Goal: Task Accomplishment & Management: Manage account settings

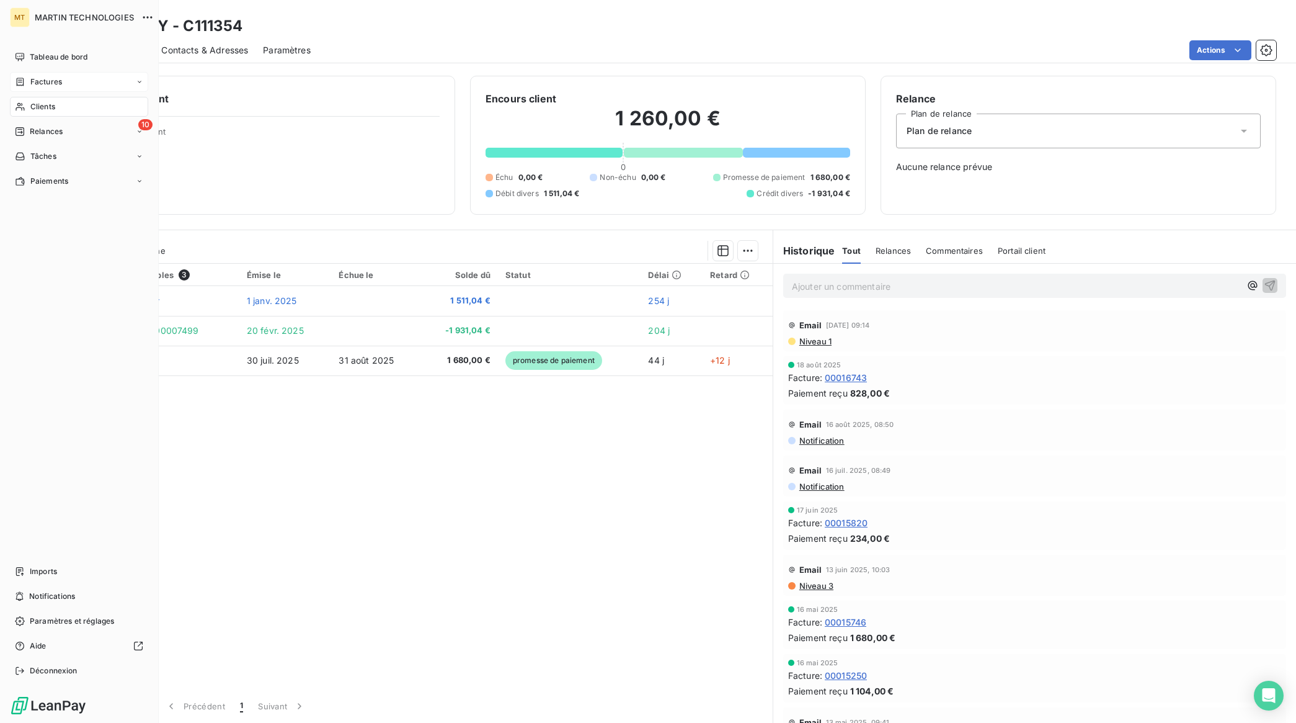
click at [51, 79] on span "Factures" at bounding box center [46, 81] width 32 height 11
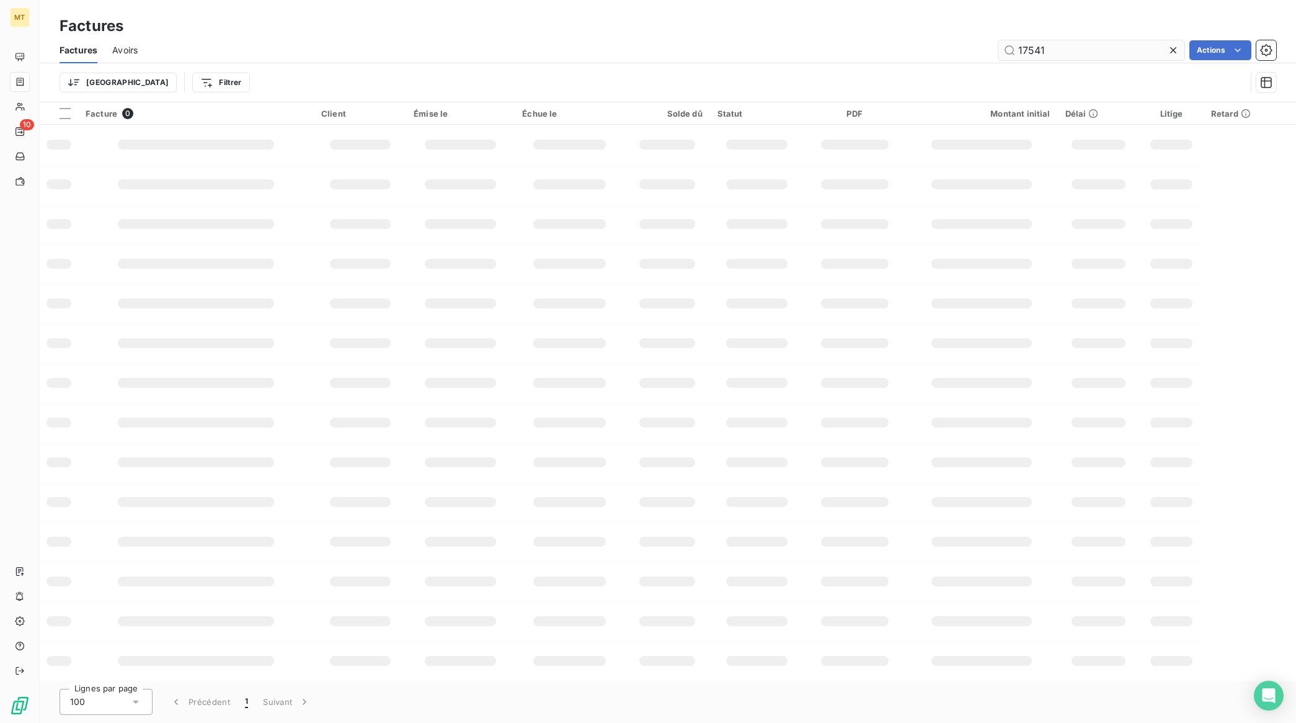
click at [1092, 51] on input "17541" at bounding box center [1092, 50] width 186 height 20
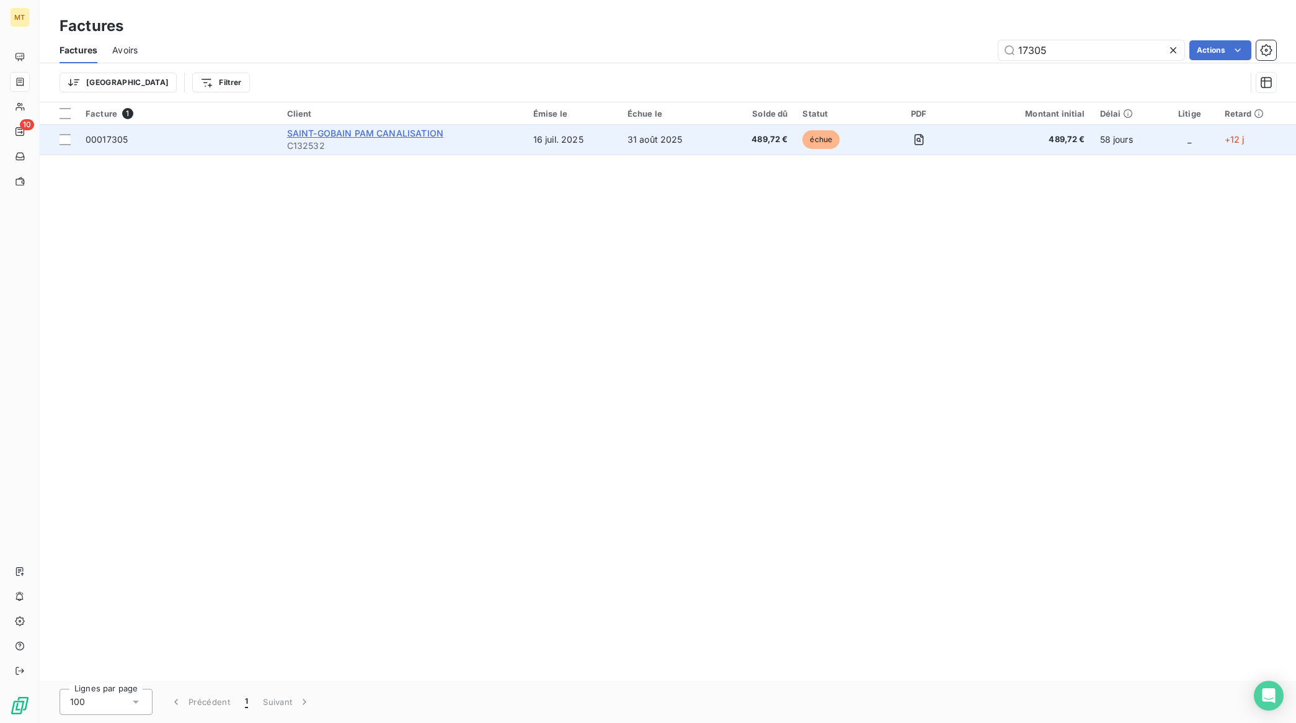
type input "17305"
click at [350, 132] on span "SAINT-GOBAIN PAM CANALISATION" at bounding box center [365, 133] width 156 height 11
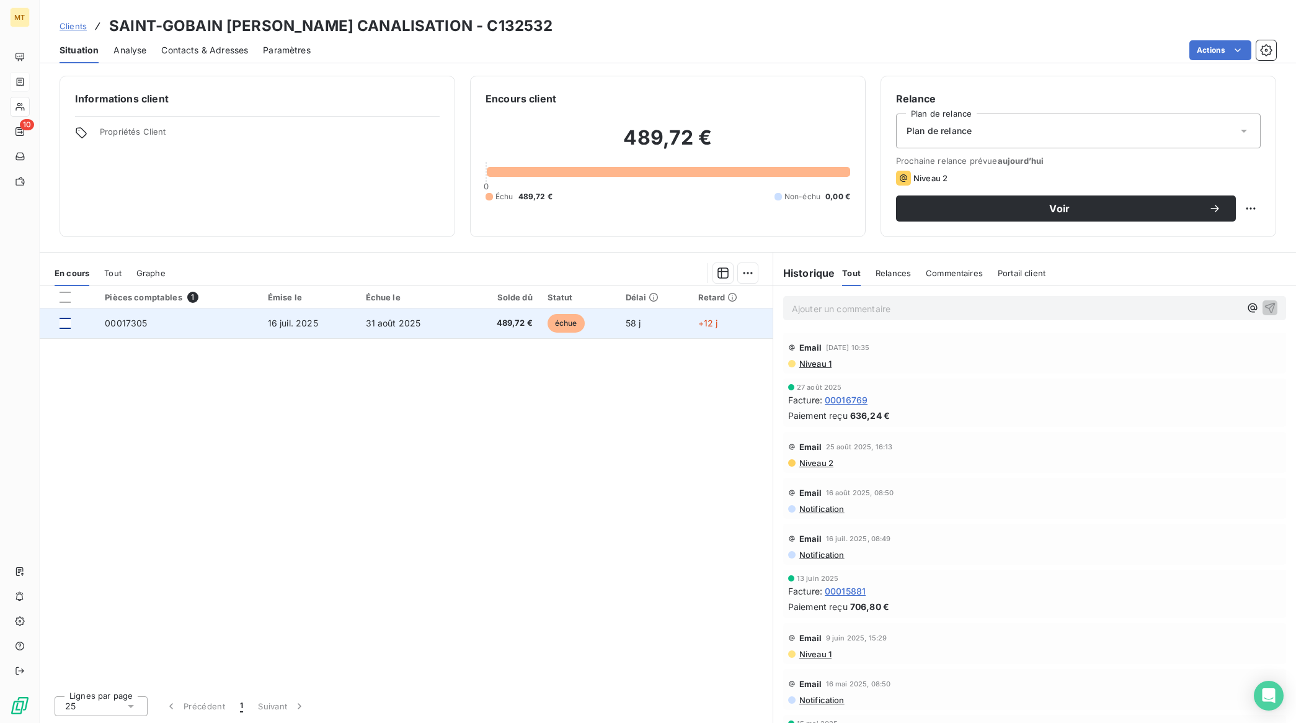
click at [63, 326] on div at bounding box center [65, 323] width 11 height 11
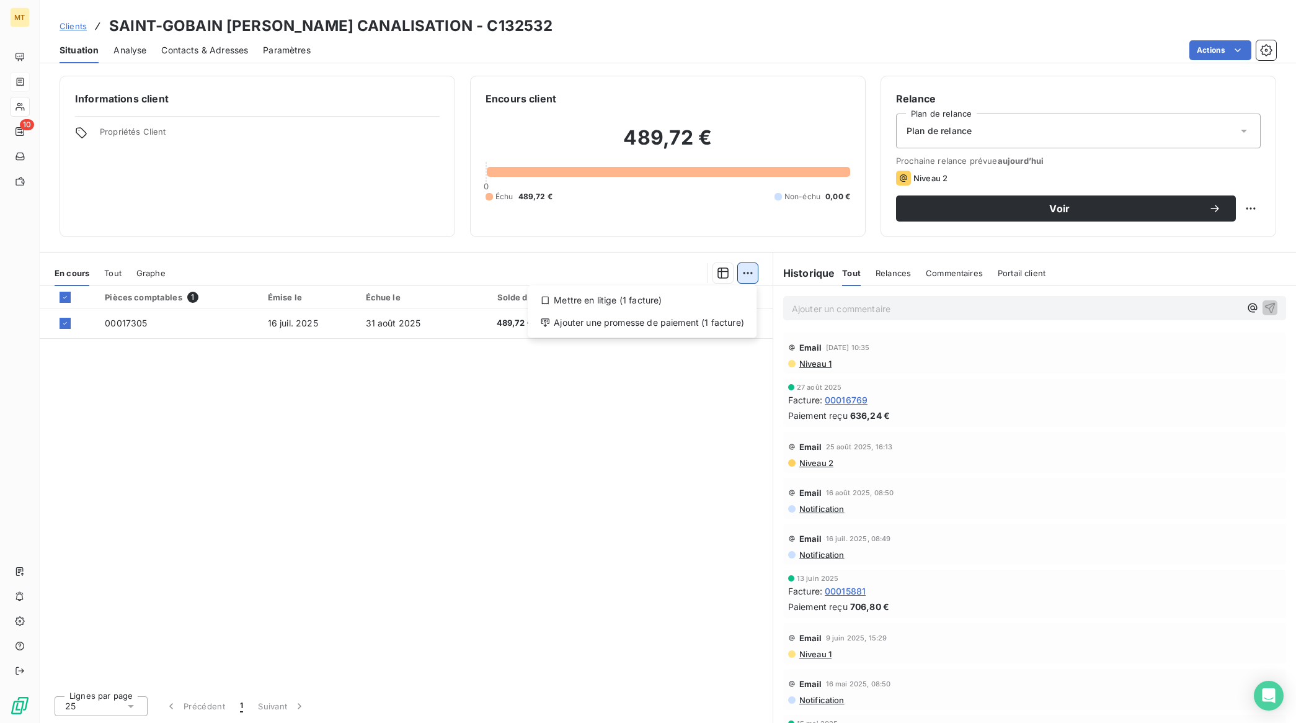
click at [748, 275] on html "MT 10 Clients SAINT-GOBAIN [PERSON_NAME] CANALISATION - C132532 Situation Analy…" at bounding box center [648, 361] width 1296 height 723
click at [696, 318] on div "Ajouter une promesse de paiement (1 facture)" at bounding box center [642, 323] width 219 height 20
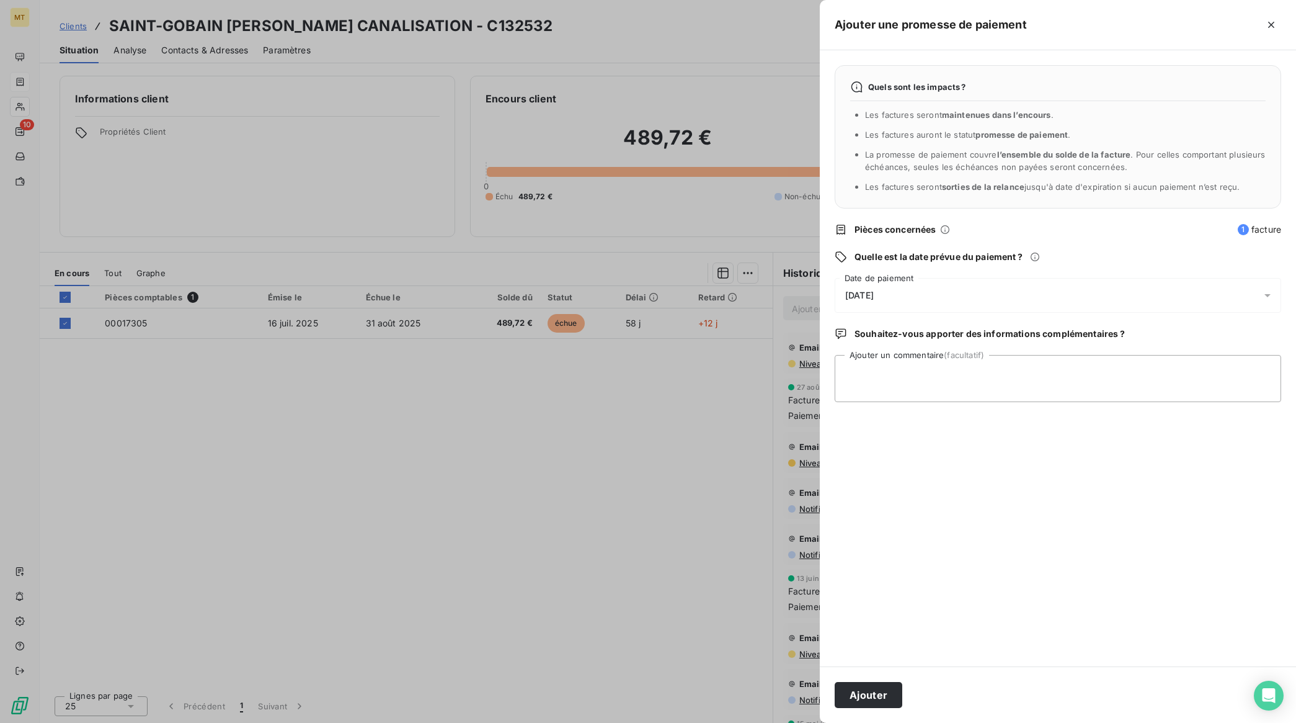
click at [944, 295] on div "[DATE]" at bounding box center [1058, 295] width 447 height 35
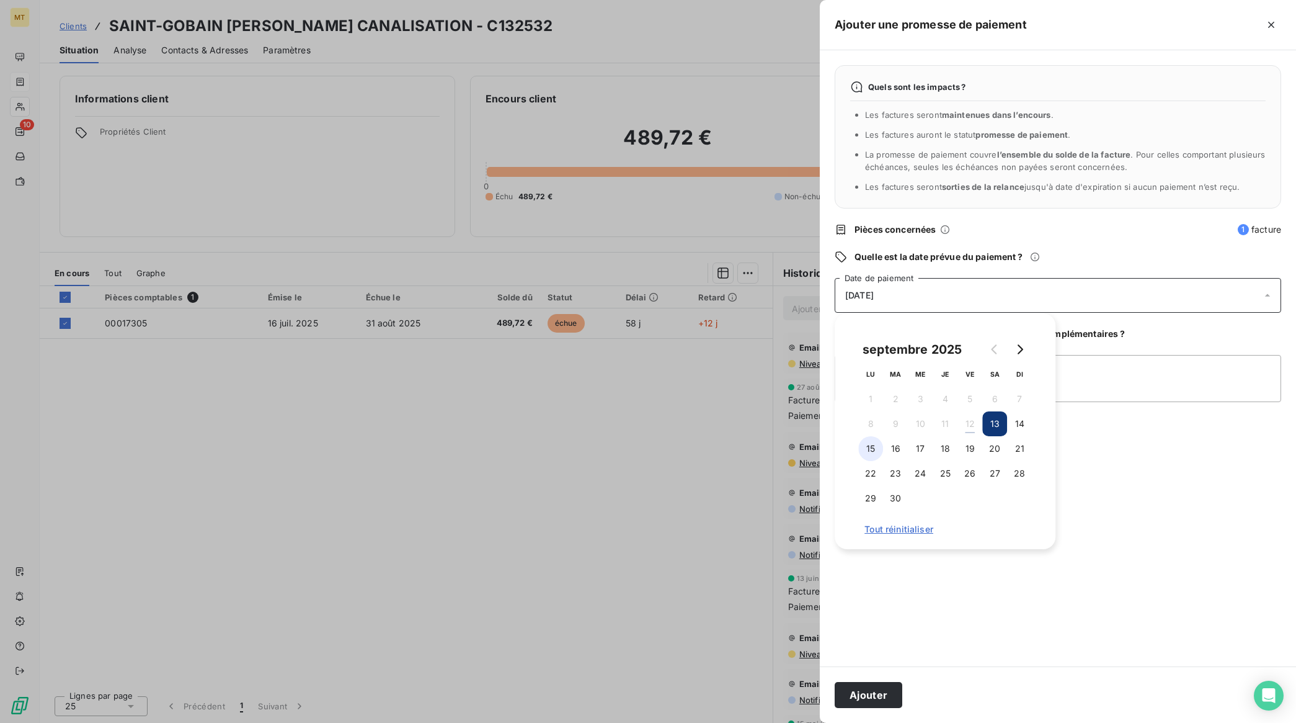
click at [872, 445] on button "15" at bounding box center [870, 448] width 25 height 25
click at [885, 689] on button "Ajouter" at bounding box center [869, 695] width 68 height 26
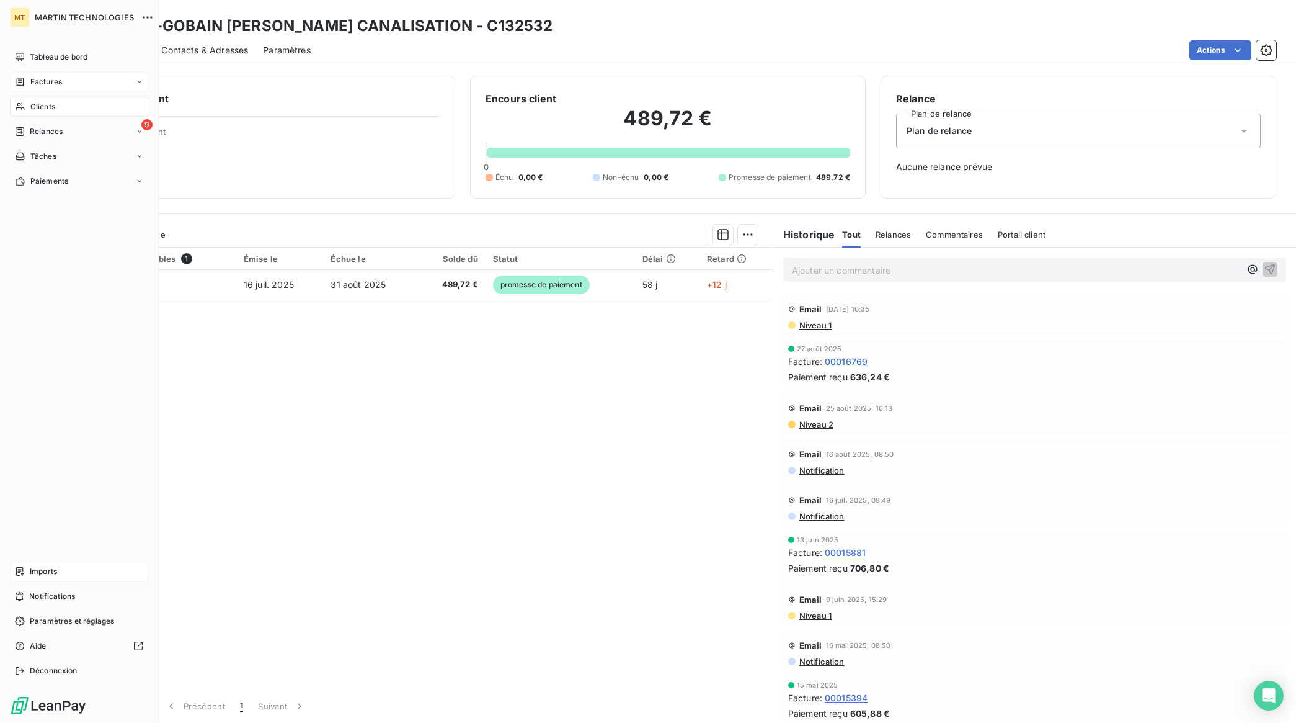
click at [56, 569] on span "Imports" at bounding box center [43, 571] width 27 height 11
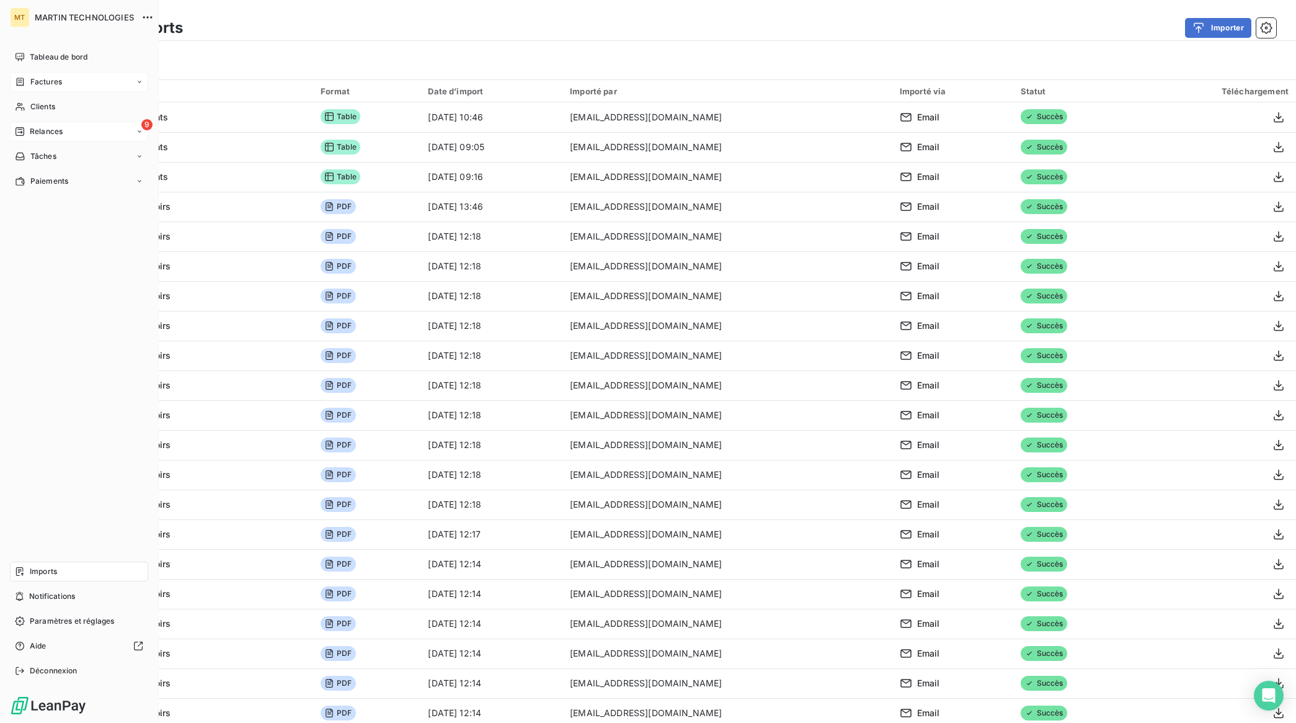
drag, startPoint x: 37, startPoint y: 137, endPoint x: 31, endPoint y: 135, distance: 6.5
click at [31, 135] on span "Relances" at bounding box center [46, 131] width 33 height 11
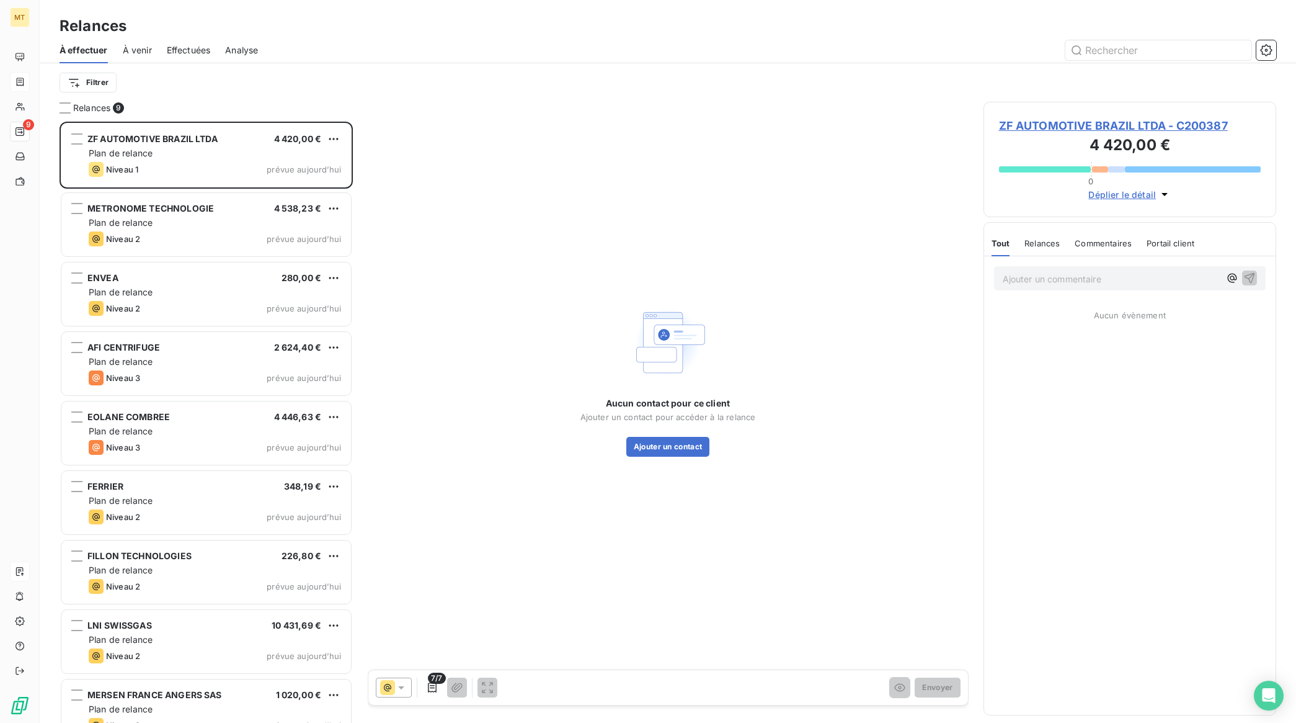
scroll to position [590, 281]
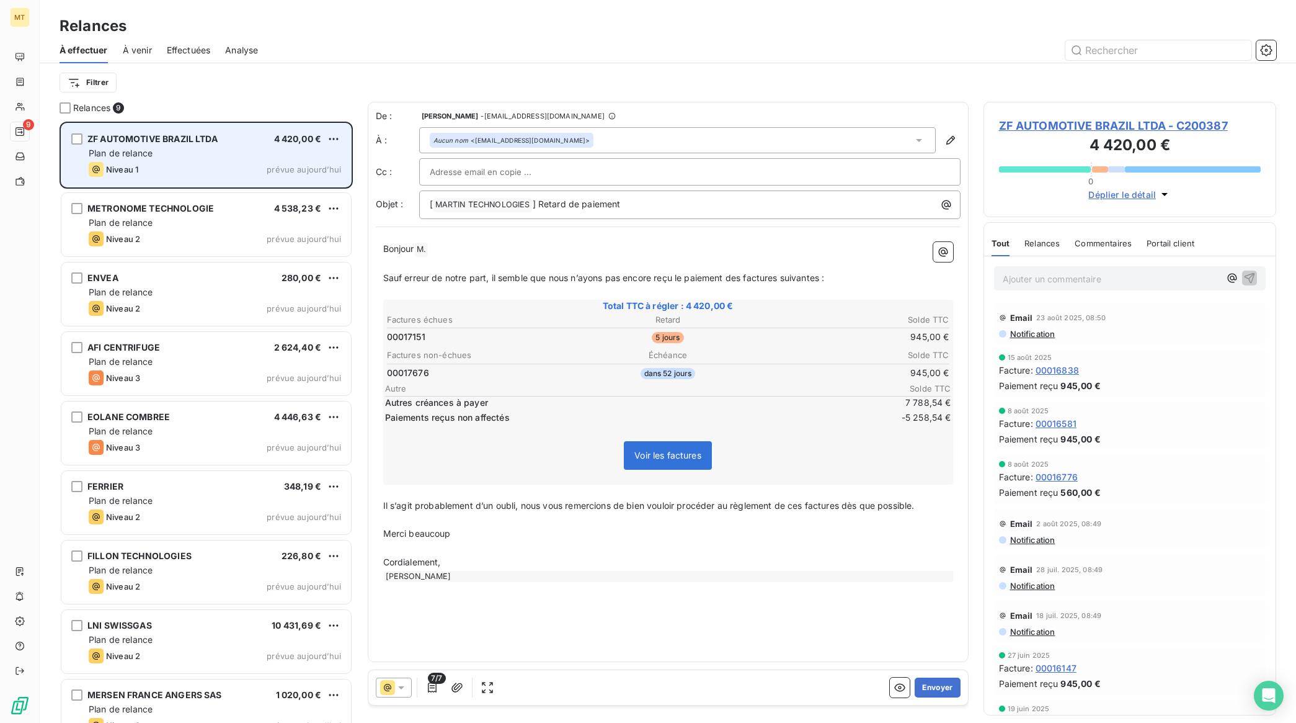
click at [181, 159] on div "ZF AUTOMOTIVE BRAZIL LTDA 4 420,00 € Plan de relance Niveau 1 prévue aujourd’hui" at bounding box center [206, 154] width 290 height 63
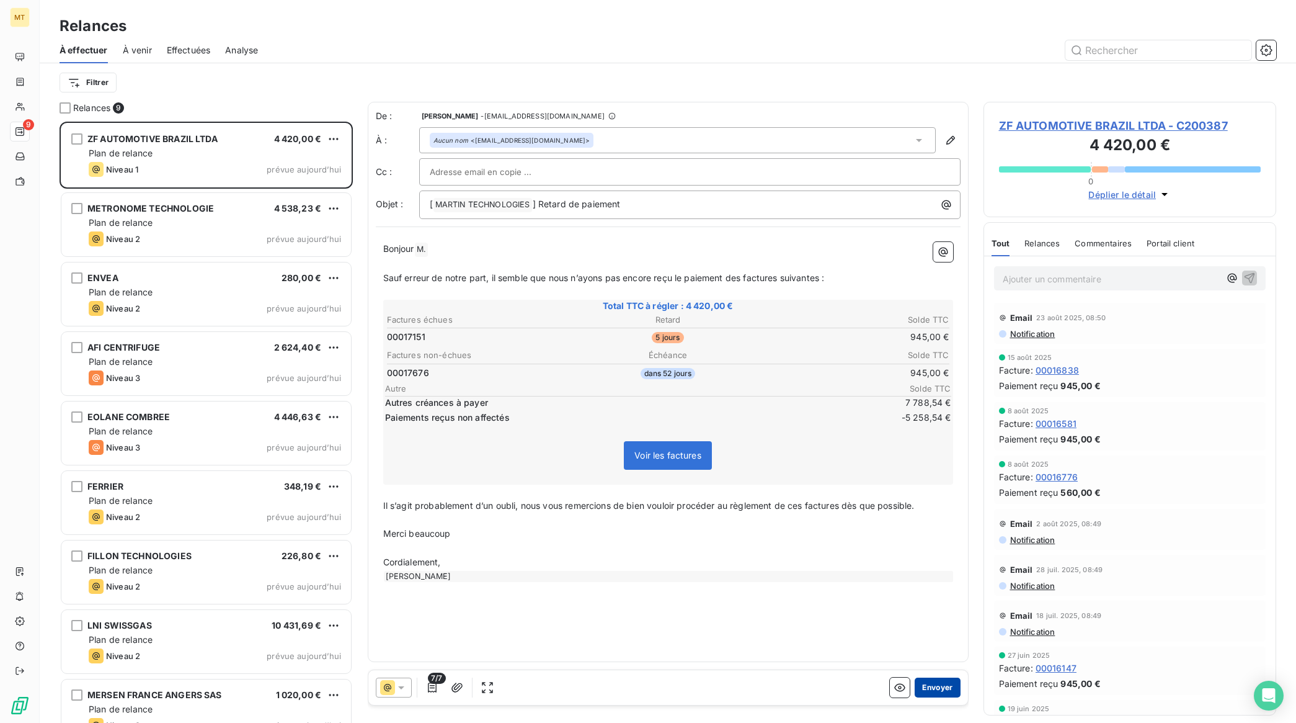
click at [934, 684] on button "Envoyer" at bounding box center [937, 687] width 45 height 20
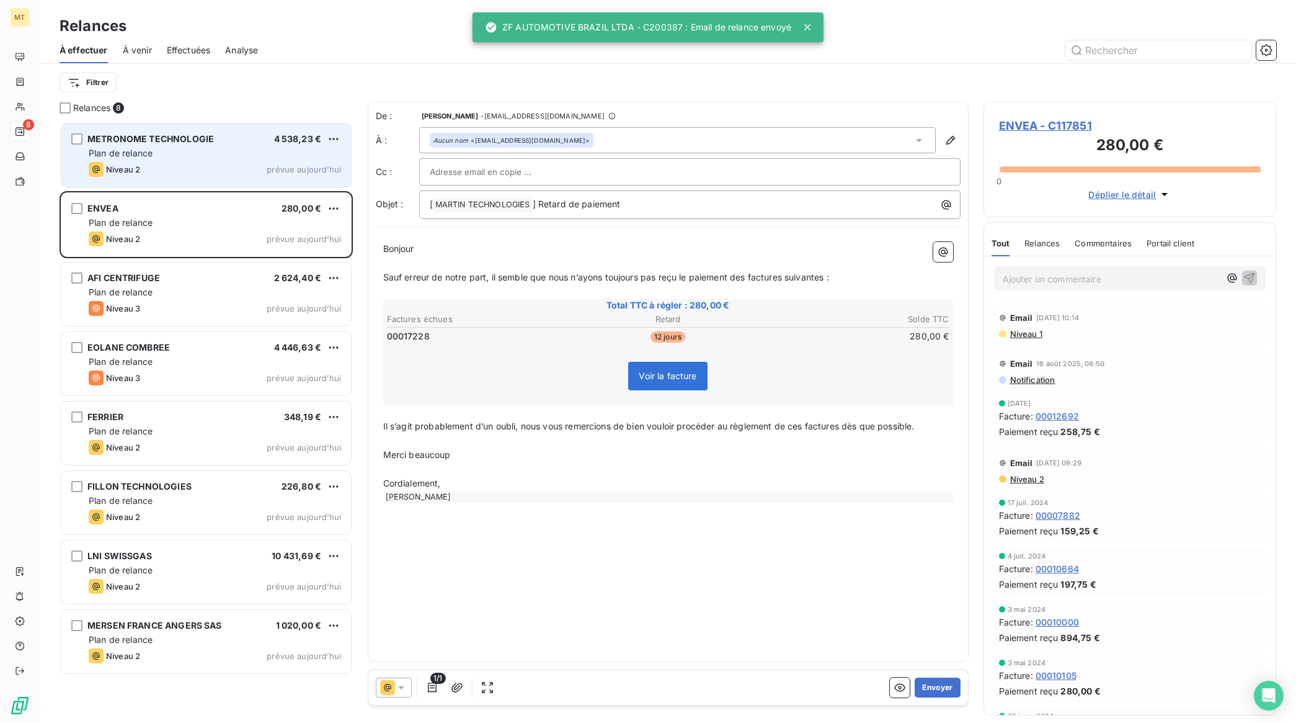
click at [190, 156] on div "Plan de relance" at bounding box center [215, 153] width 252 height 12
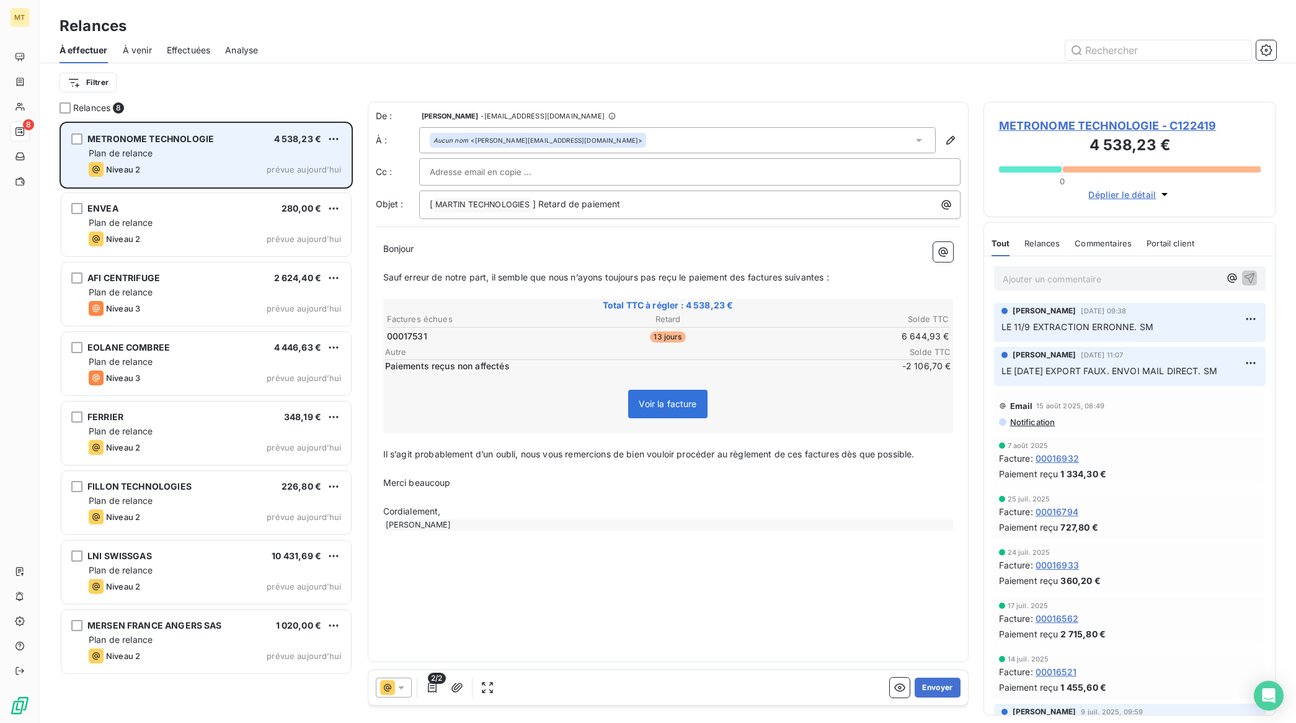
click at [193, 168] on div "Niveau 2 prévue aujourd’hui" at bounding box center [215, 169] width 252 height 15
click at [239, 166] on div "Niveau 2 prévue aujourd’hui" at bounding box center [215, 169] width 252 height 15
click at [330, 138] on html "MT 8 Relances À effectuer À venir Effectuées Analyse Filtrer Relances 8 METRONO…" at bounding box center [648, 361] width 1296 height 723
click at [295, 184] on div "Passer cette action" at bounding box center [280, 186] width 111 height 20
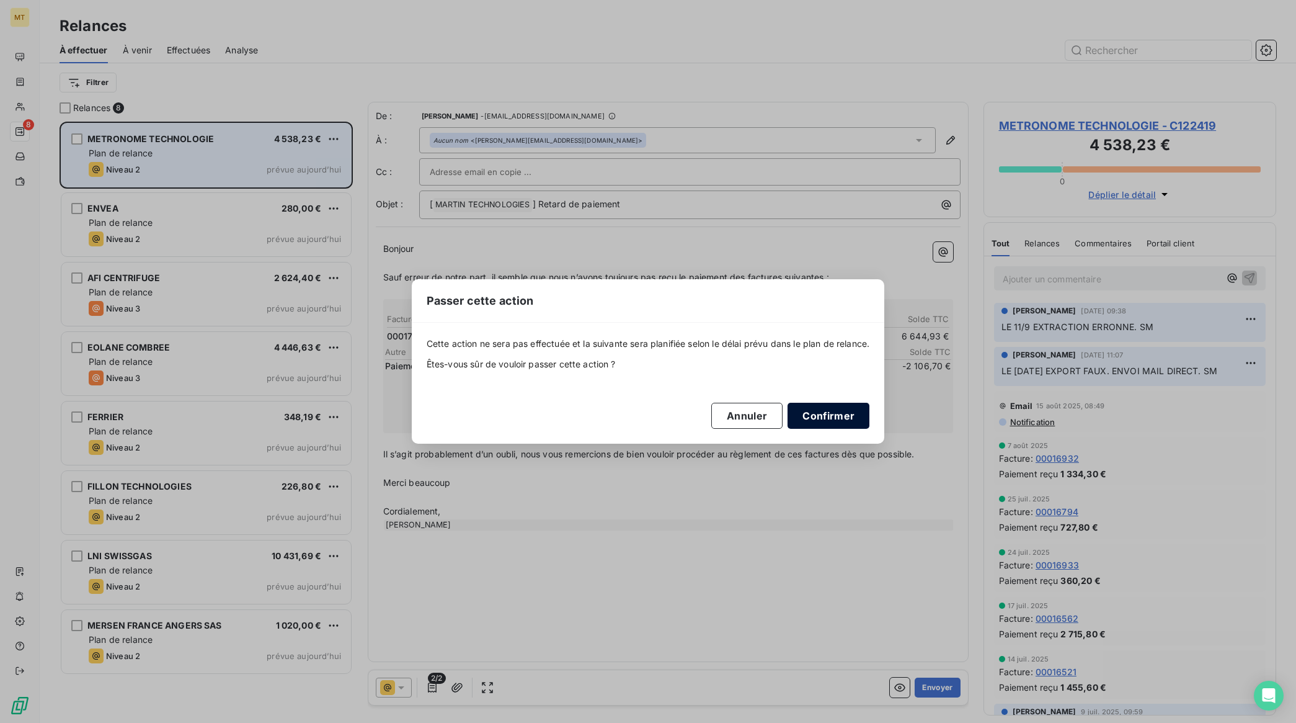
click at [838, 414] on button "Confirmer" at bounding box center [829, 416] width 82 height 26
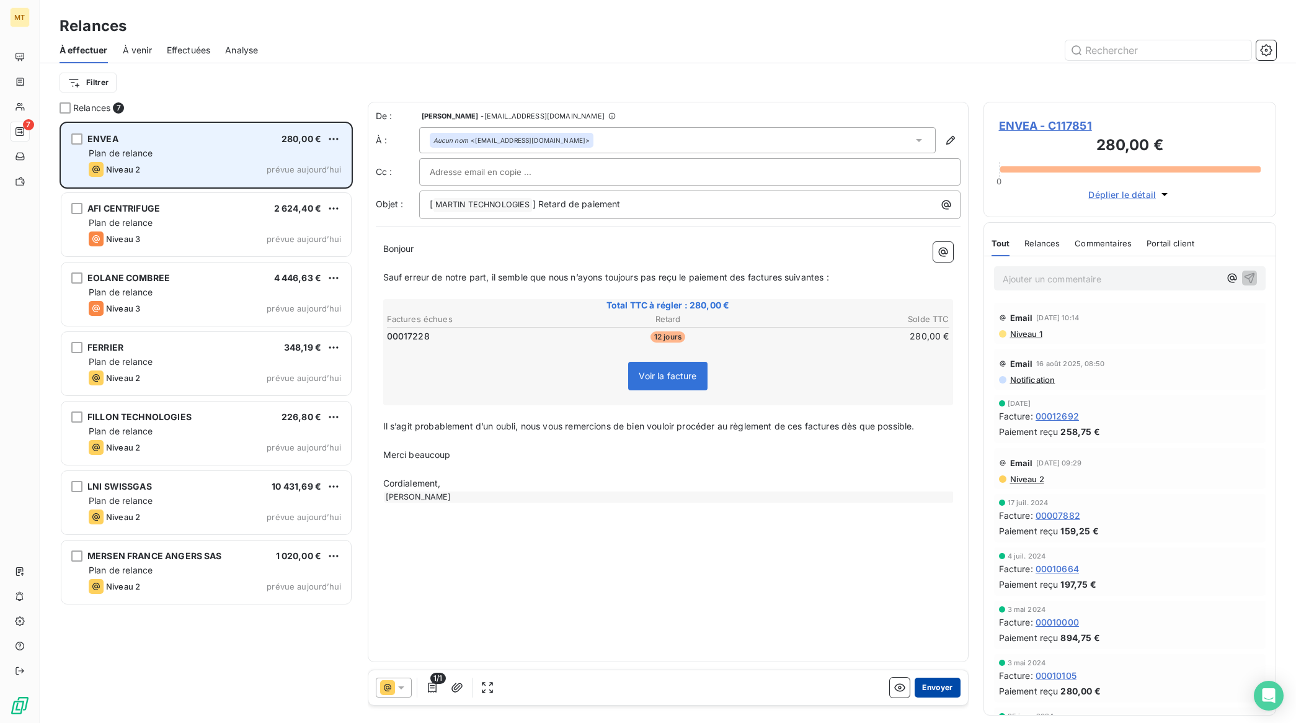
click at [937, 692] on button "Envoyer" at bounding box center [937, 687] width 45 height 20
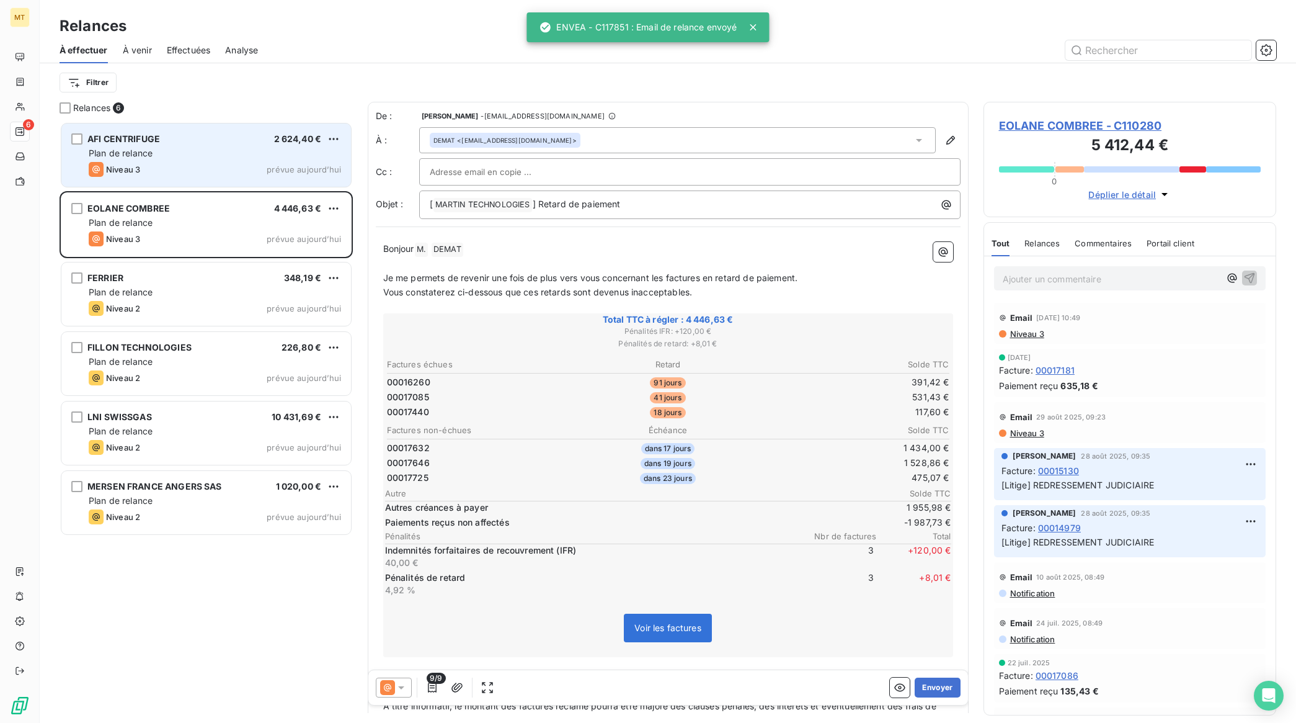
click at [219, 163] on div "Niveau 3 prévue aujourd’hui" at bounding box center [215, 169] width 252 height 15
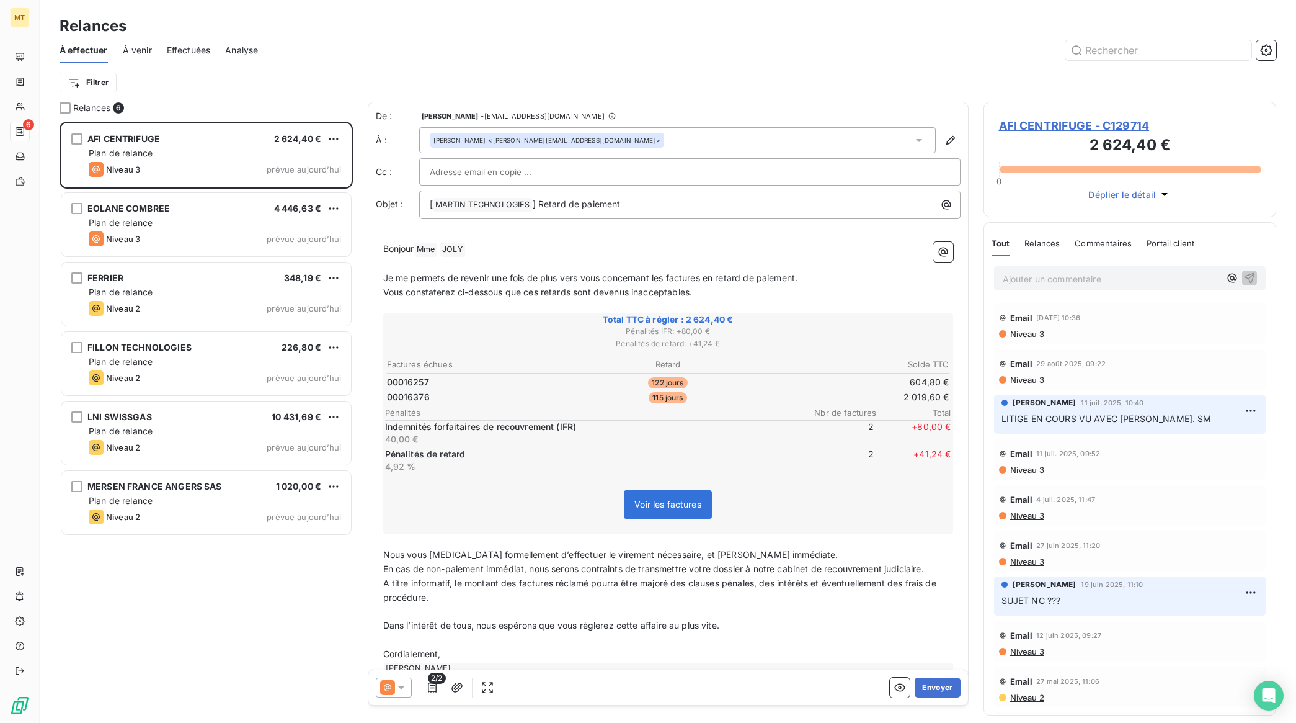
click at [485, 246] on p "Bonjour Mme ﻿ JOLY ﻿ ﻿" at bounding box center [668, 249] width 570 height 15
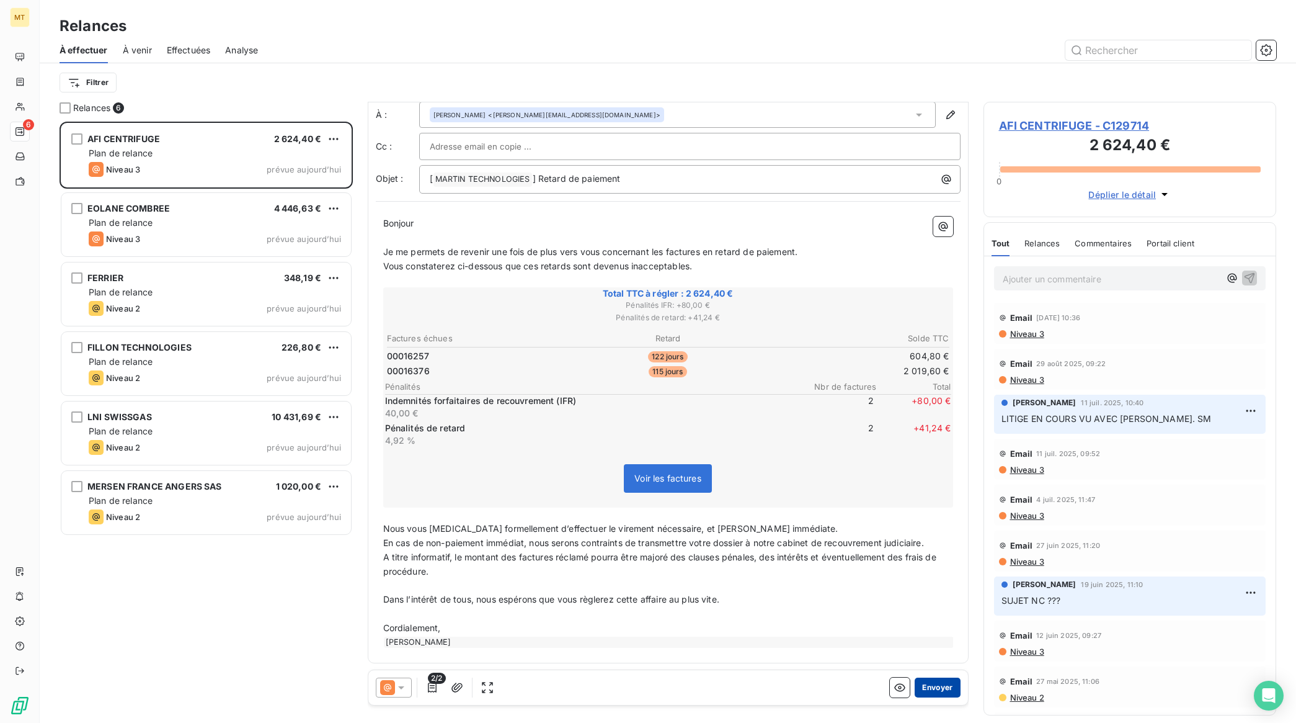
click at [935, 685] on button "Envoyer" at bounding box center [937, 687] width 45 height 20
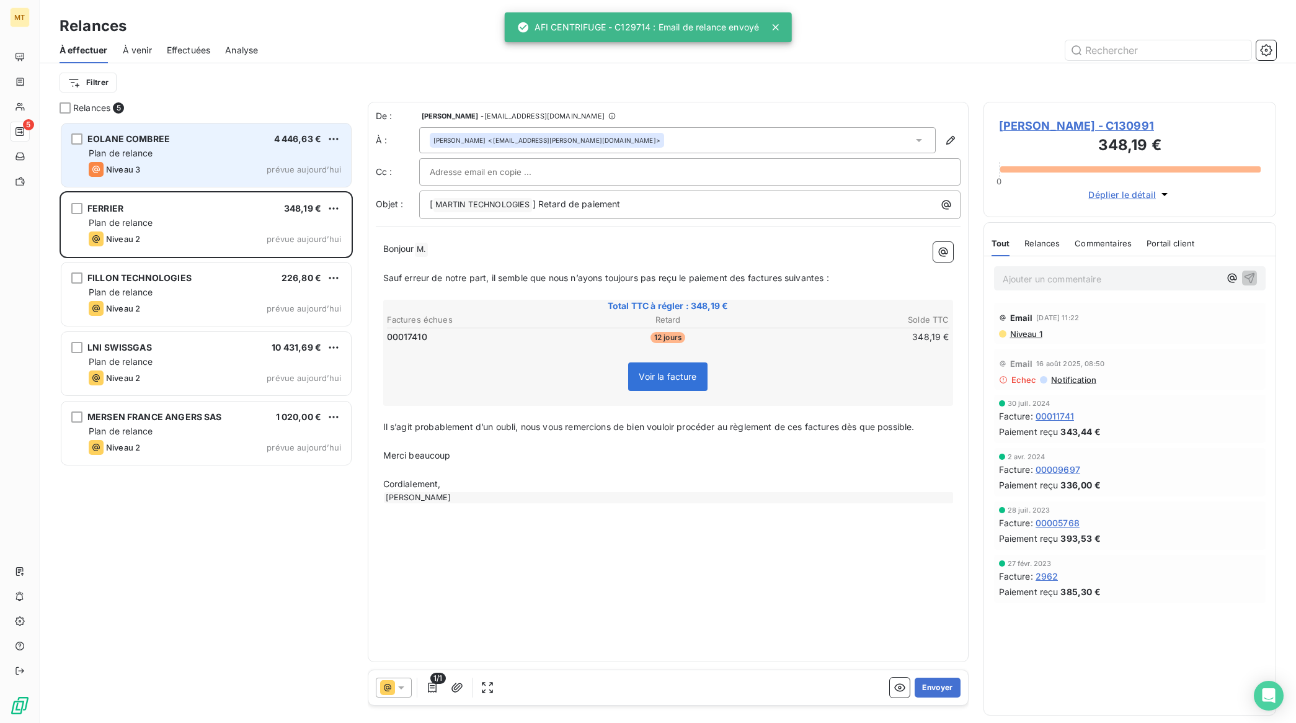
click at [177, 150] on div "Plan de relance" at bounding box center [215, 153] width 252 height 12
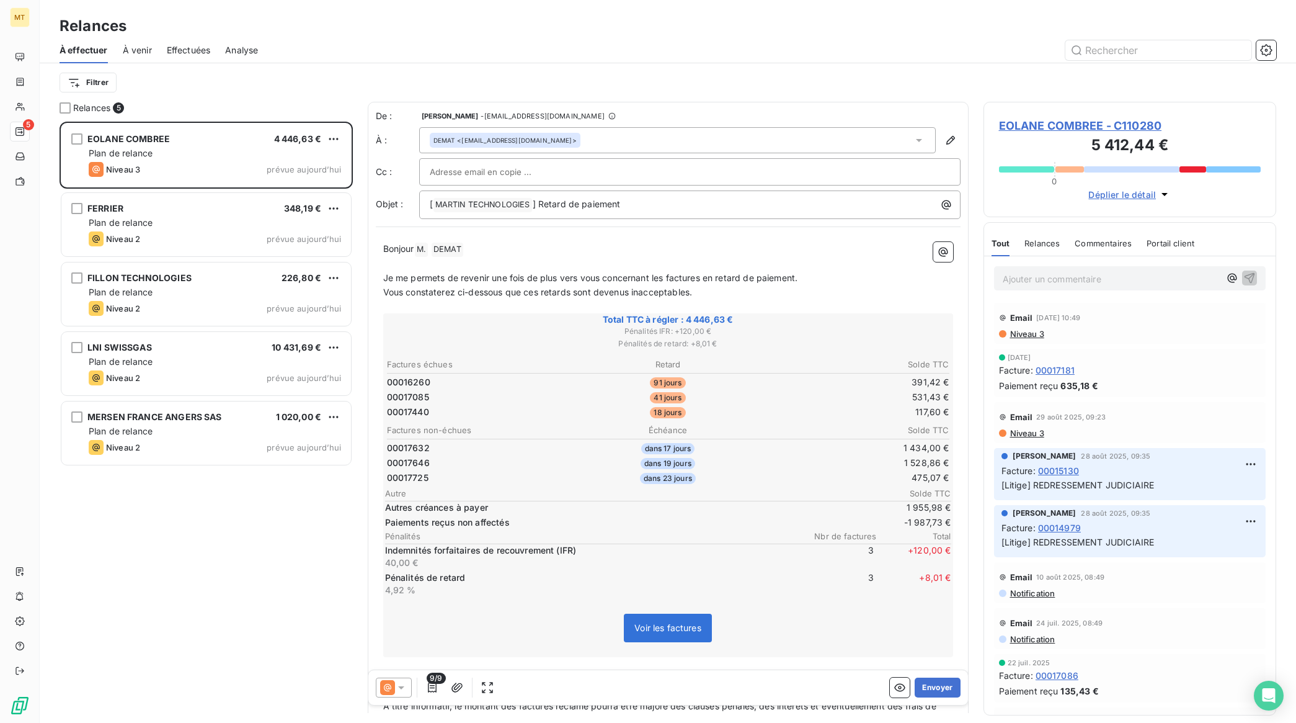
click at [1031, 333] on span "Niveau 3" at bounding box center [1026, 334] width 35 height 10
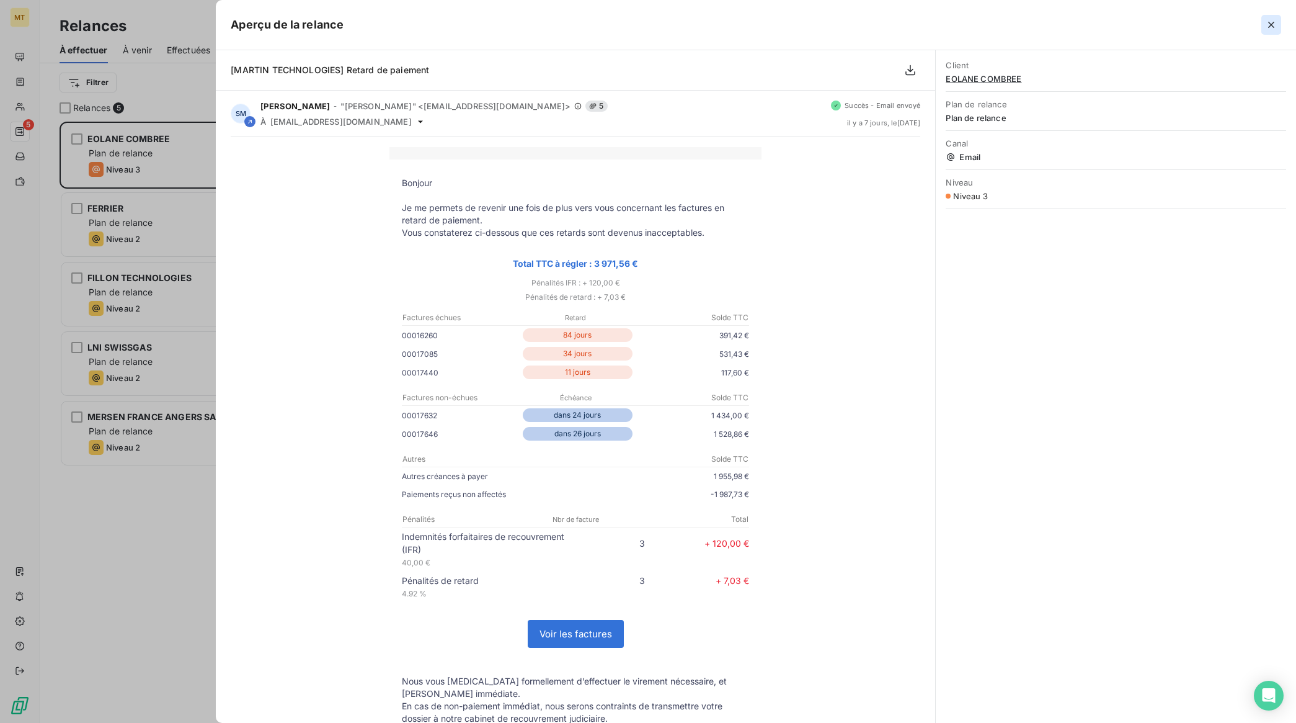
click at [1272, 22] on icon "button" at bounding box center [1271, 25] width 12 height 12
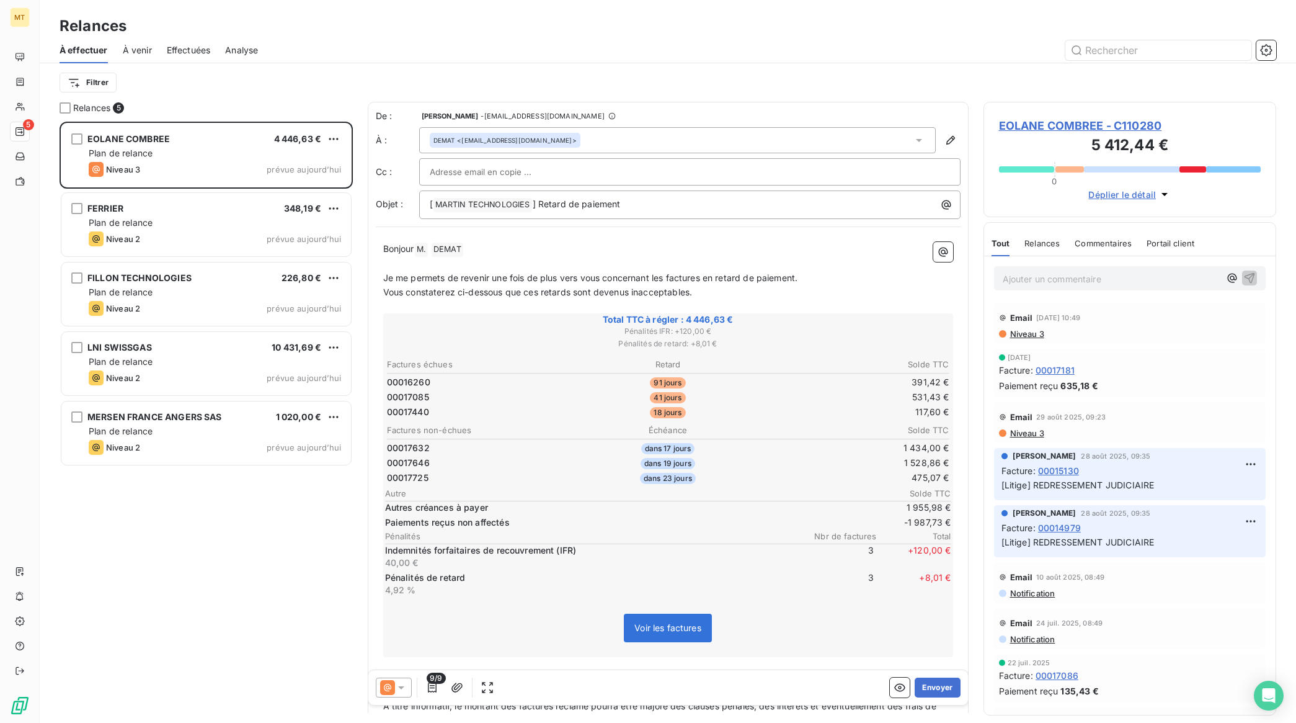
click at [488, 248] on p "Bonjour M. ﻿ DEMAT ﻿ ﻿" at bounding box center [668, 249] width 570 height 15
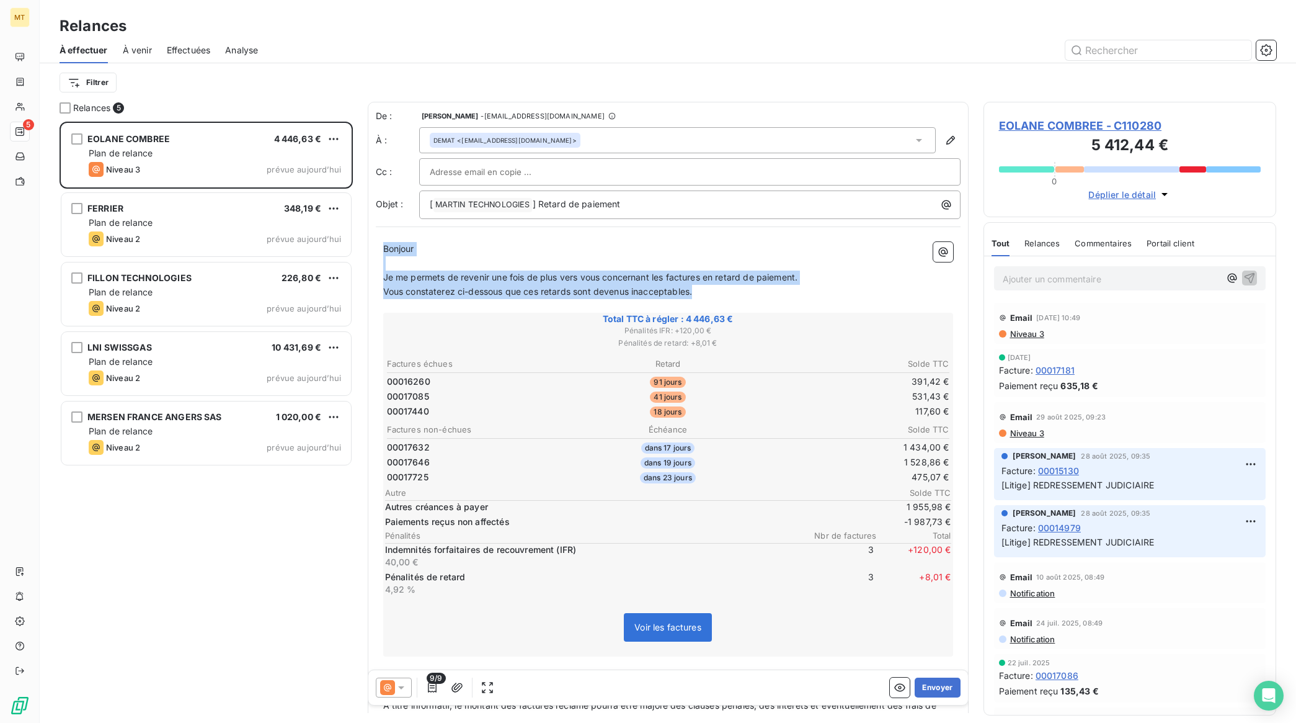
drag, startPoint x: 385, startPoint y: 249, endPoint x: 701, endPoint y: 295, distance: 319.0
click at [701, 295] on div "Bonjour ﻿ Je me permets de revenir une fois de plus vers vous concernant les fa…" at bounding box center [668, 519] width 570 height 555
copy div "Bonjour ﻿ Je me permets de revenir une fois de plus vers vous concernant les fa…"
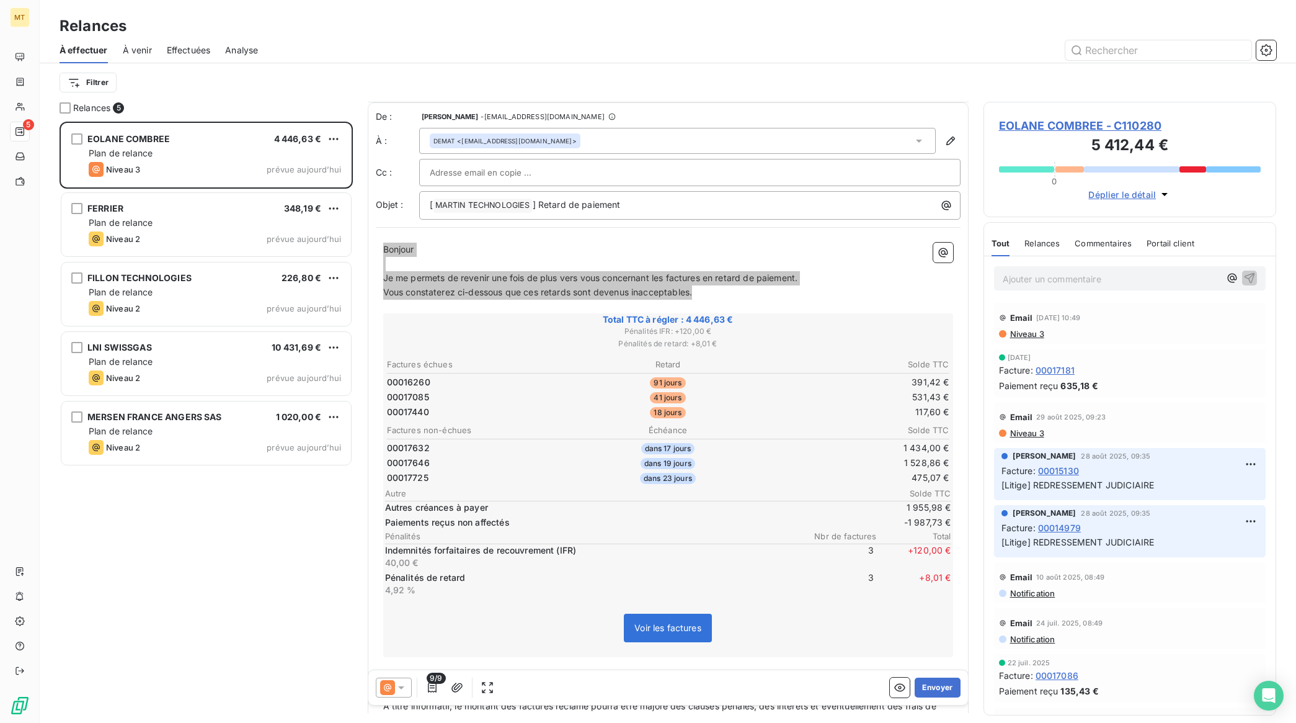
scroll to position [148, 0]
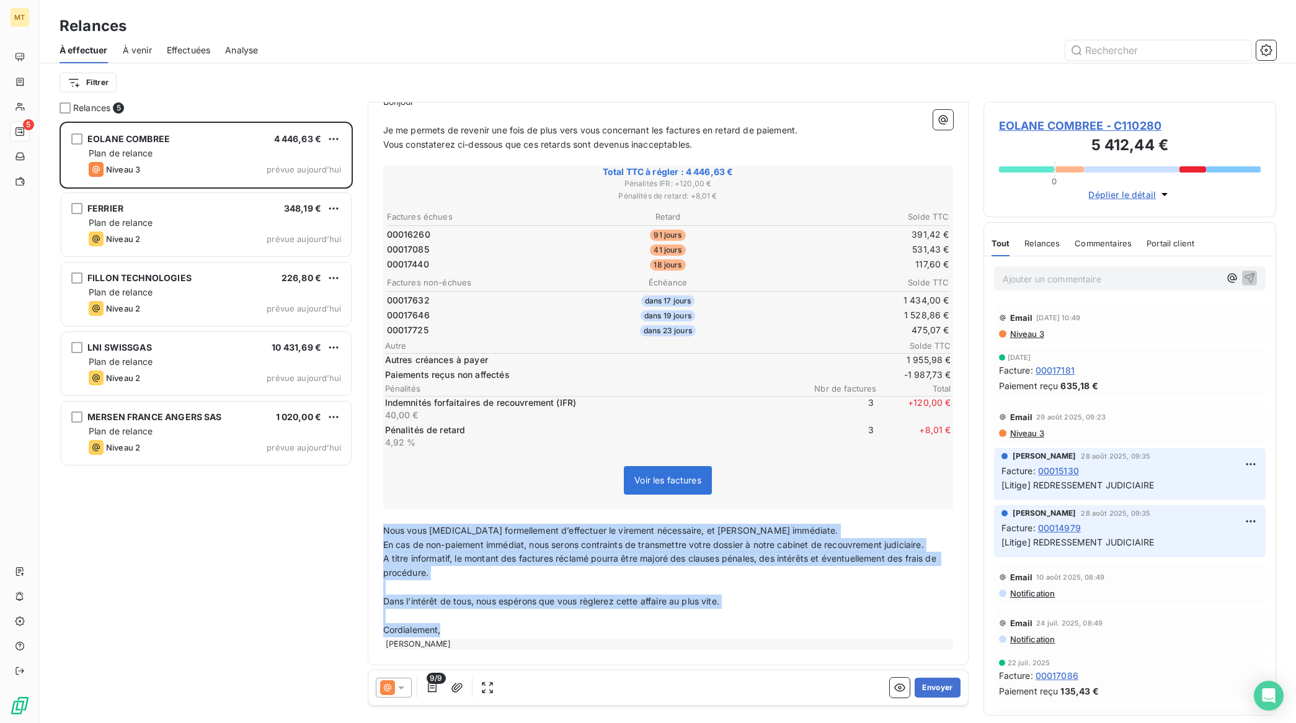
drag, startPoint x: 385, startPoint y: 522, endPoint x: 512, endPoint y: 620, distance: 161.0
click at [512, 620] on div "Bonjour ﻿ Je me permets de revenir une fois de plus vers vous concernant les fa…" at bounding box center [668, 372] width 570 height 555
copy div "Nous vous prions formellement d’effectuer le virement nécessaire, et ce de mani…"
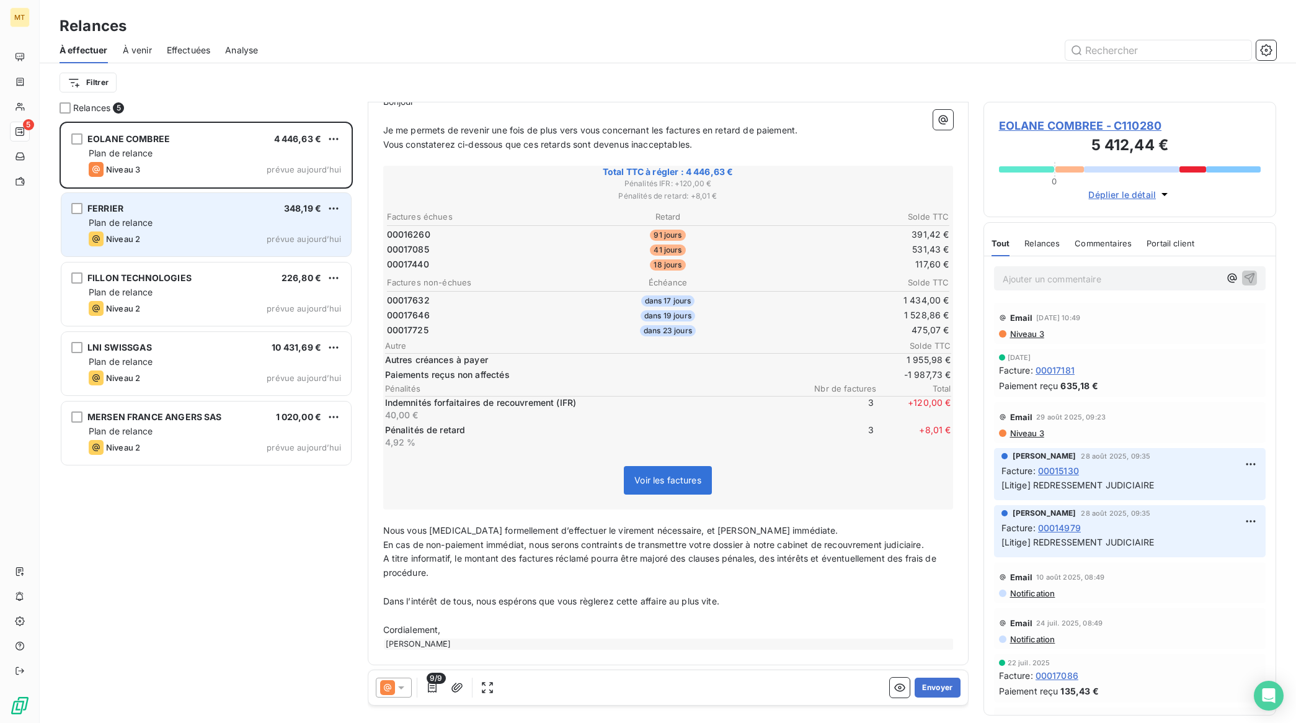
click at [153, 220] on span "Plan de relance" at bounding box center [121, 222] width 64 height 11
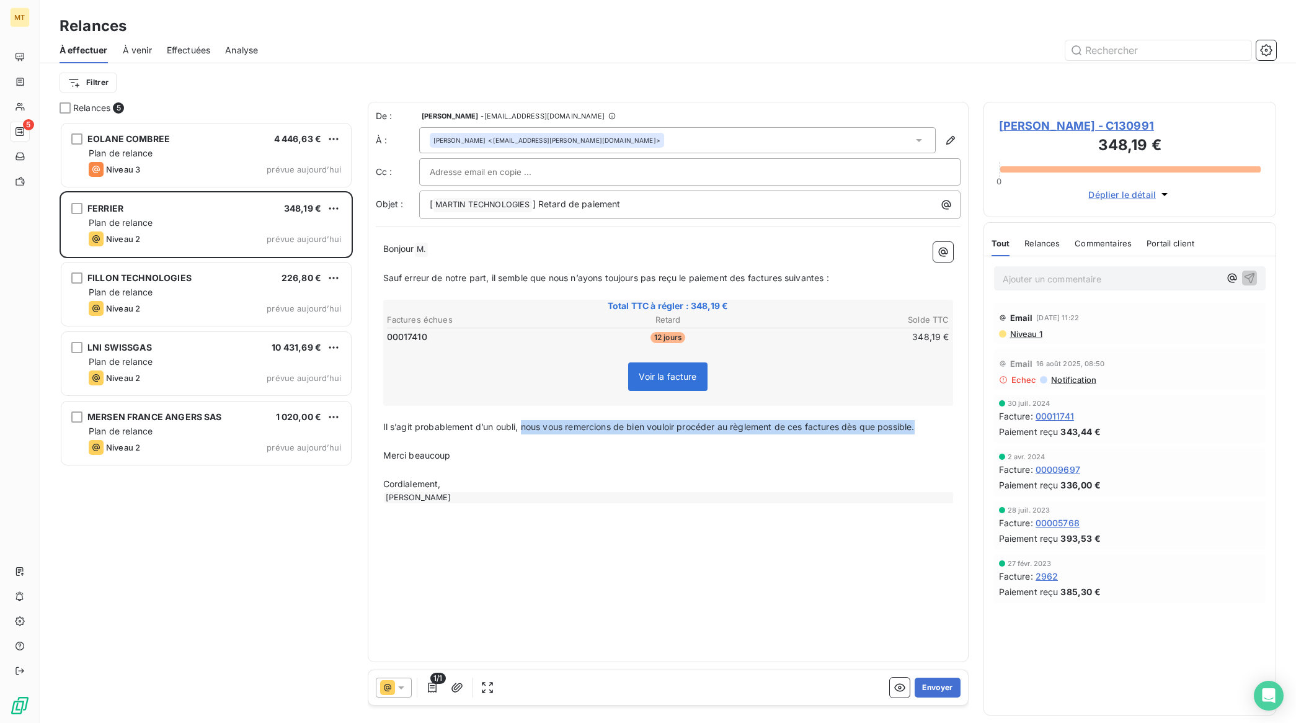
drag, startPoint x: 523, startPoint y: 427, endPoint x: 926, endPoint y: 425, distance: 403.2
click at [926, 425] on p "Il s’agit probablement d’un oubli, nous vous remercions de bien vouloir procéde…" at bounding box center [668, 427] width 570 height 14
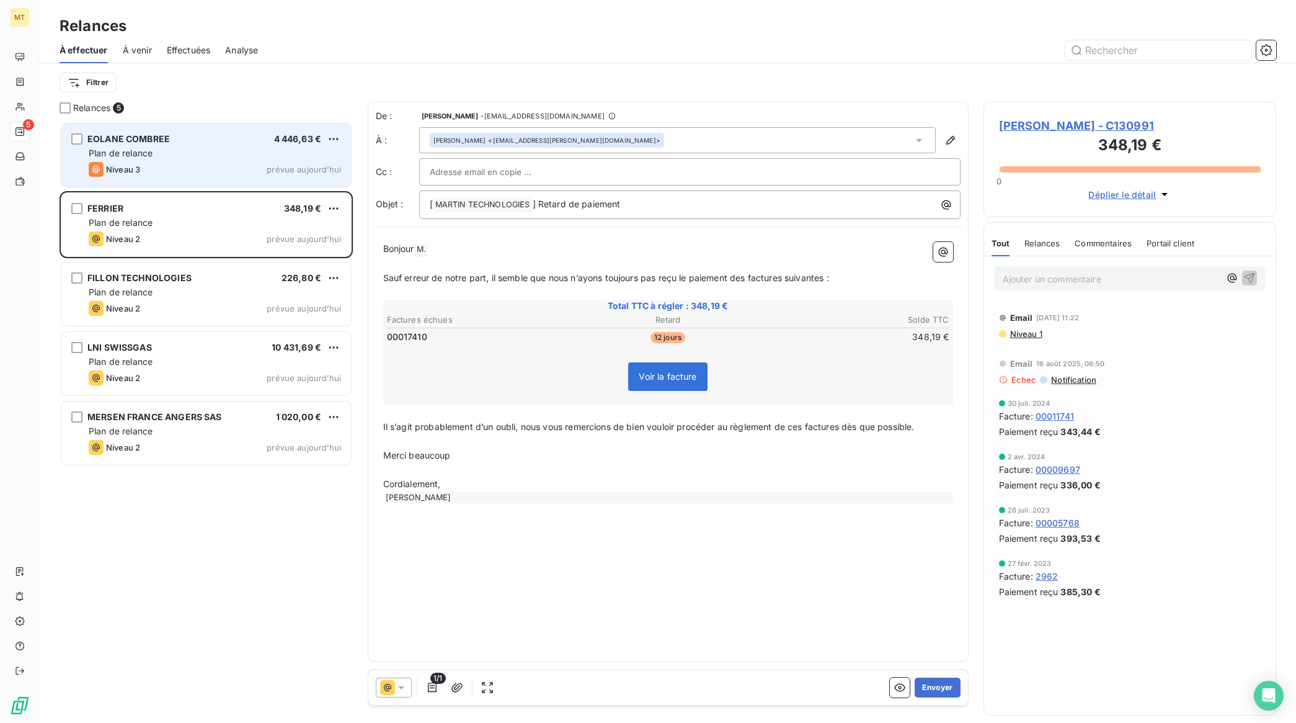
click at [178, 149] on div "Plan de relance" at bounding box center [215, 153] width 252 height 12
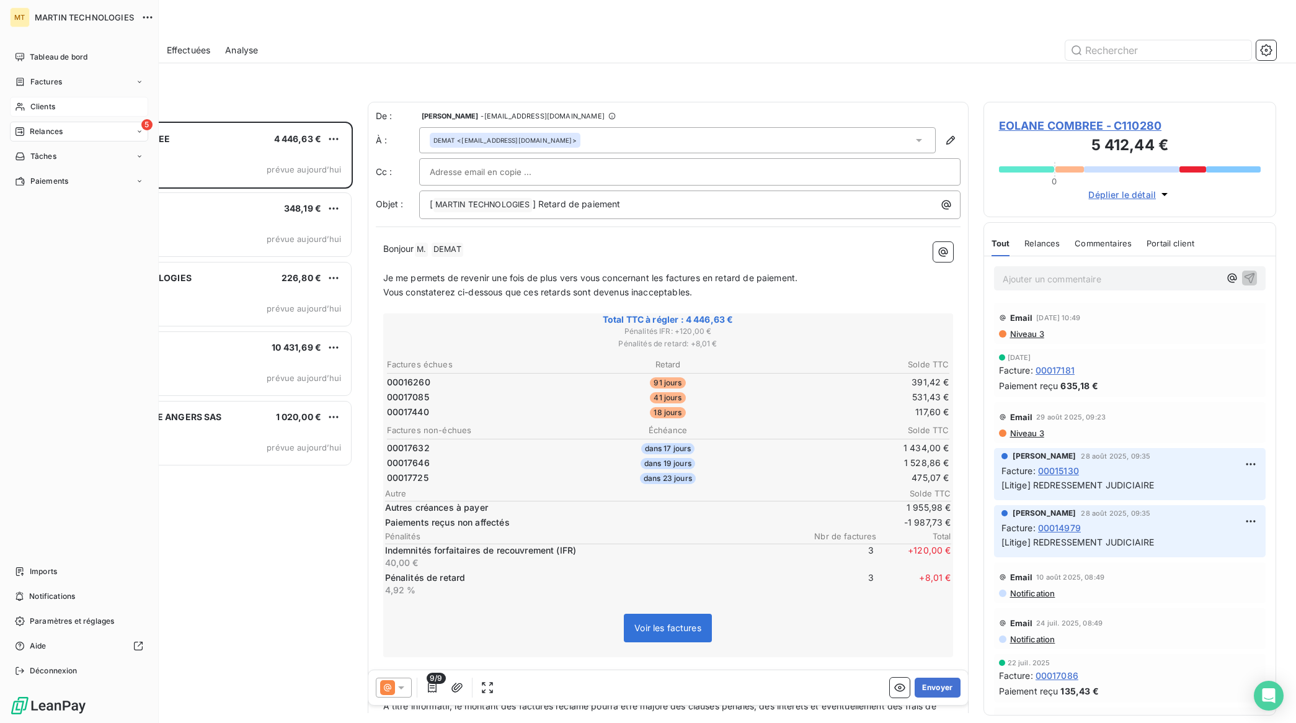
click at [39, 102] on span "Clients" at bounding box center [42, 106] width 25 height 11
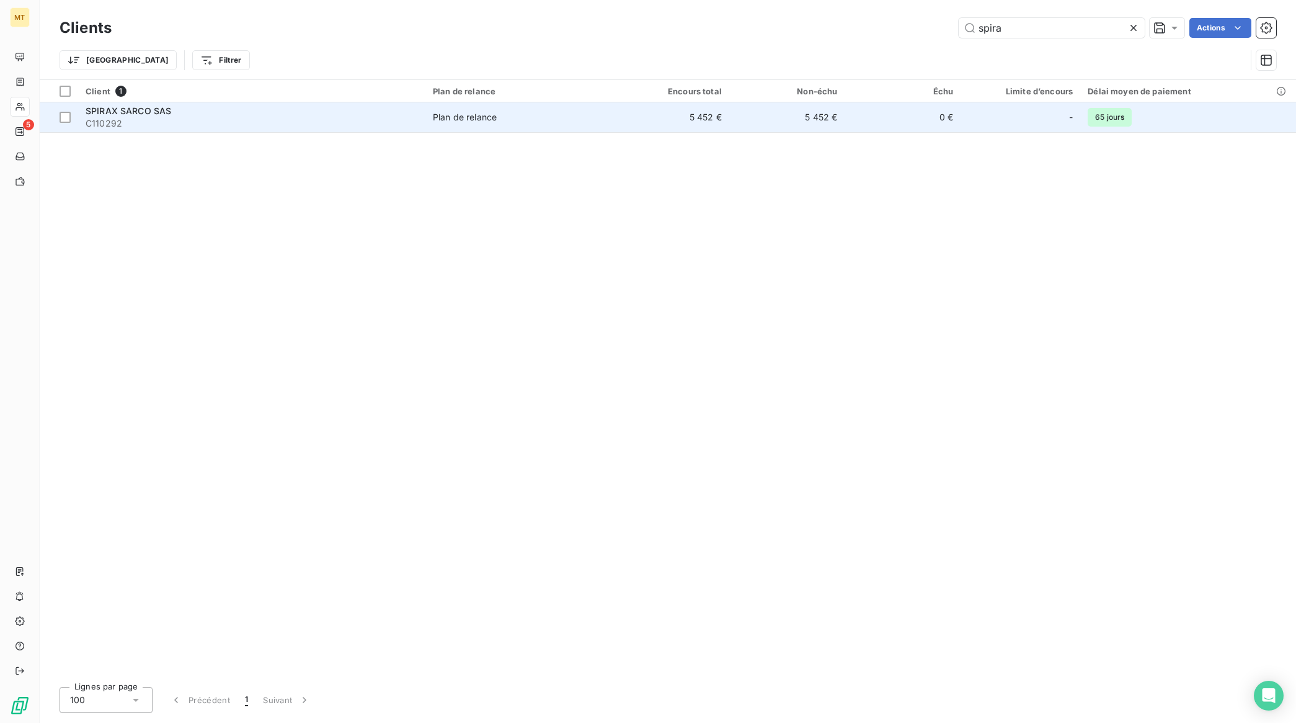
type input "spira"
click at [141, 109] on span "SPIRAX SARCO SAS" at bounding box center [129, 110] width 86 height 11
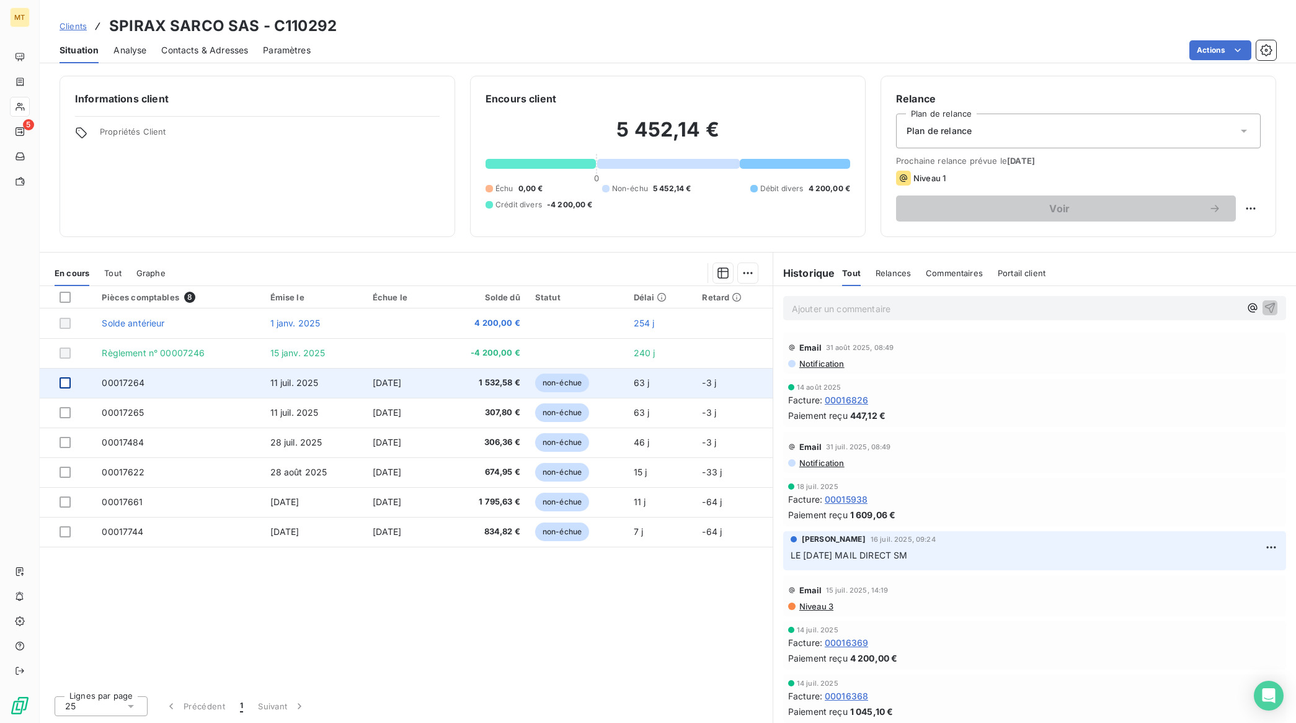
click at [67, 383] on div at bounding box center [65, 382] width 11 height 11
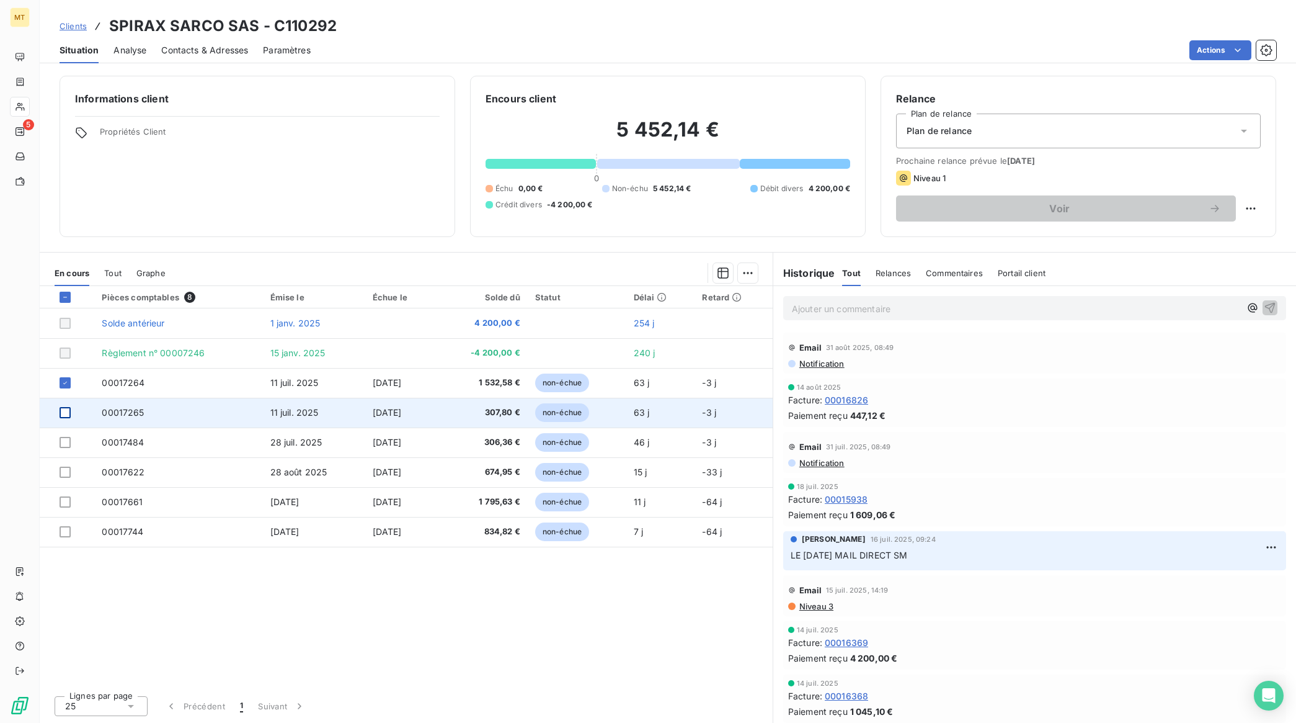
click at [60, 416] on div at bounding box center [65, 412] width 11 height 11
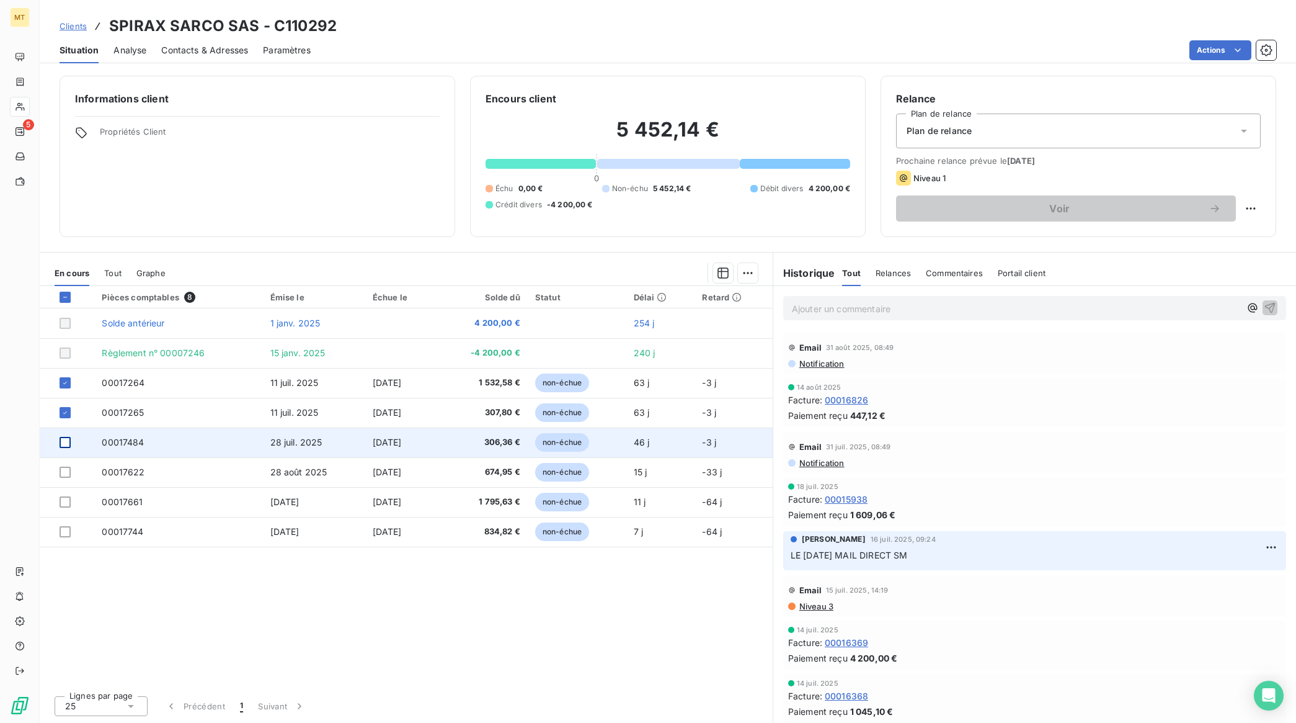
click at [63, 444] on div at bounding box center [65, 442] width 11 height 11
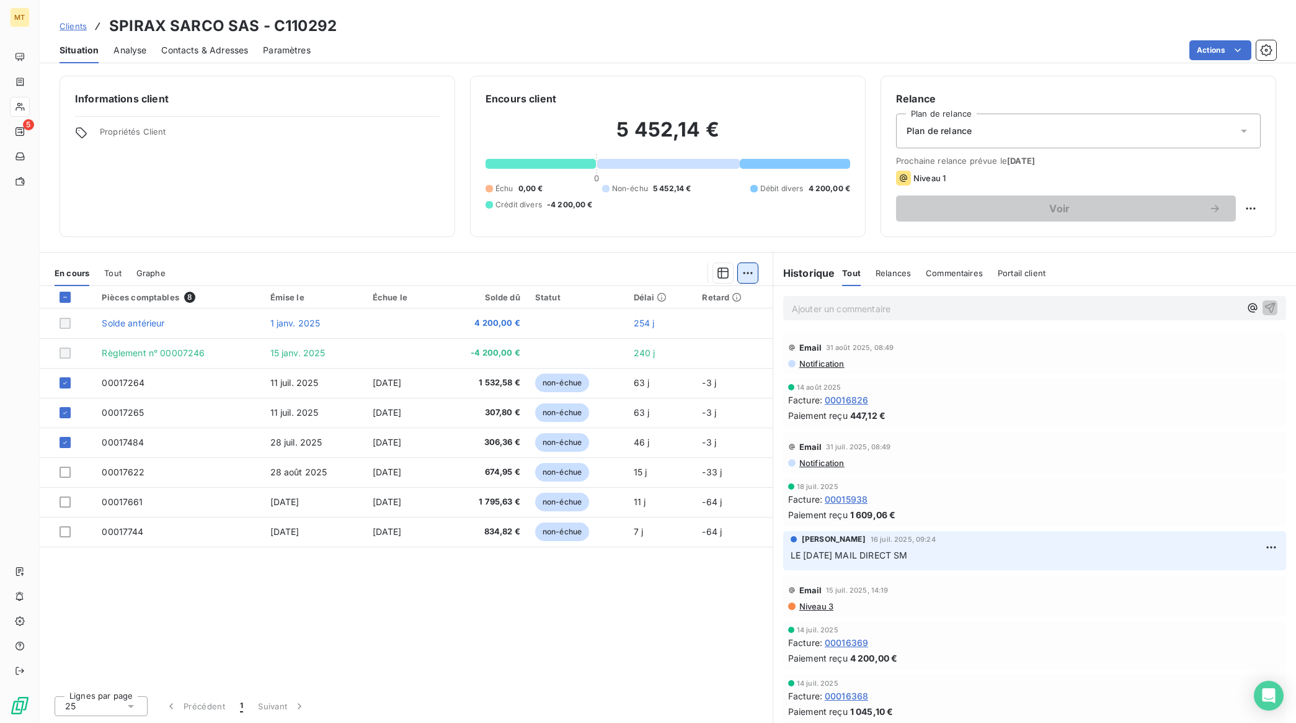
click at [746, 268] on html "MT 5 Clients SPIRAX SARCO SAS - C110292 Situation Analyse Contacts & Adresses P…" at bounding box center [648, 361] width 1296 height 723
click at [642, 324] on div "Ajouter une promesse de paiement (3 factures)" at bounding box center [638, 323] width 225 height 20
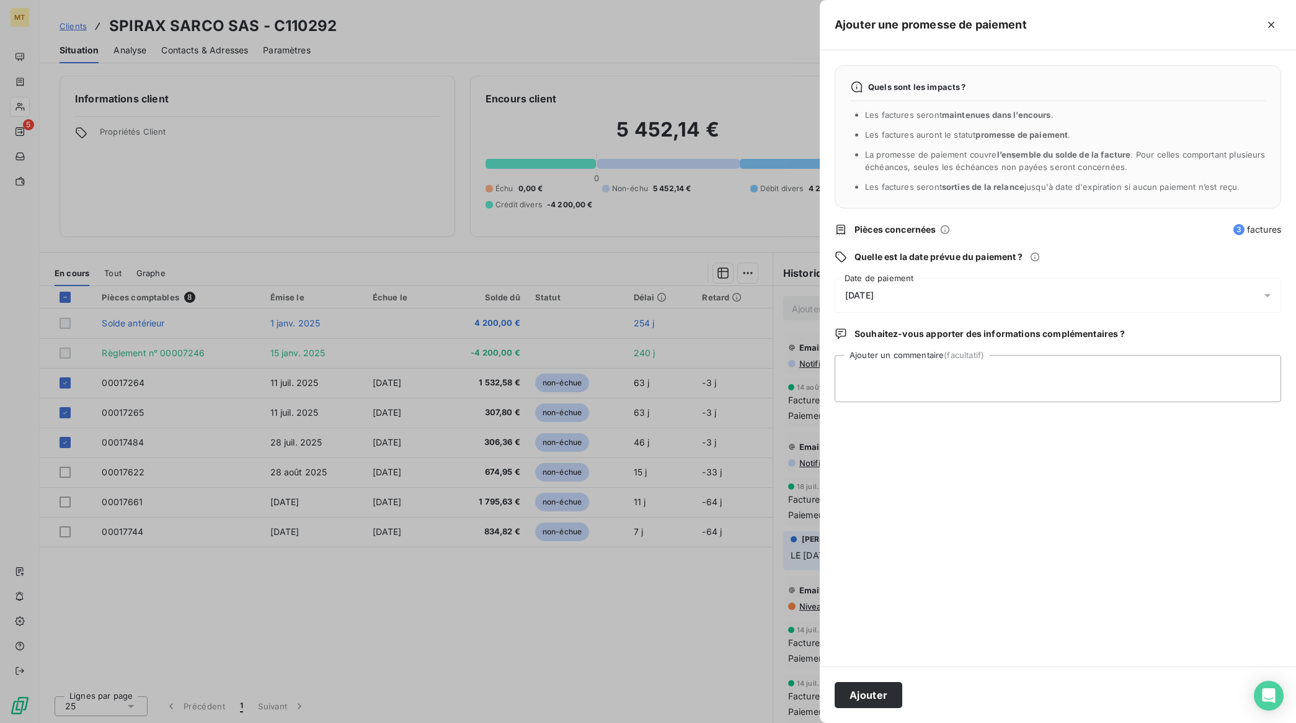
click at [1002, 301] on div "[DATE]" at bounding box center [1058, 295] width 447 height 35
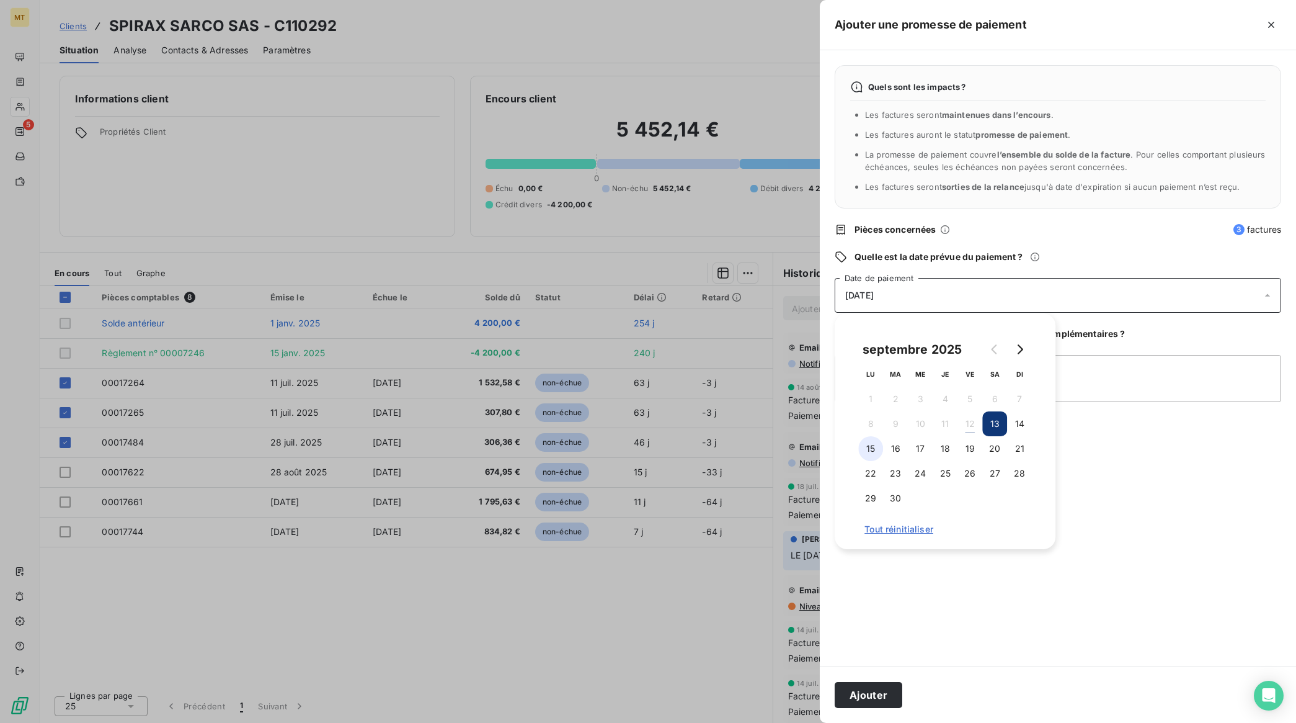
click at [873, 447] on button "15" at bounding box center [870, 448] width 25 height 25
click at [876, 692] on button "Ajouter" at bounding box center [869, 695] width 68 height 26
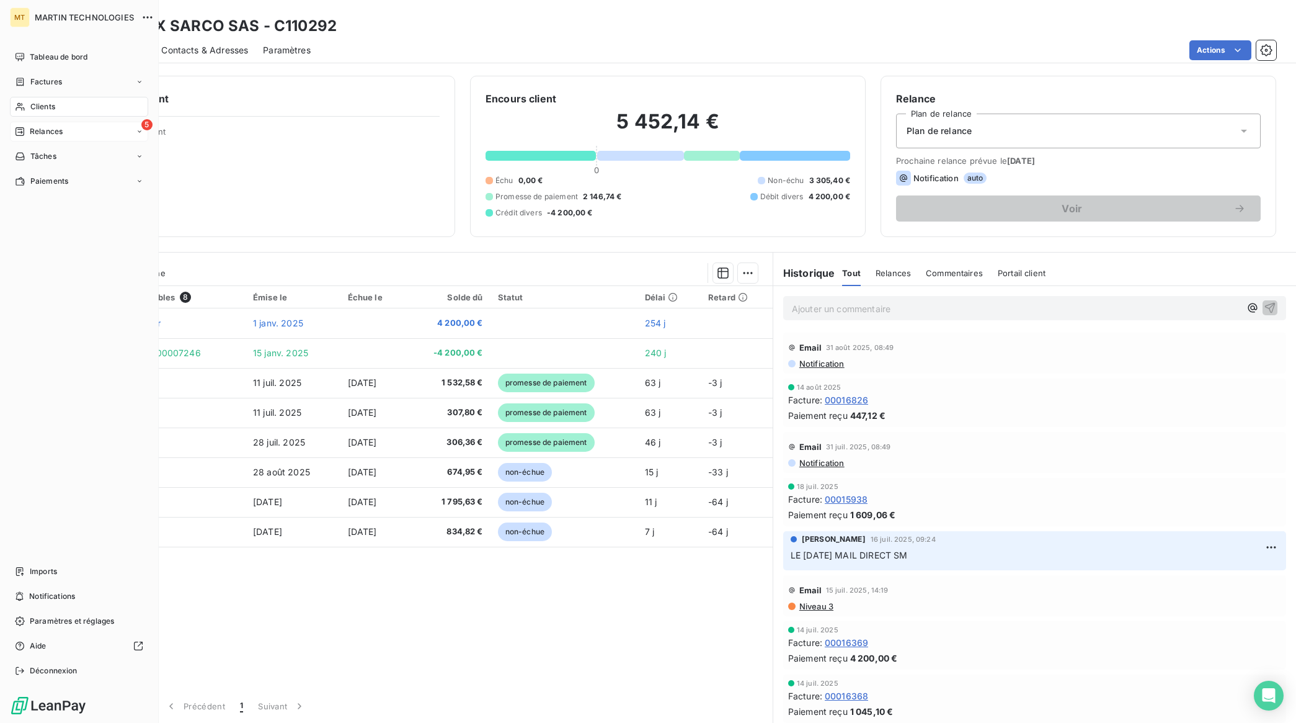
click at [36, 125] on div "5 Relances" at bounding box center [79, 132] width 138 height 20
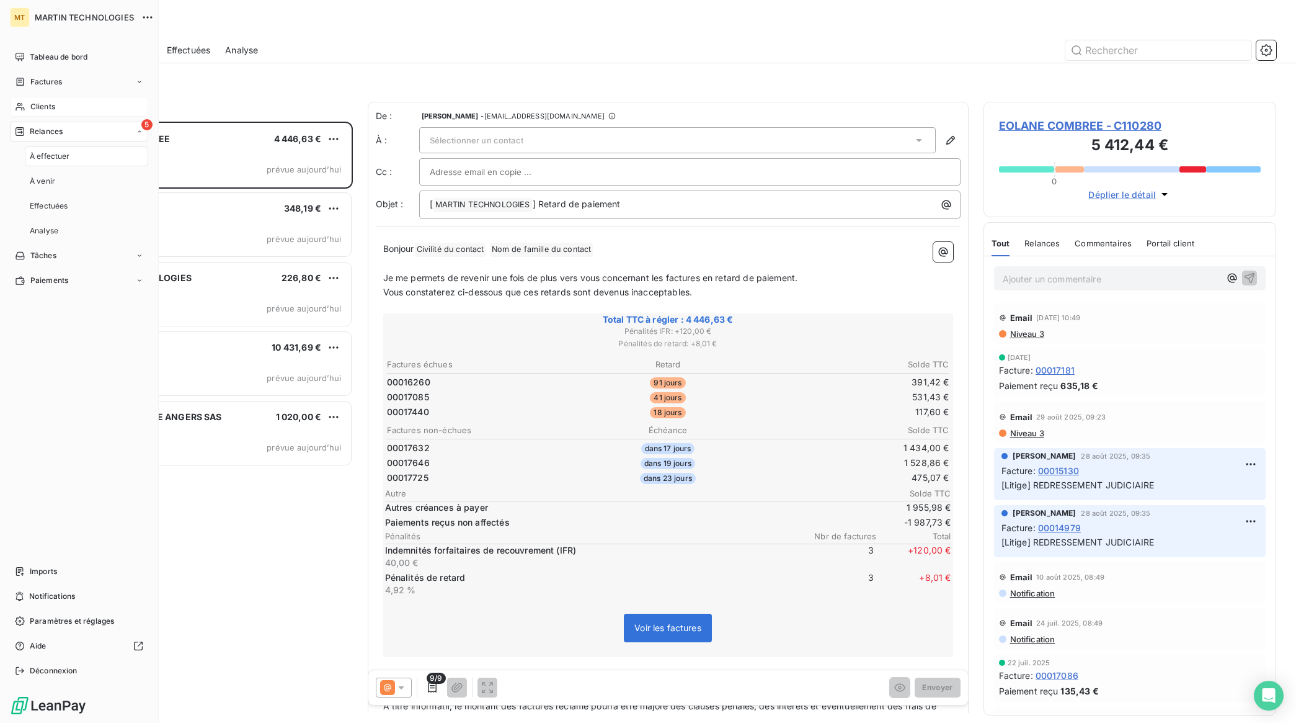
scroll to position [590, 281]
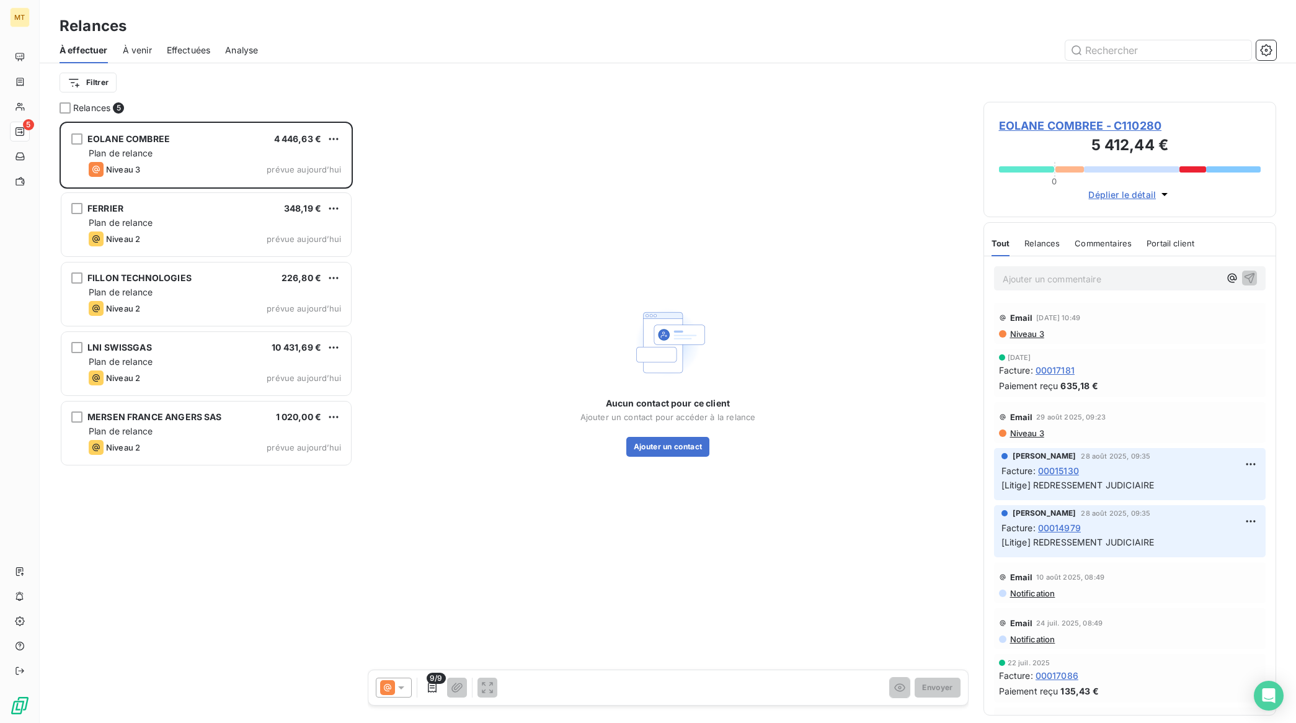
scroll to position [590, 281]
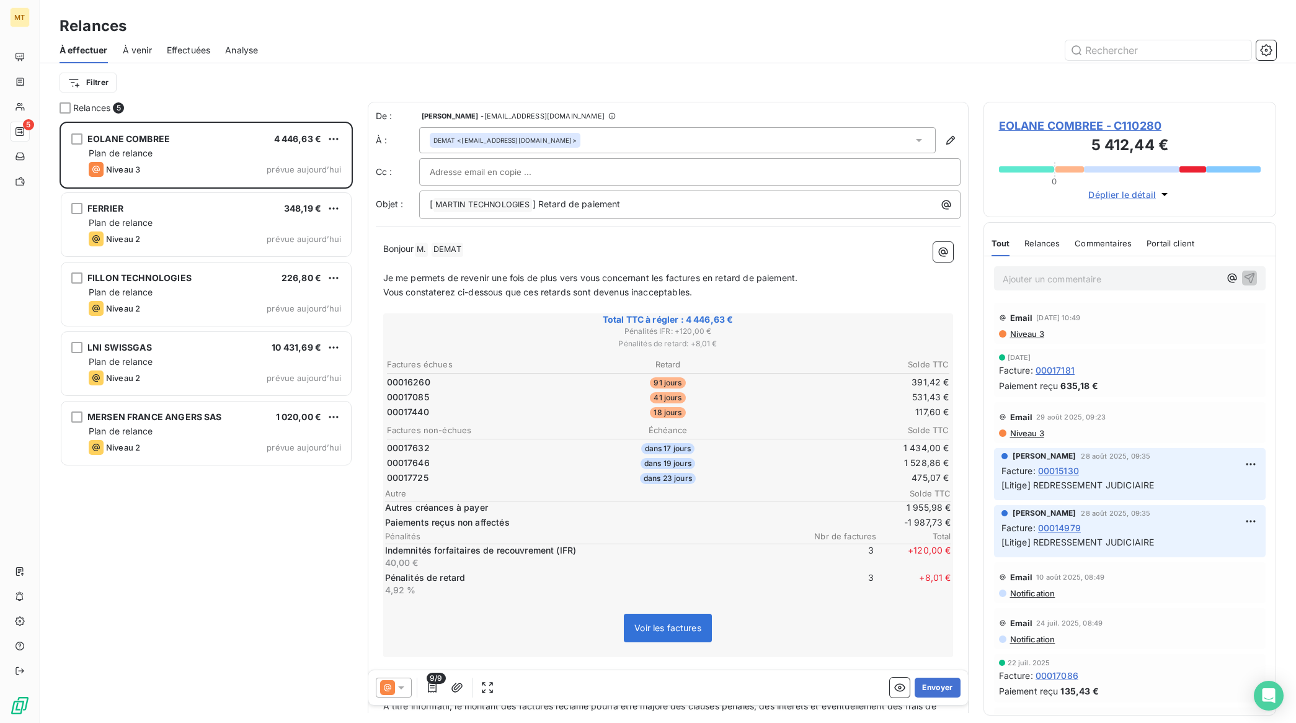
click at [1056, 277] on p "Ajouter un commentaire ﻿" at bounding box center [1112, 279] width 218 height 16
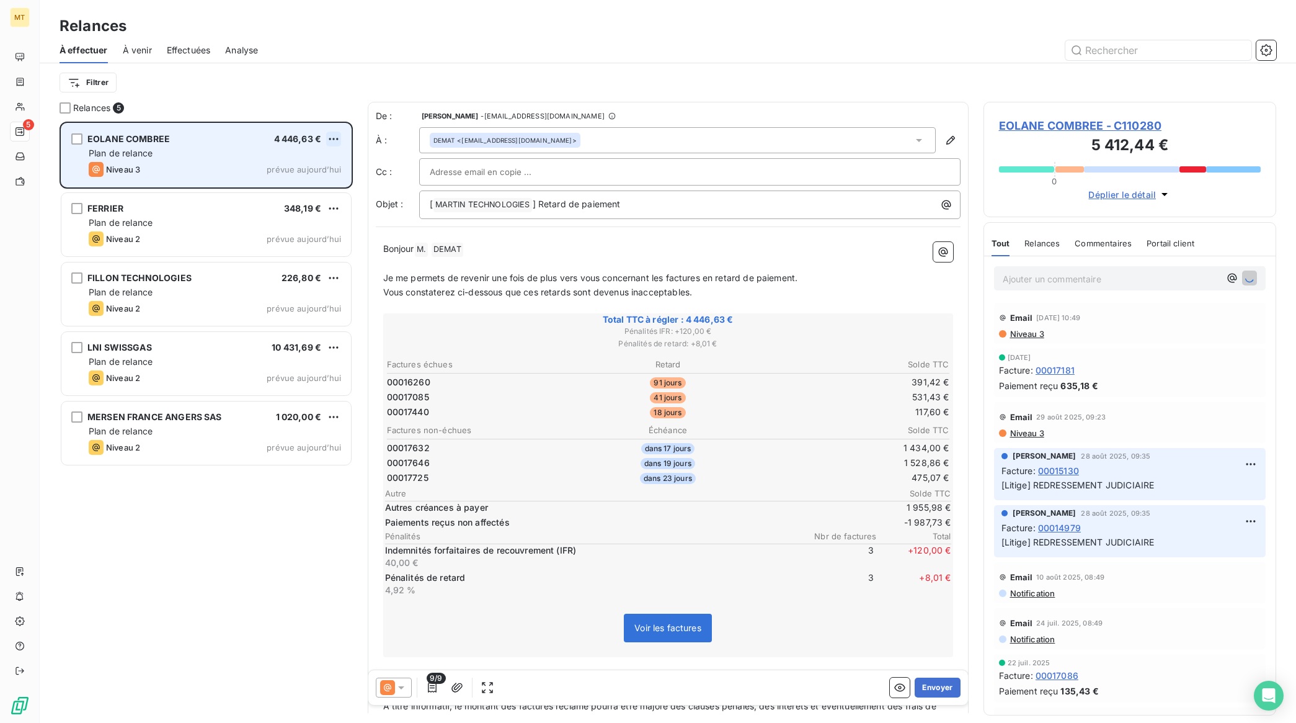
click at [332, 143] on html "MT 5 Relances À effectuer À venir Effectuées Analyse Filtrer Relances 5 EOLANE …" at bounding box center [648, 361] width 1296 height 723
click at [305, 181] on div "Passer cette action" at bounding box center [280, 186] width 111 height 20
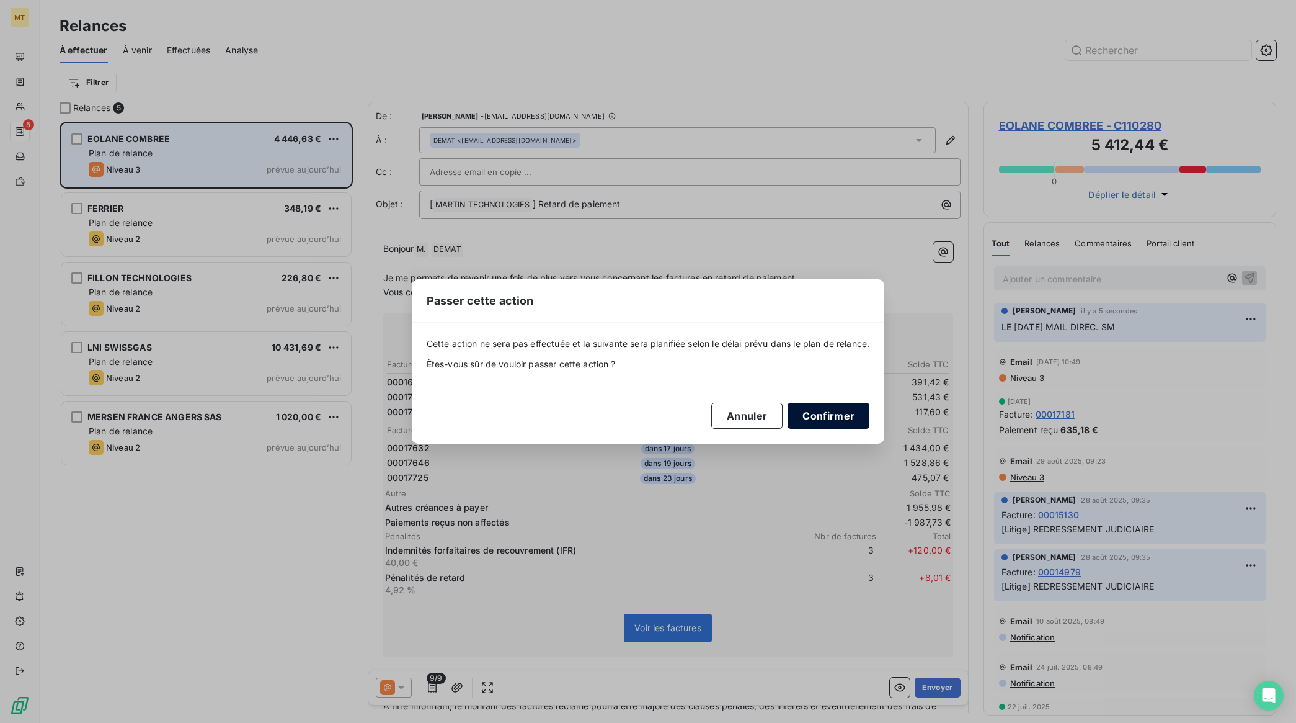
click at [822, 413] on button "Confirmer" at bounding box center [829, 416] width 82 height 26
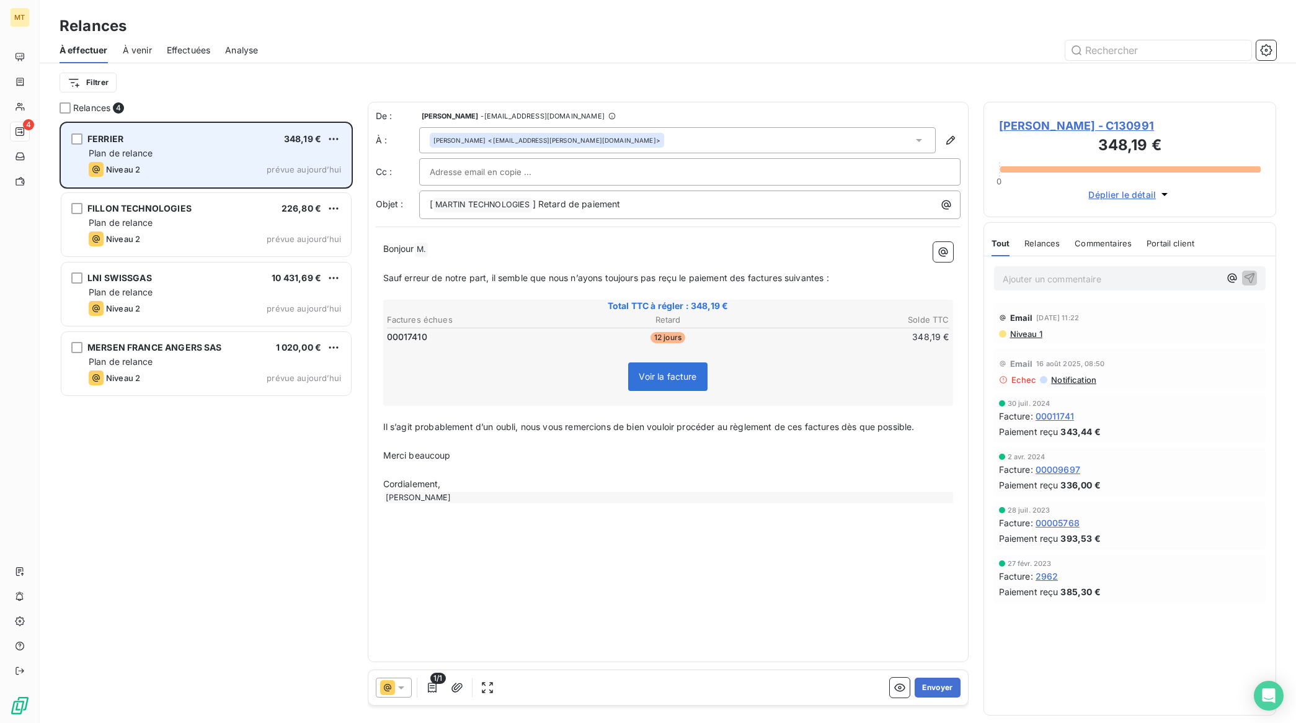
click at [225, 144] on div "[PERSON_NAME] 348,19 €" at bounding box center [215, 138] width 252 height 11
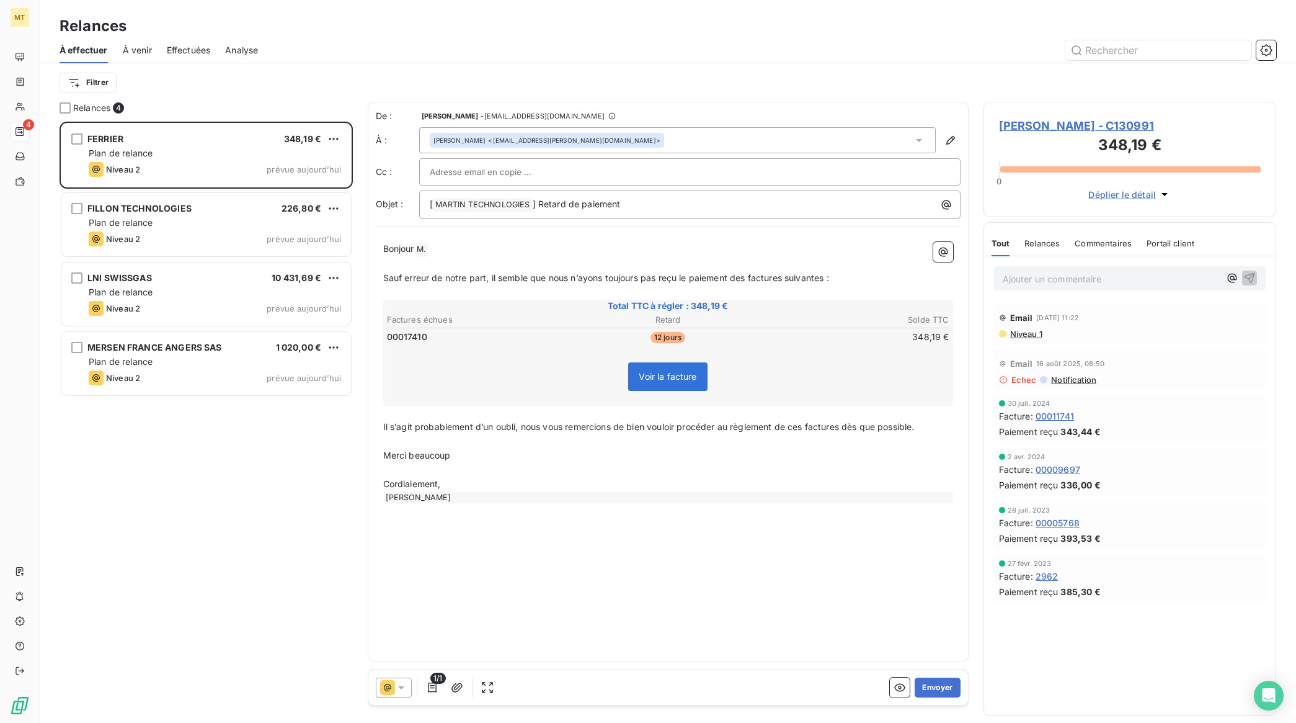
click at [476, 254] on p "Bonjour M. ﻿ ﻿ ﻿" at bounding box center [668, 249] width 570 height 15
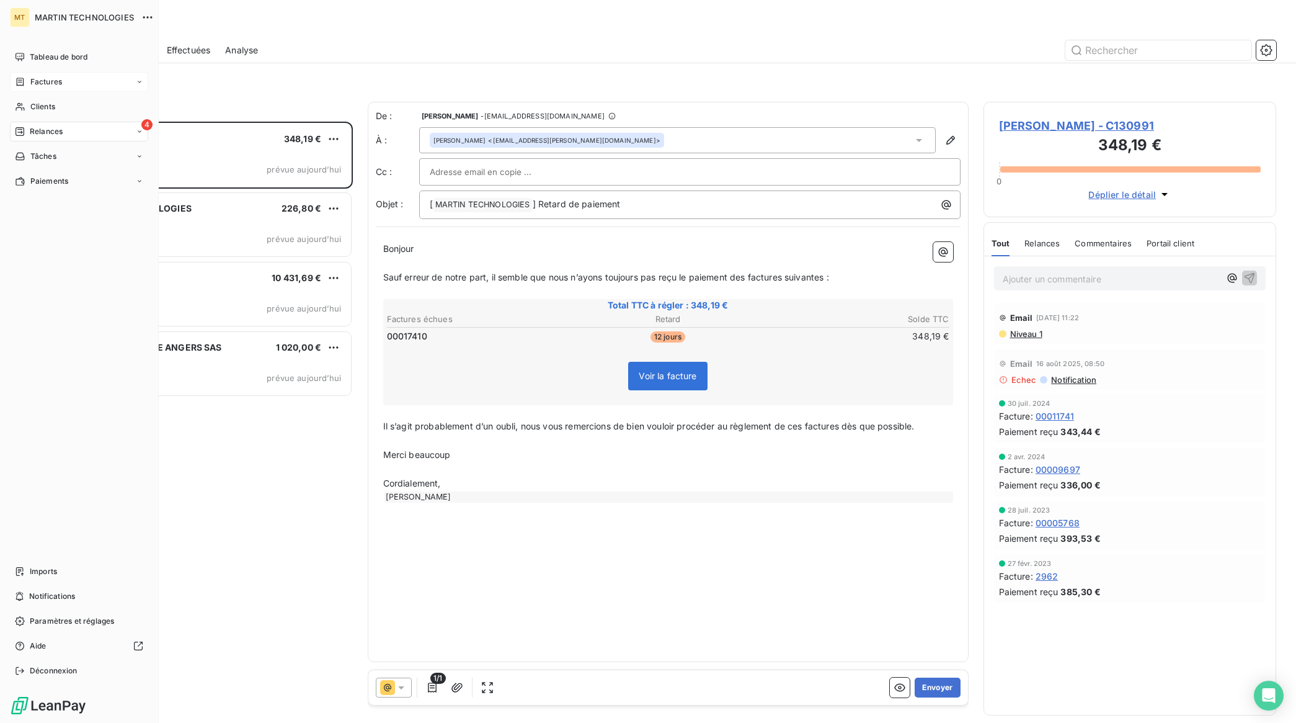
click at [37, 79] on span "Factures" at bounding box center [46, 81] width 32 height 11
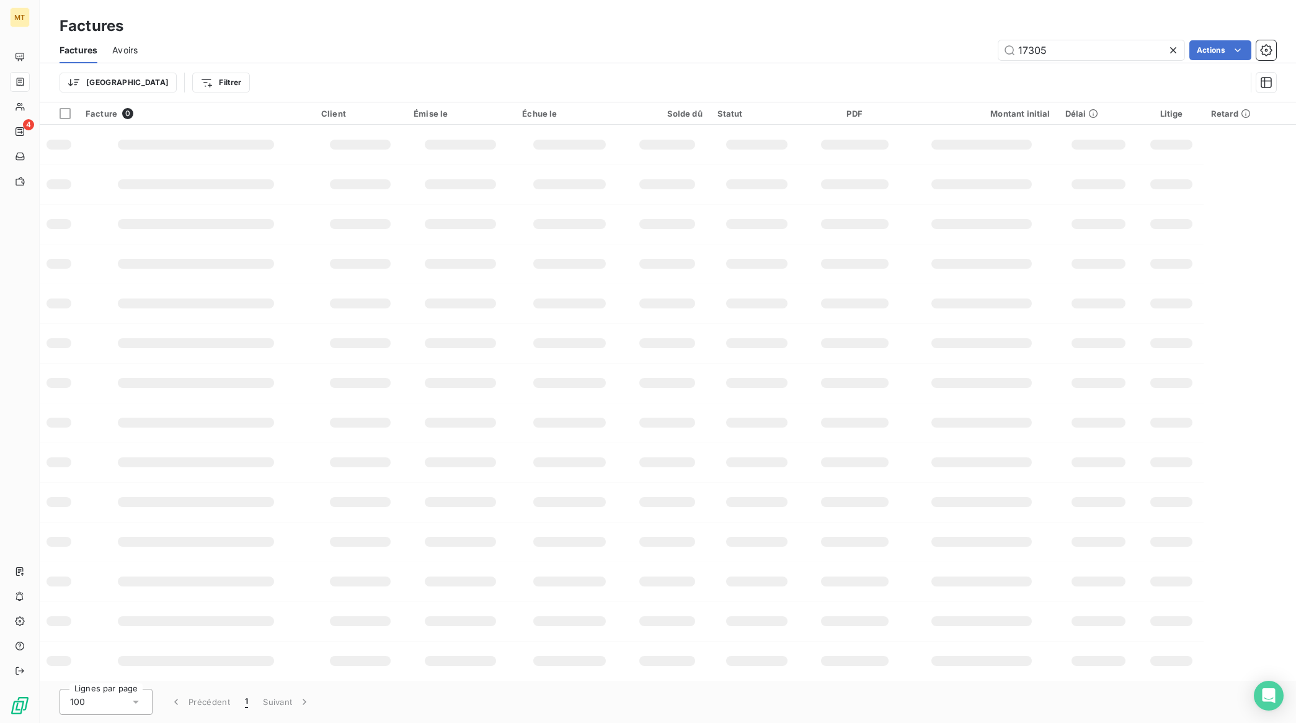
drag, startPoint x: 1118, startPoint y: 48, endPoint x: 885, endPoint y: 47, distance: 233.2
click at [885, 45] on div "17305 Actions" at bounding box center [715, 50] width 1124 height 20
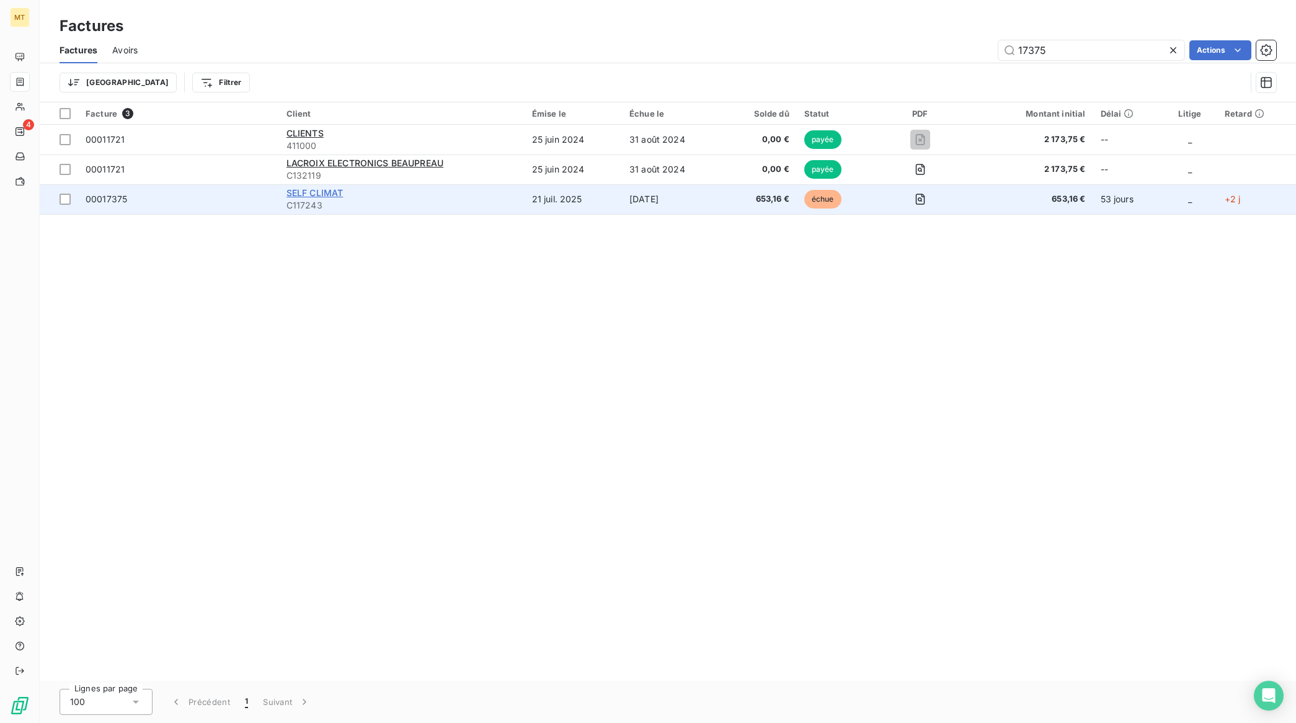
type input "17375"
click at [326, 190] on span "SELF CLIMAT" at bounding box center [315, 192] width 57 height 11
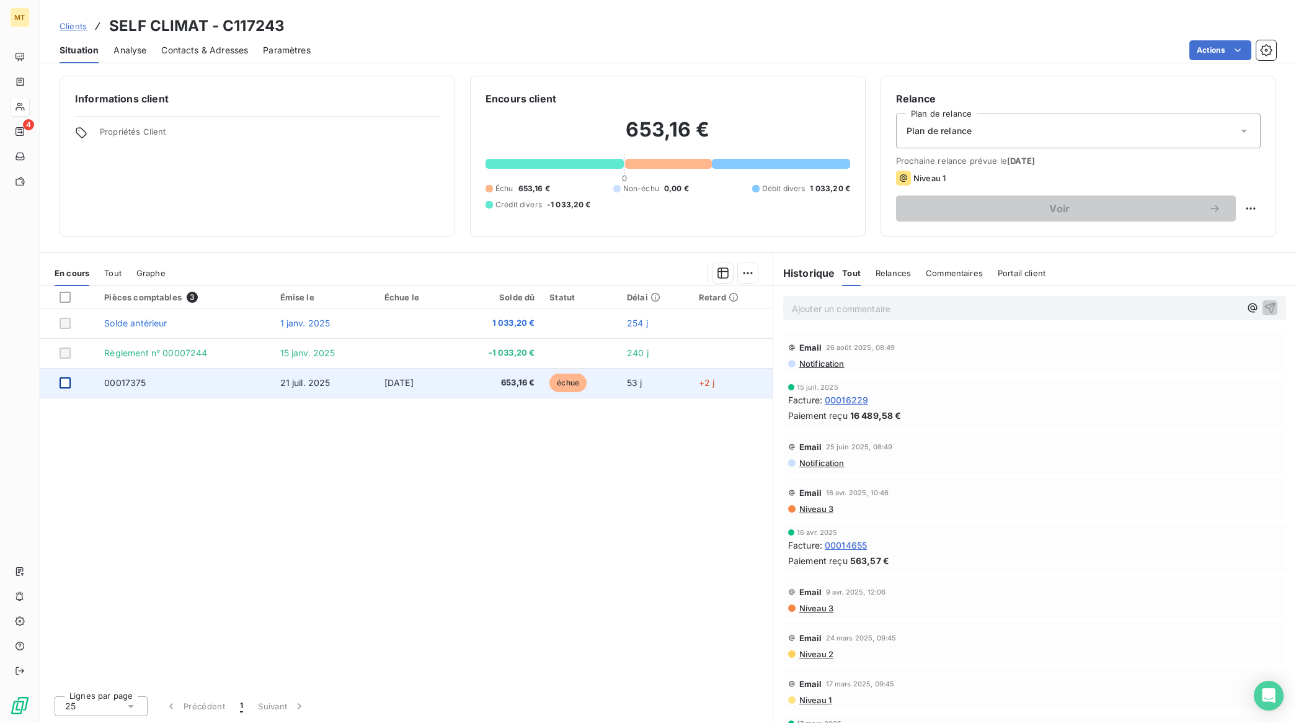
click at [68, 380] on div at bounding box center [65, 382] width 11 height 11
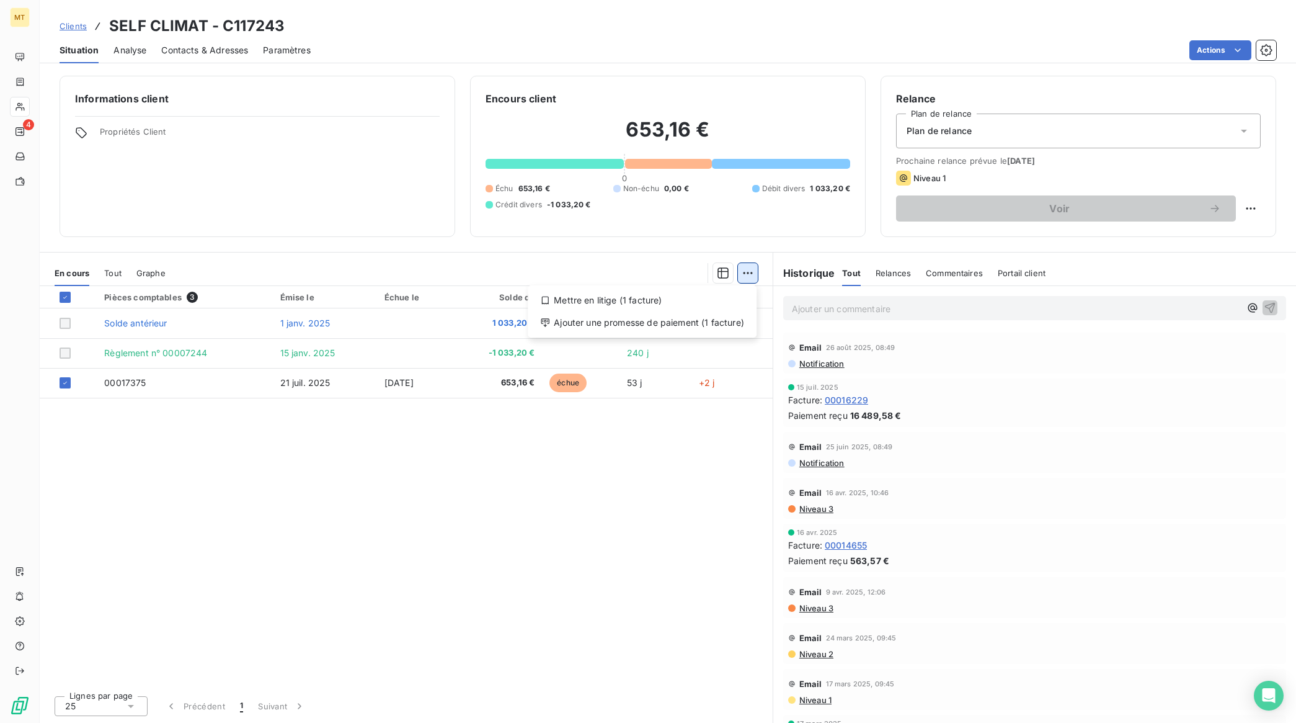
click at [746, 274] on html "MT 4 Clients SELF CLIMAT - C117243 Situation Analyse Contacts & Adresses Paramè…" at bounding box center [648, 361] width 1296 height 723
click at [682, 323] on div "Ajouter une promesse de paiement (1 facture)" at bounding box center [642, 323] width 219 height 20
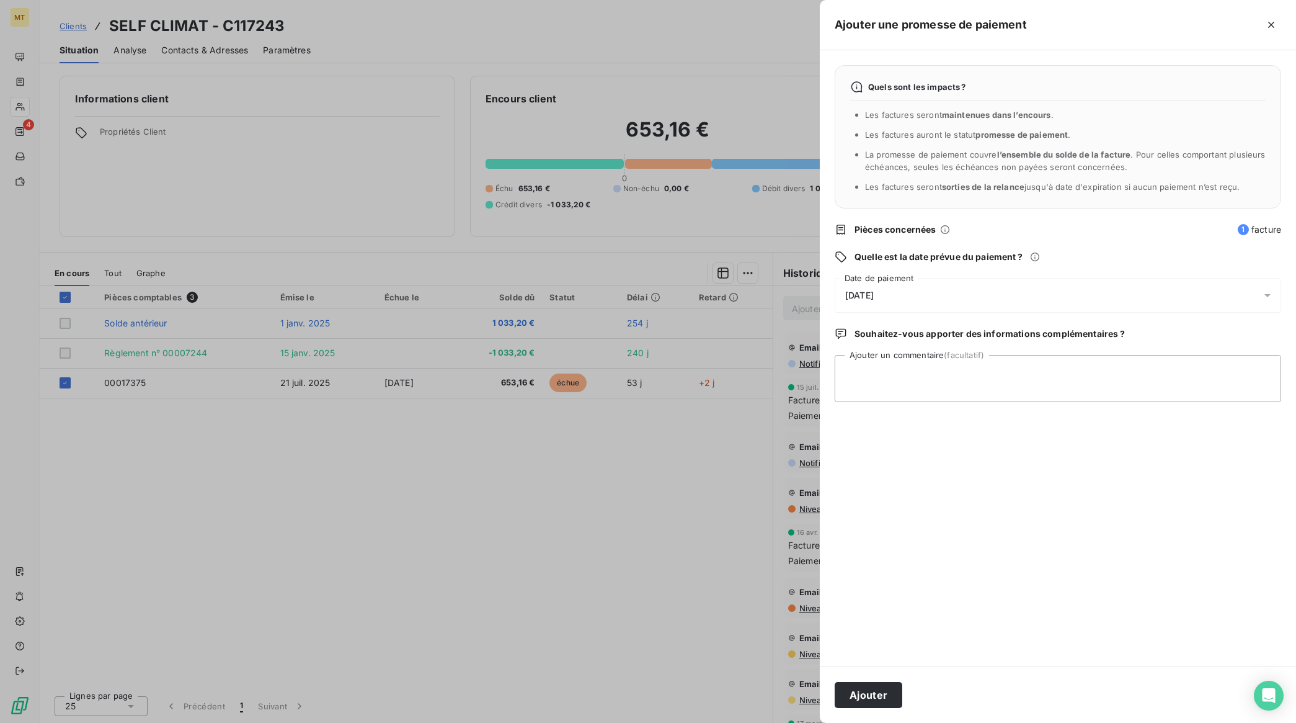
click at [894, 295] on div "[DATE]" at bounding box center [1058, 295] width 447 height 35
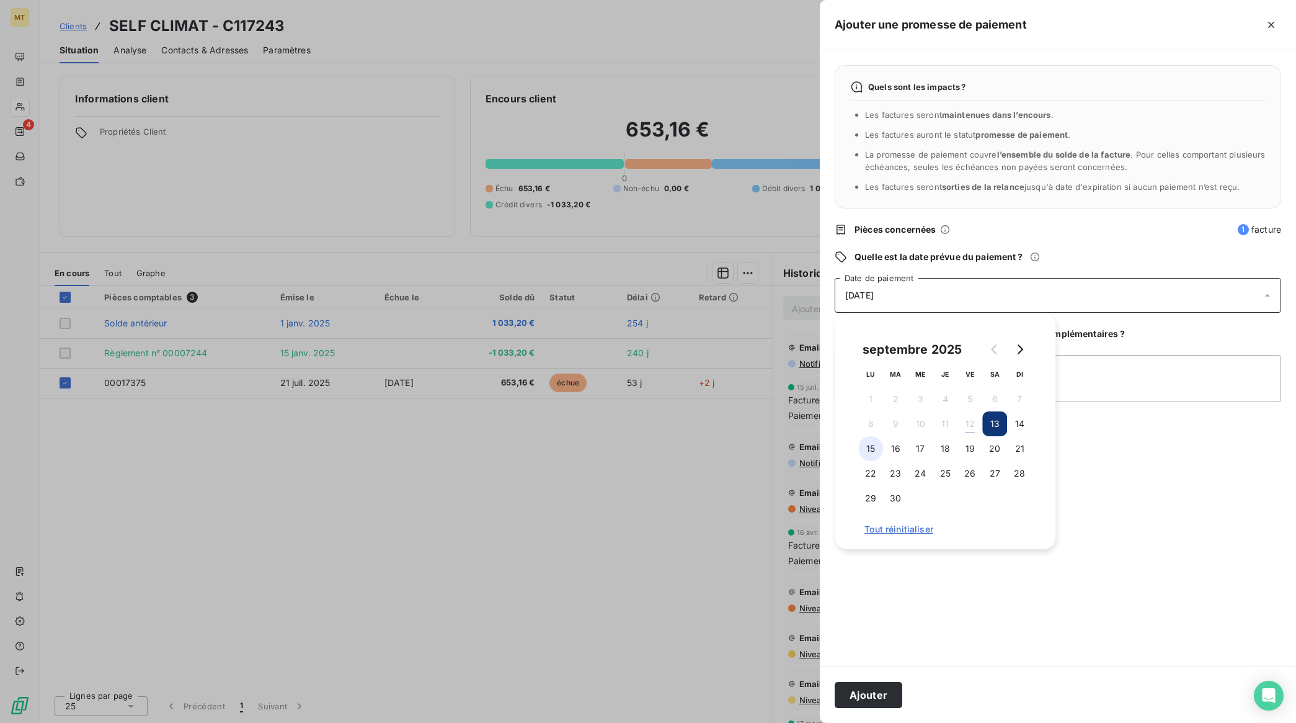
click at [875, 450] on button "15" at bounding box center [870, 448] width 25 height 25
click at [876, 687] on button "Ajouter" at bounding box center [869, 695] width 68 height 26
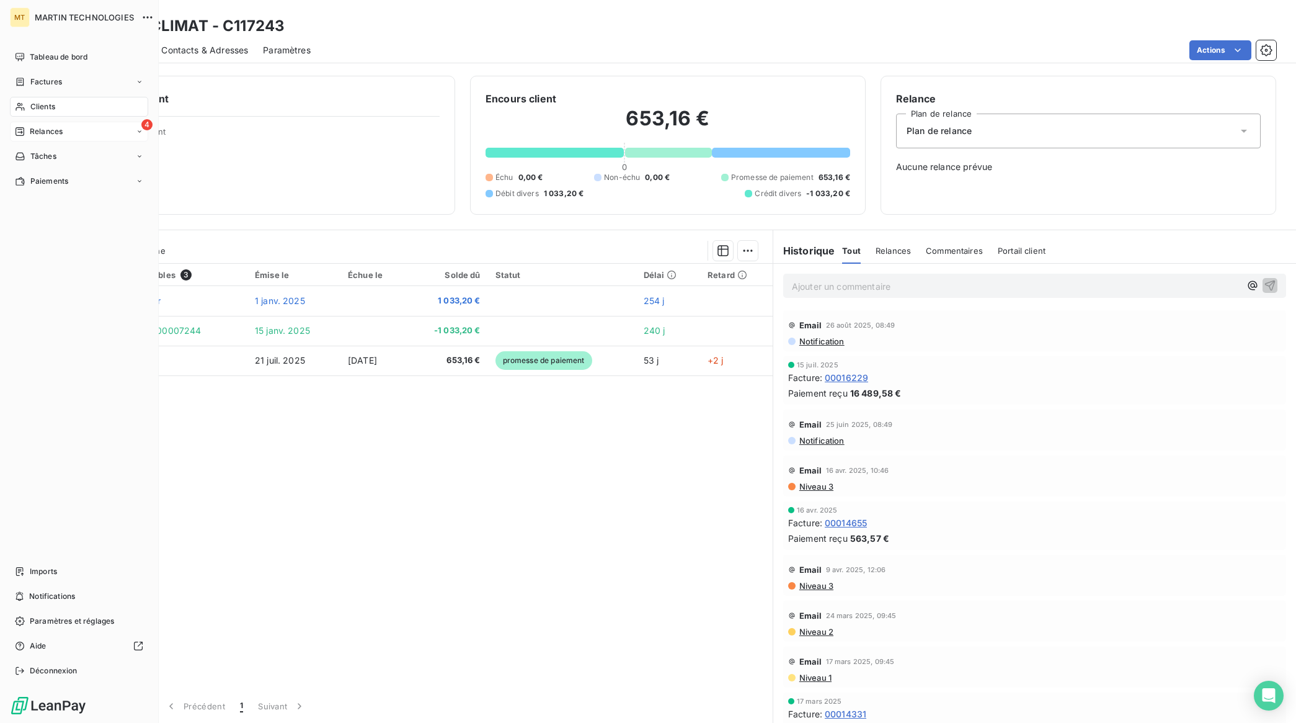
click at [36, 128] on span "Relances" at bounding box center [46, 131] width 33 height 11
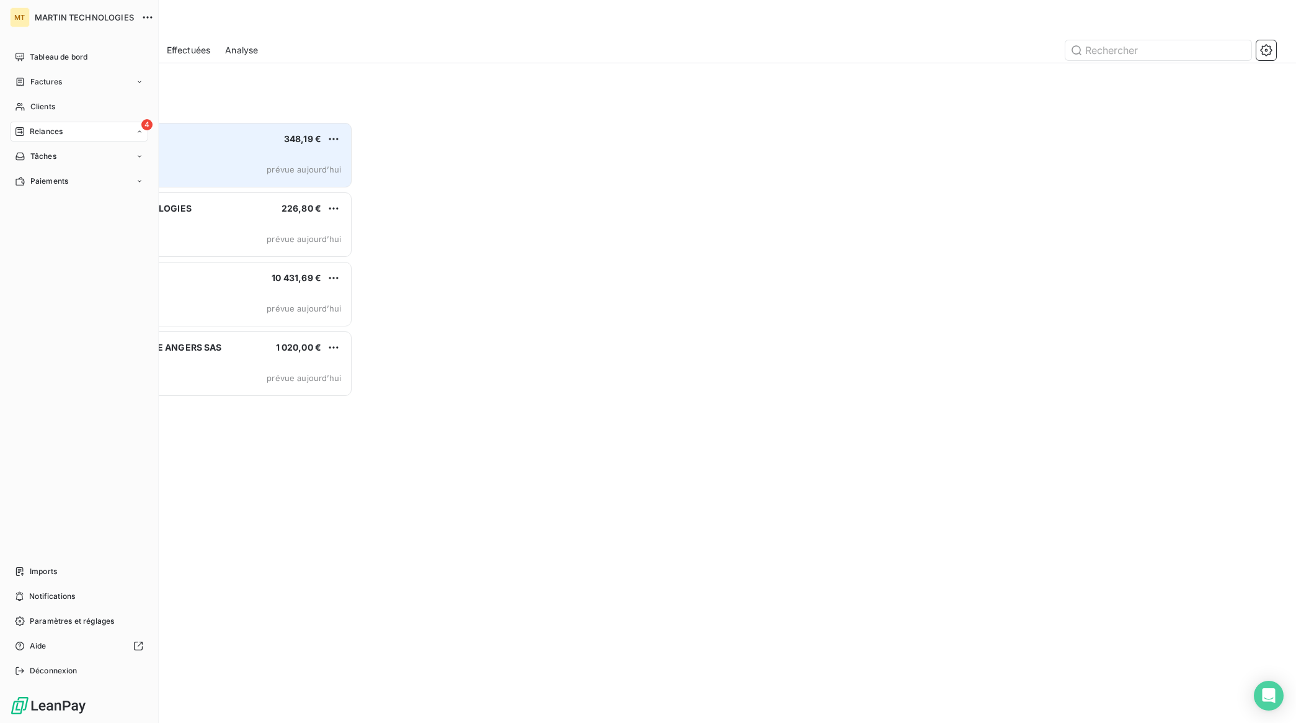
scroll to position [590, 281]
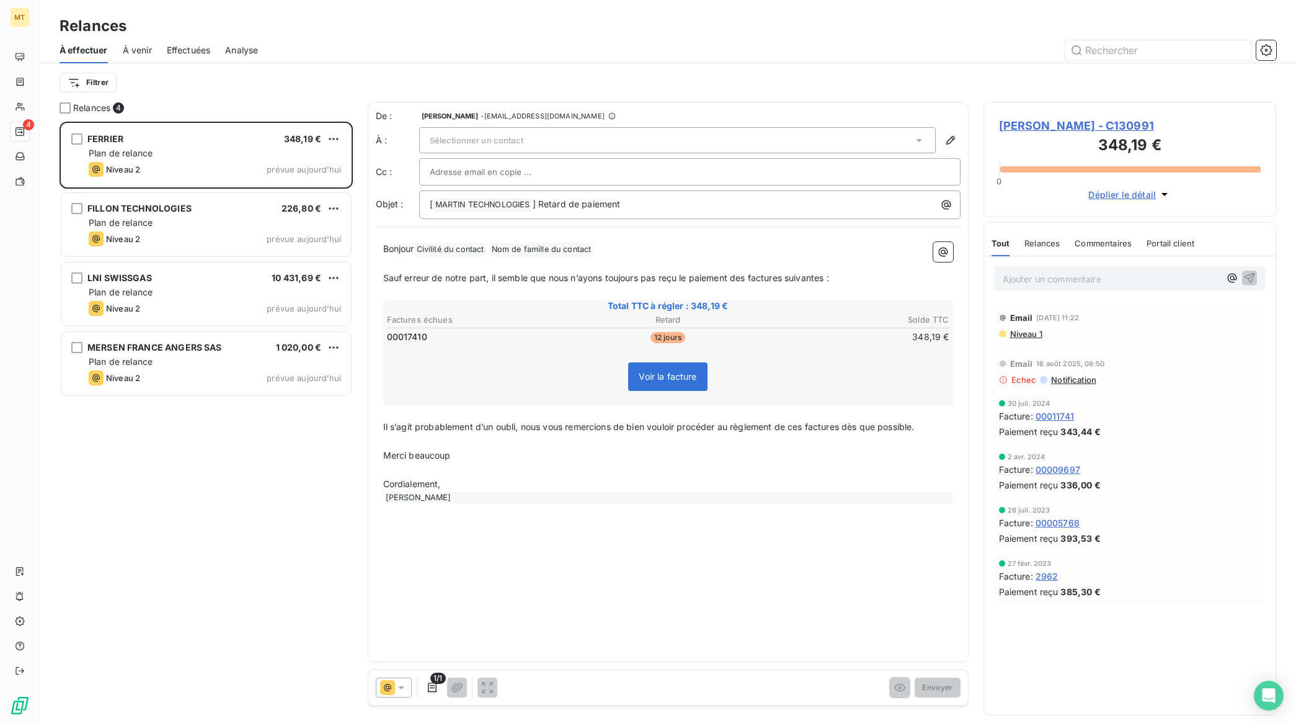
click at [240, 538] on div "[PERSON_NAME] 348,19 € Plan de relance Niveau 2 prévue aujourd’[PERSON_NAME] TE…" at bounding box center [206, 422] width 293 height 601
click at [522, 171] on input "text" at bounding box center [496, 172] width 133 height 19
paste input "[EMAIL_ADDRESS][PERSON_NAME][DOMAIN_NAME]"
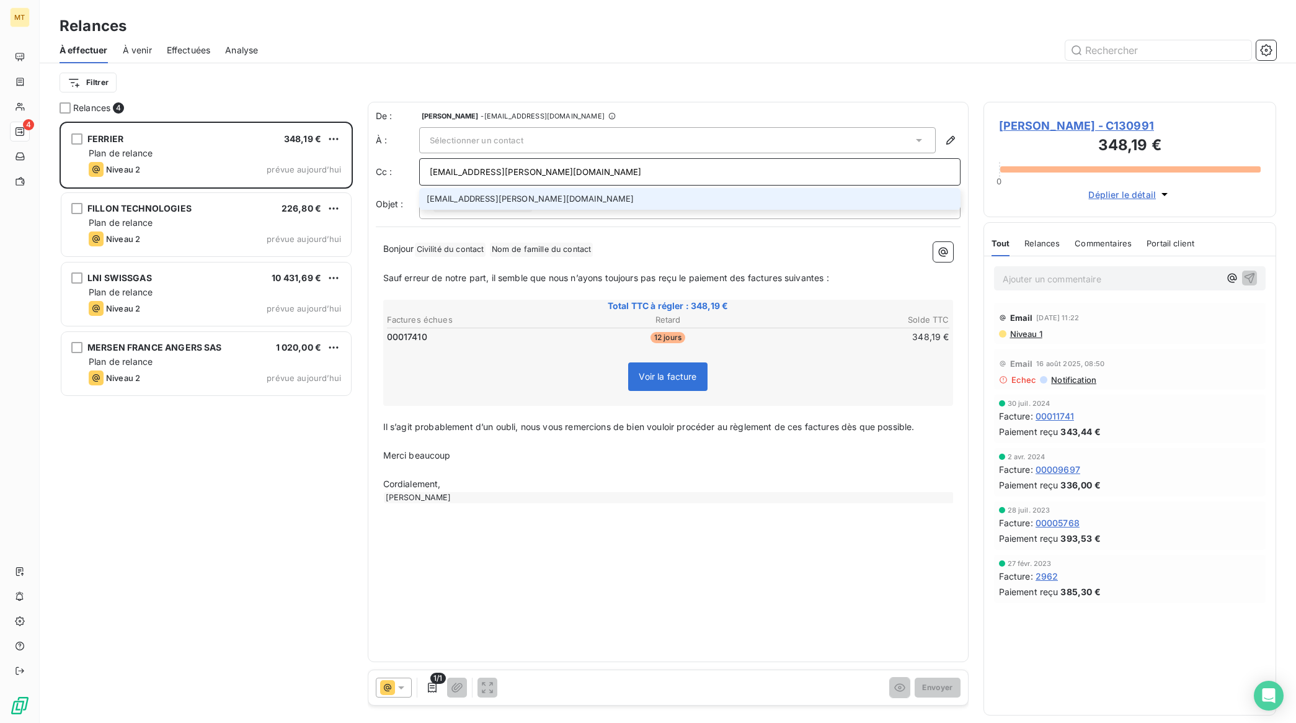
type input "[EMAIL_ADDRESS][PERSON_NAME][DOMAIN_NAME]"
click at [476, 197] on li "[EMAIL_ADDRESS][PERSON_NAME][DOMAIN_NAME]" at bounding box center [690, 199] width 542 height 22
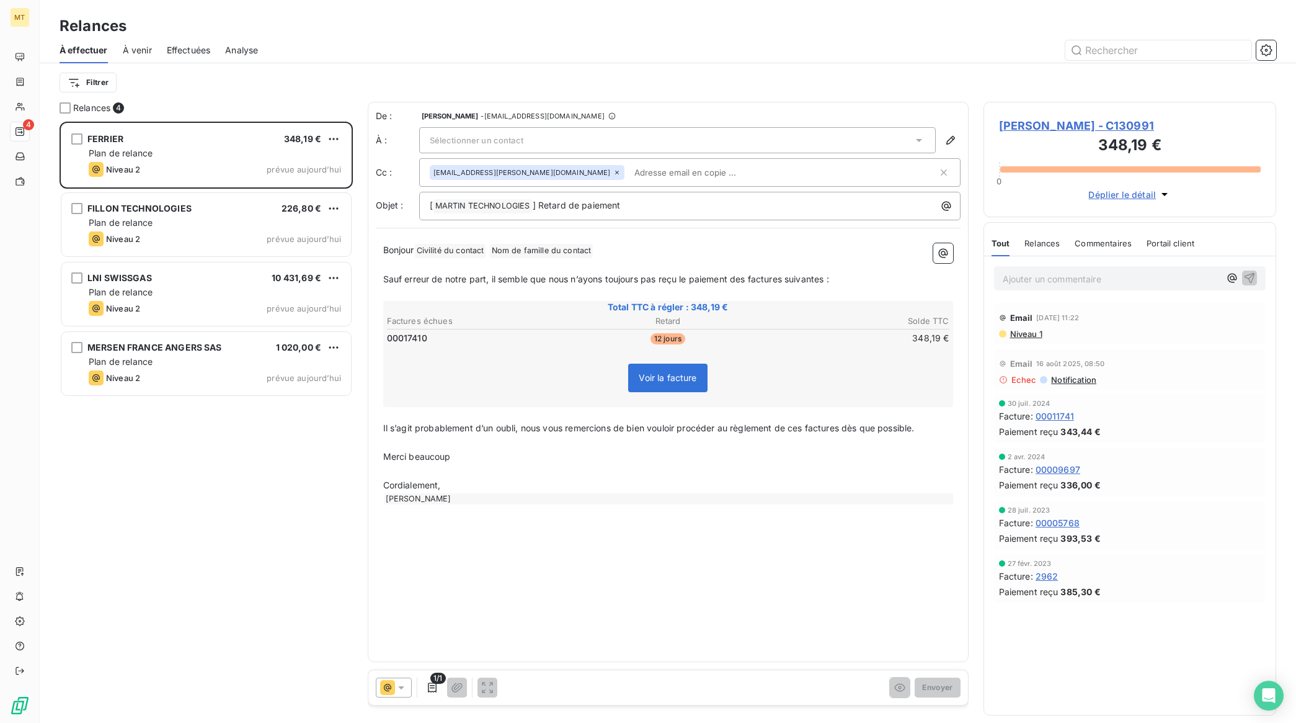
click at [486, 140] on span "Sélectionner un contact" at bounding box center [477, 140] width 94 height 10
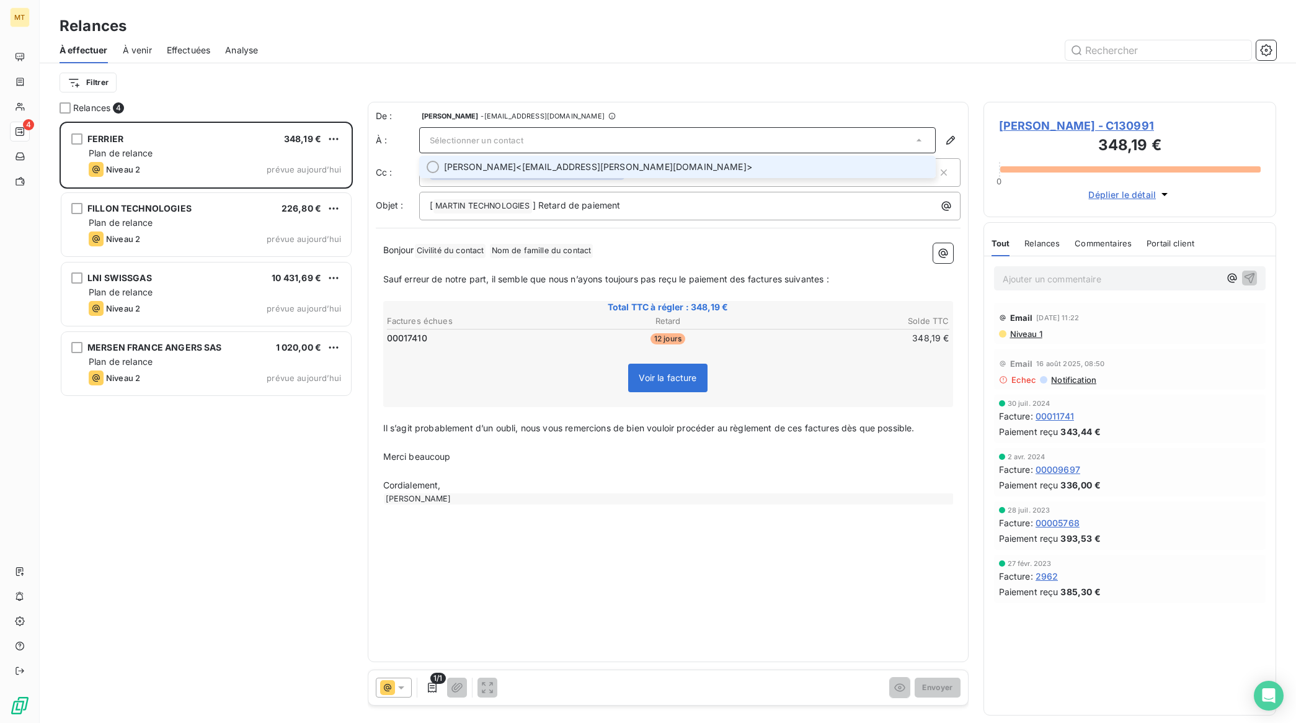
click at [486, 140] on span "Sélectionner un contact" at bounding box center [477, 140] width 94 height 10
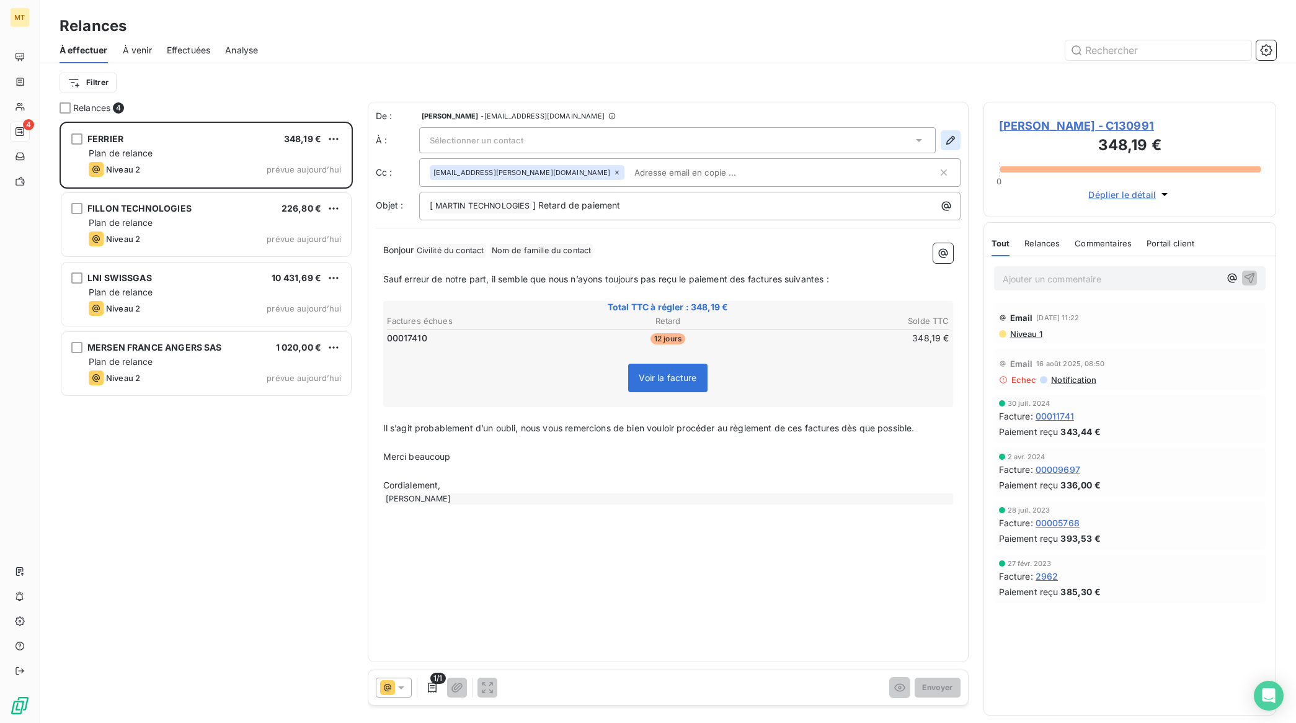
click at [952, 138] on icon "button" at bounding box center [950, 140] width 9 height 9
click at [574, 141] on div "Sélectionner un contact" at bounding box center [677, 140] width 517 height 26
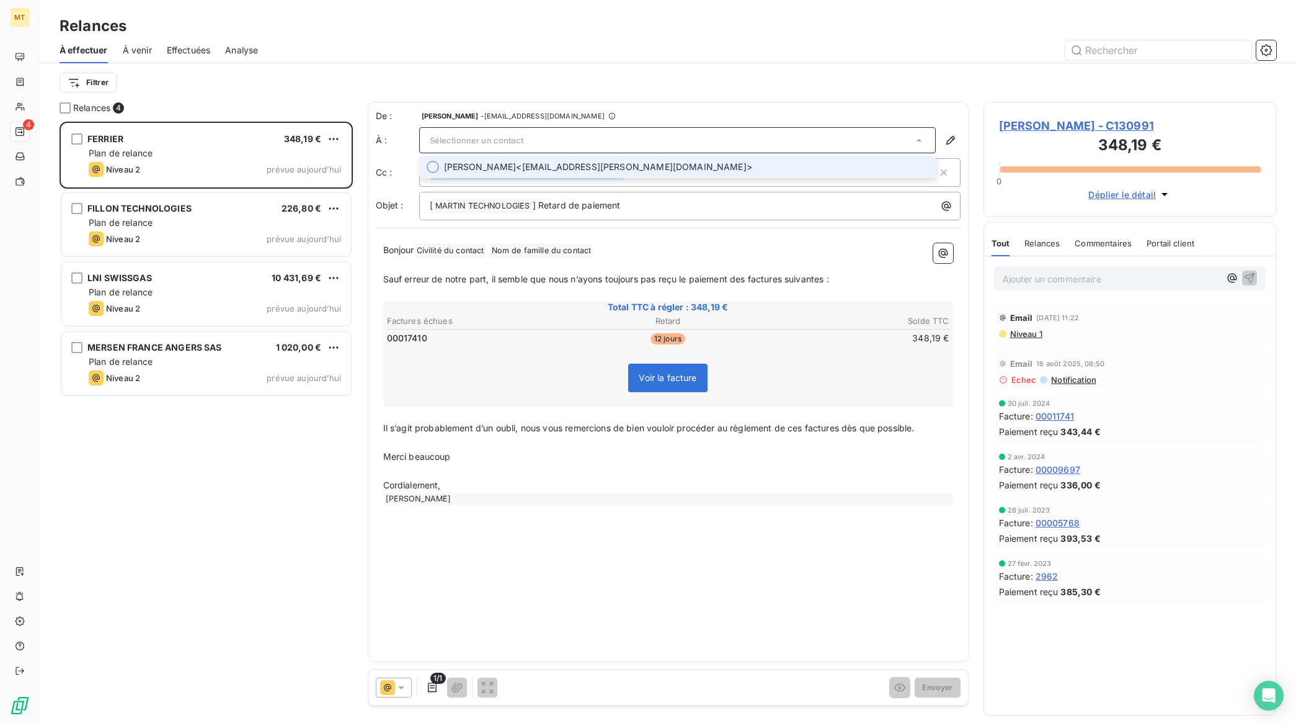
click at [642, 171] on span "[PERSON_NAME] <[EMAIL_ADDRESS][PERSON_NAME][DOMAIN_NAME]>" at bounding box center [686, 167] width 484 height 12
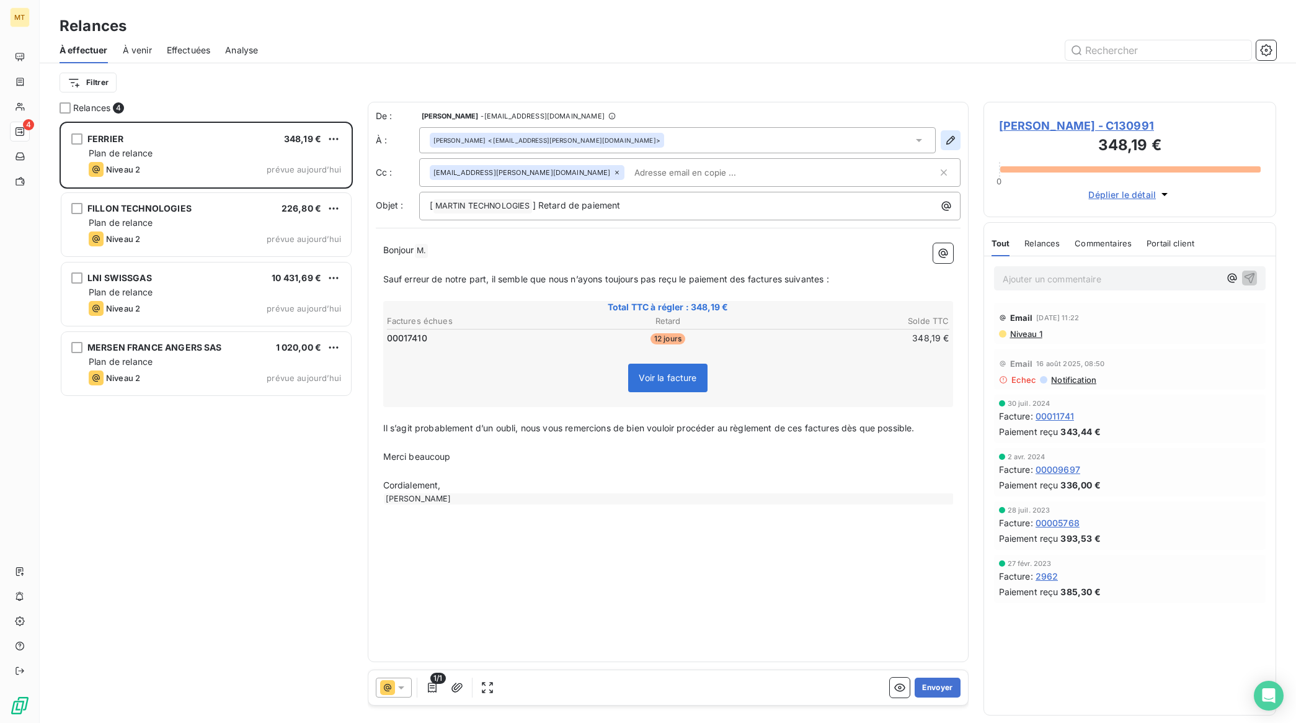
click at [956, 140] on icon "button" at bounding box center [951, 140] width 12 height 12
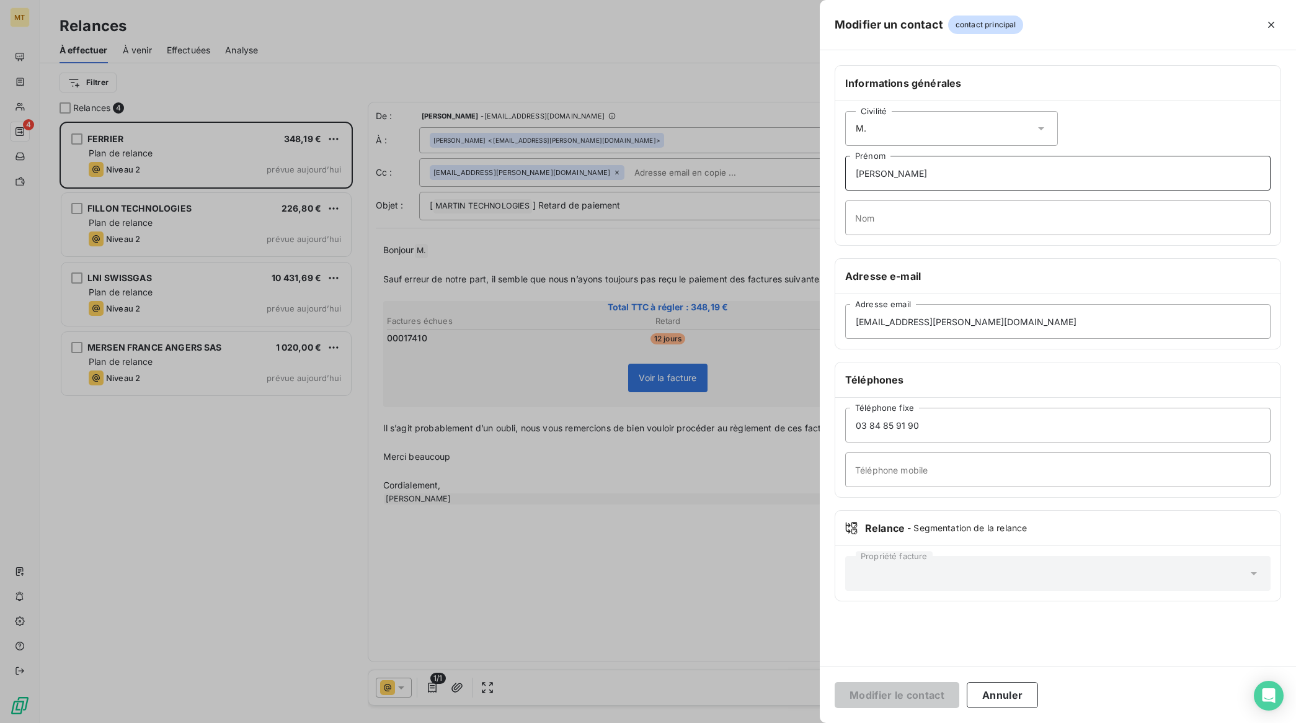
drag, startPoint x: 958, startPoint y: 185, endPoint x: 671, endPoint y: 190, distance: 287.2
click at [658, 722] on div "Modifier un contact contact principal Informations générales Civilité [PERSON_N…" at bounding box center [648, 723] width 1296 height 0
click at [904, 696] on button "Modifier le contact" at bounding box center [897, 695] width 125 height 26
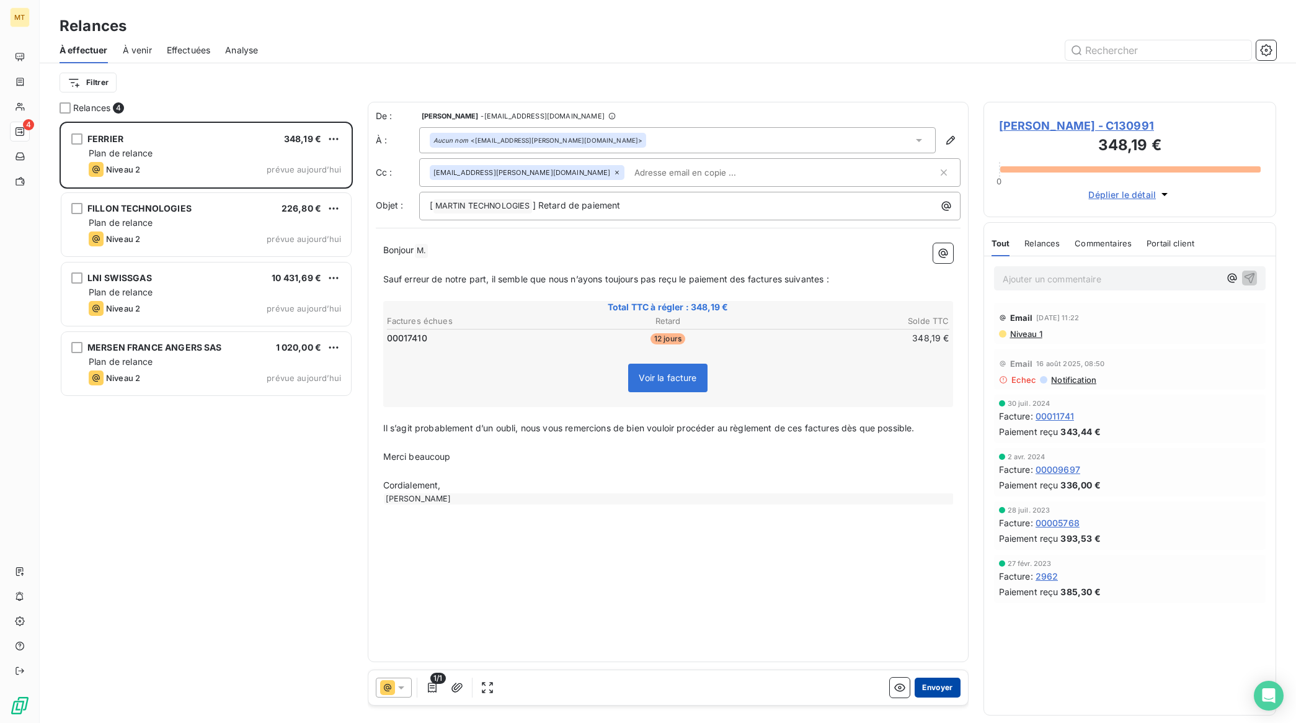
click at [947, 684] on button "Envoyer" at bounding box center [937, 687] width 45 height 20
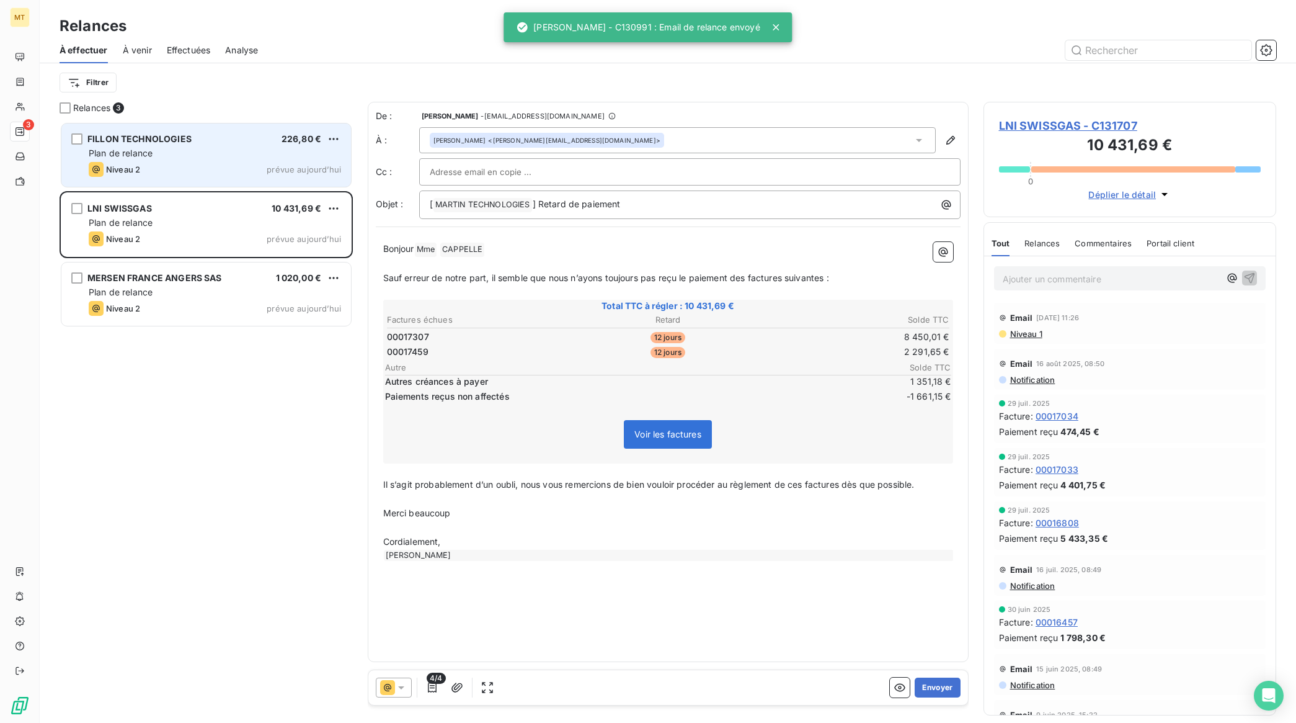
click at [191, 157] on div "Plan de relance" at bounding box center [215, 153] width 252 height 12
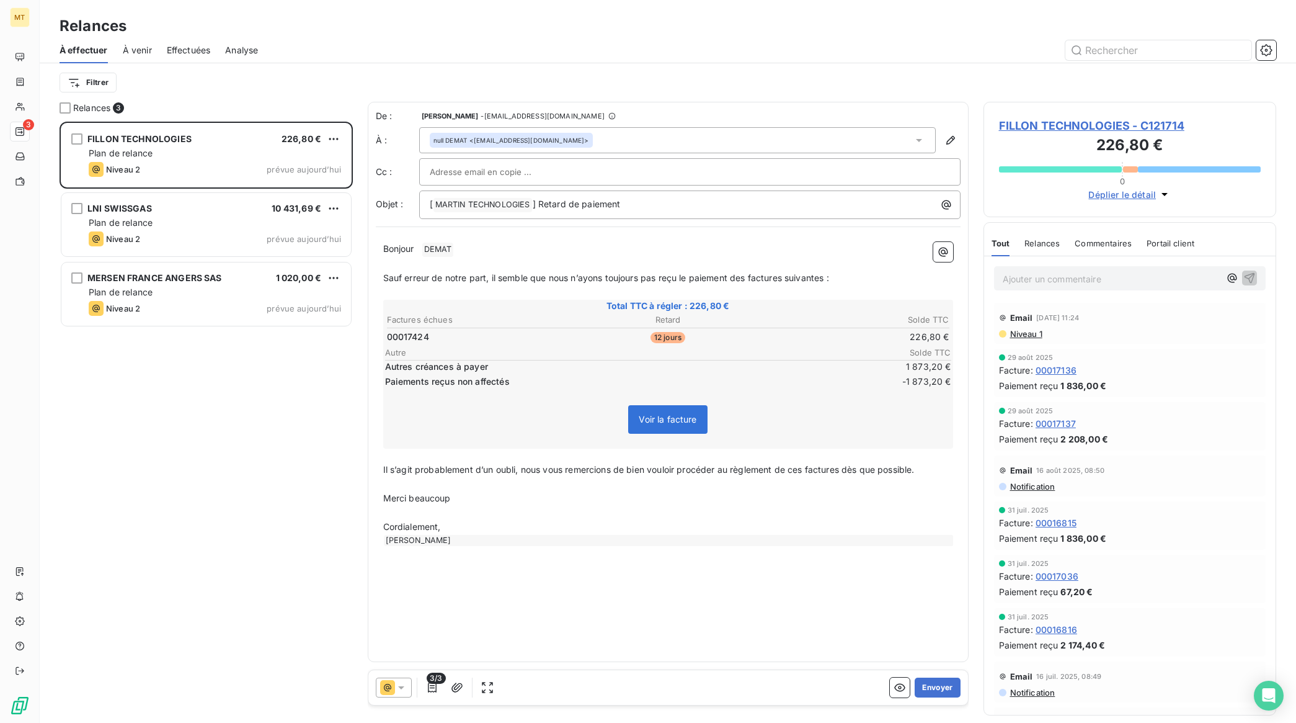
drag, startPoint x: 540, startPoint y: 184, endPoint x: 546, endPoint y: 168, distance: 16.5
click at [542, 176] on div at bounding box center [690, 171] width 542 height 27
click at [546, 168] on input "text" at bounding box center [690, 172] width 520 height 19
paste input "[EMAIL_ADDRESS][DOMAIN_NAME]"
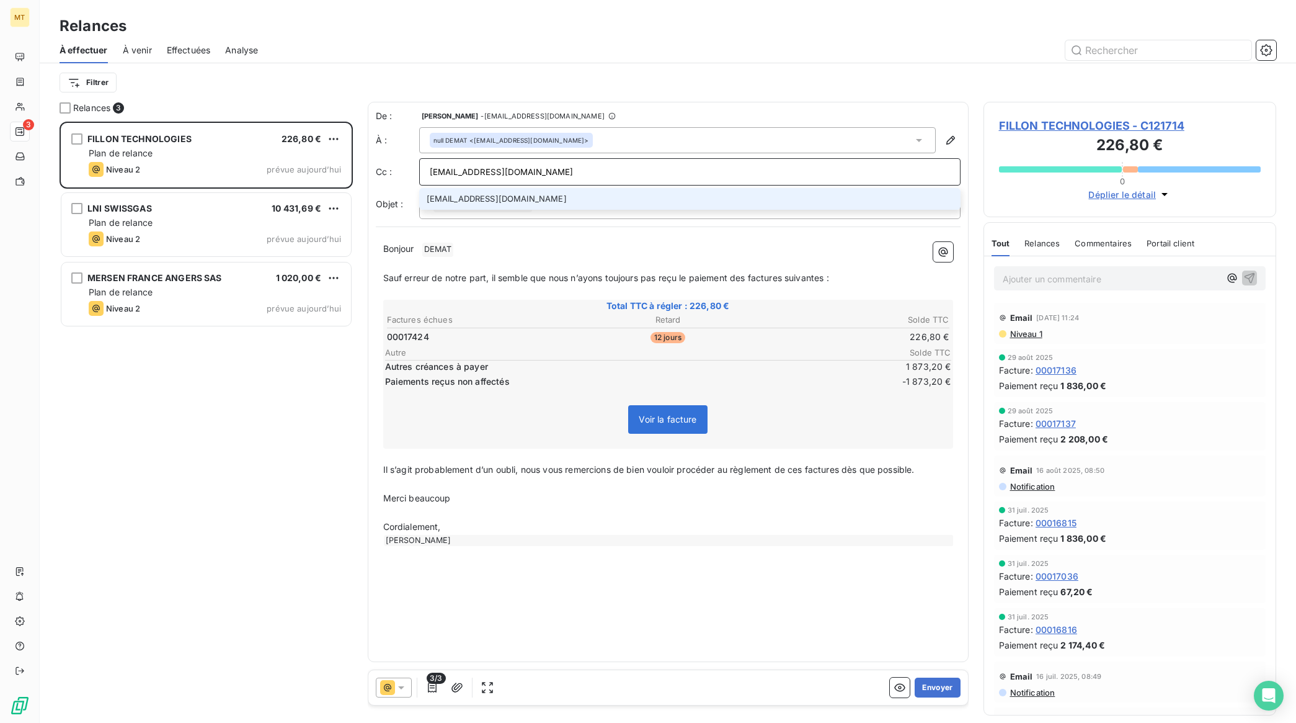
type input "[EMAIL_ADDRESS][DOMAIN_NAME]"
click at [495, 194] on li "[EMAIL_ADDRESS][DOMAIN_NAME]" at bounding box center [690, 199] width 542 height 22
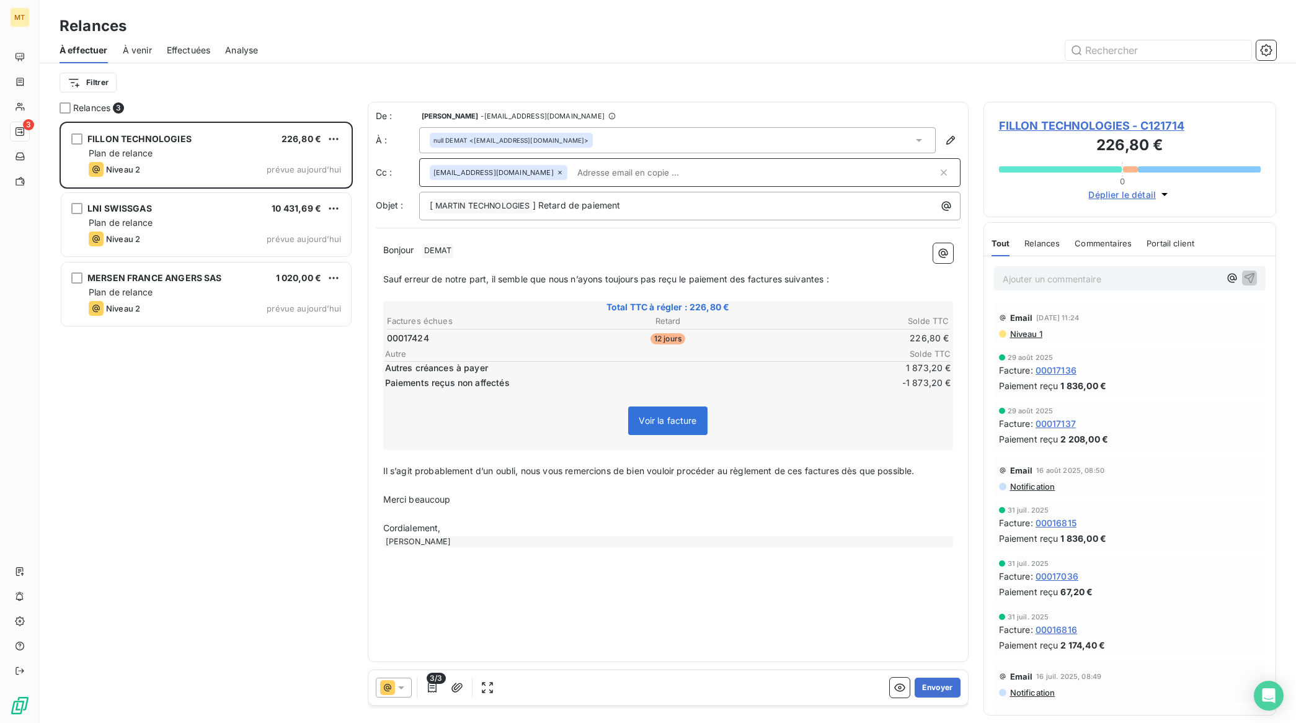
click at [472, 255] on p "Bonjour ﻿ DEMAT ﻿ ﻿" at bounding box center [668, 250] width 570 height 15
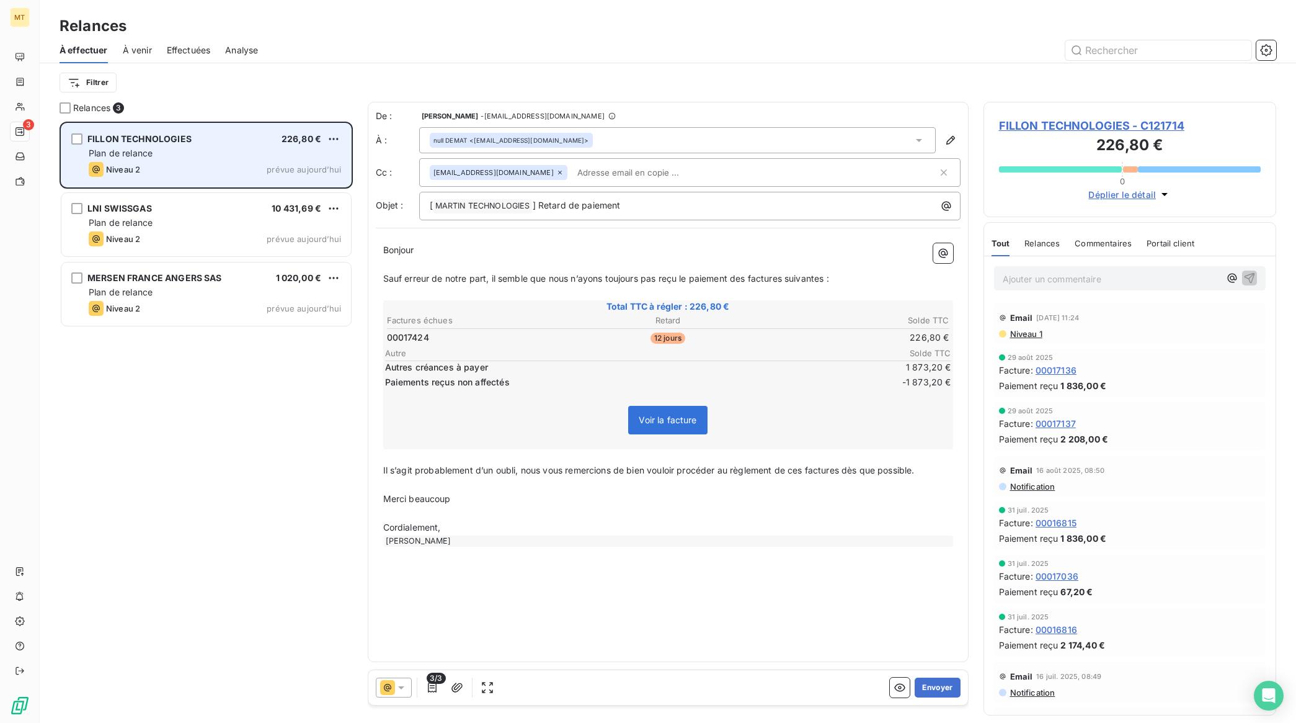
click at [211, 160] on div "FILLON TECHNOLOGIES 226,80 € Plan de relance Niveau 2 prévue aujourd’hui" at bounding box center [206, 154] width 290 height 63
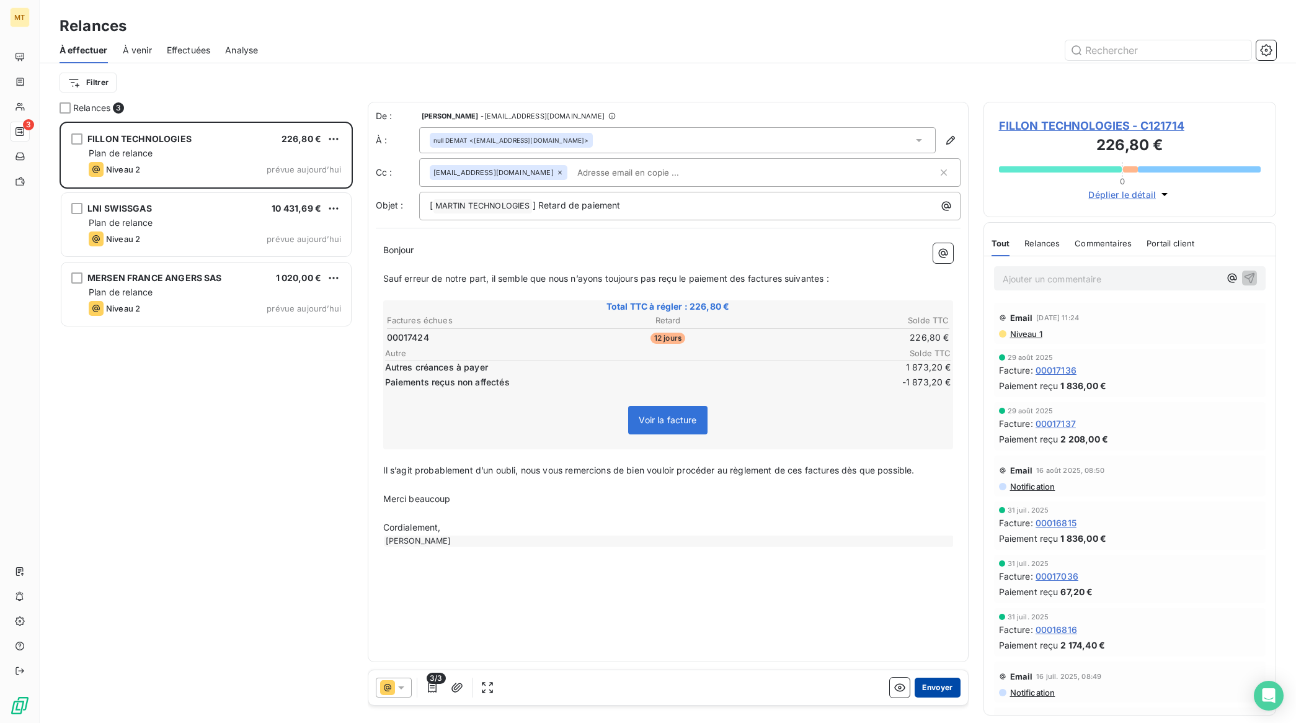
click at [938, 689] on button "Envoyer" at bounding box center [937, 687] width 45 height 20
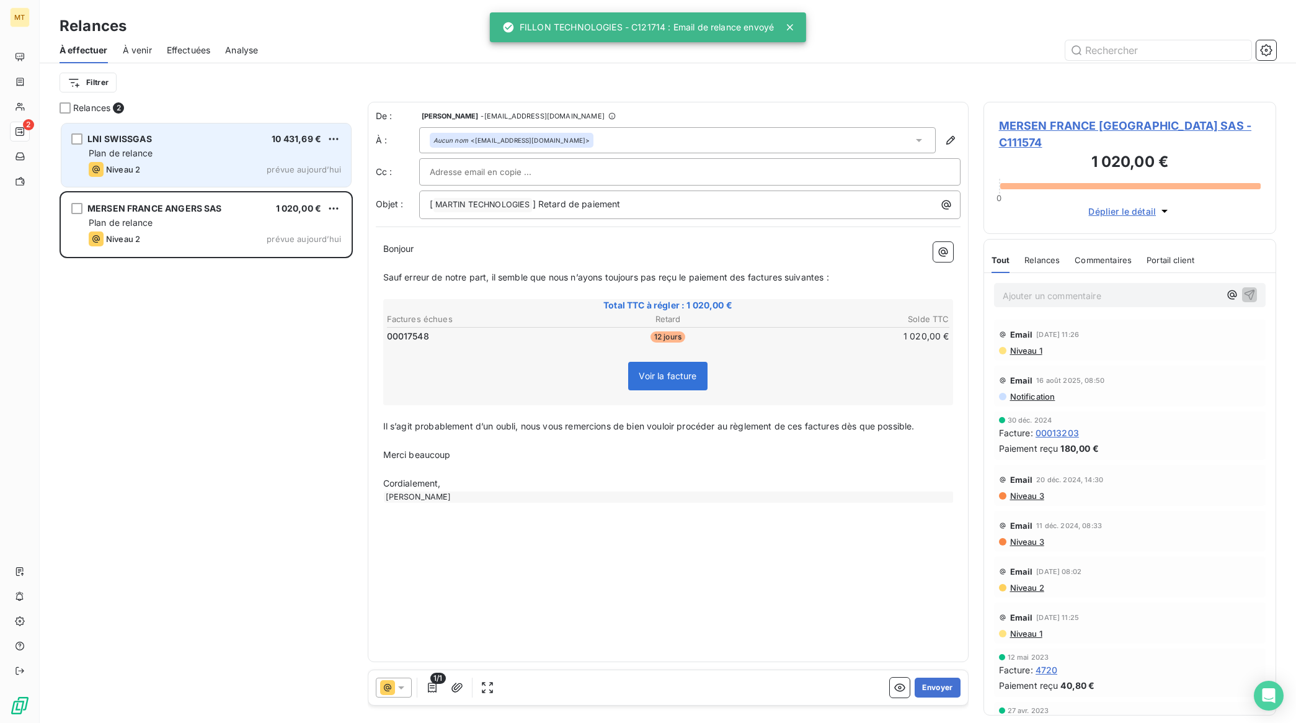
click at [219, 152] on div "Plan de relance" at bounding box center [215, 153] width 252 height 12
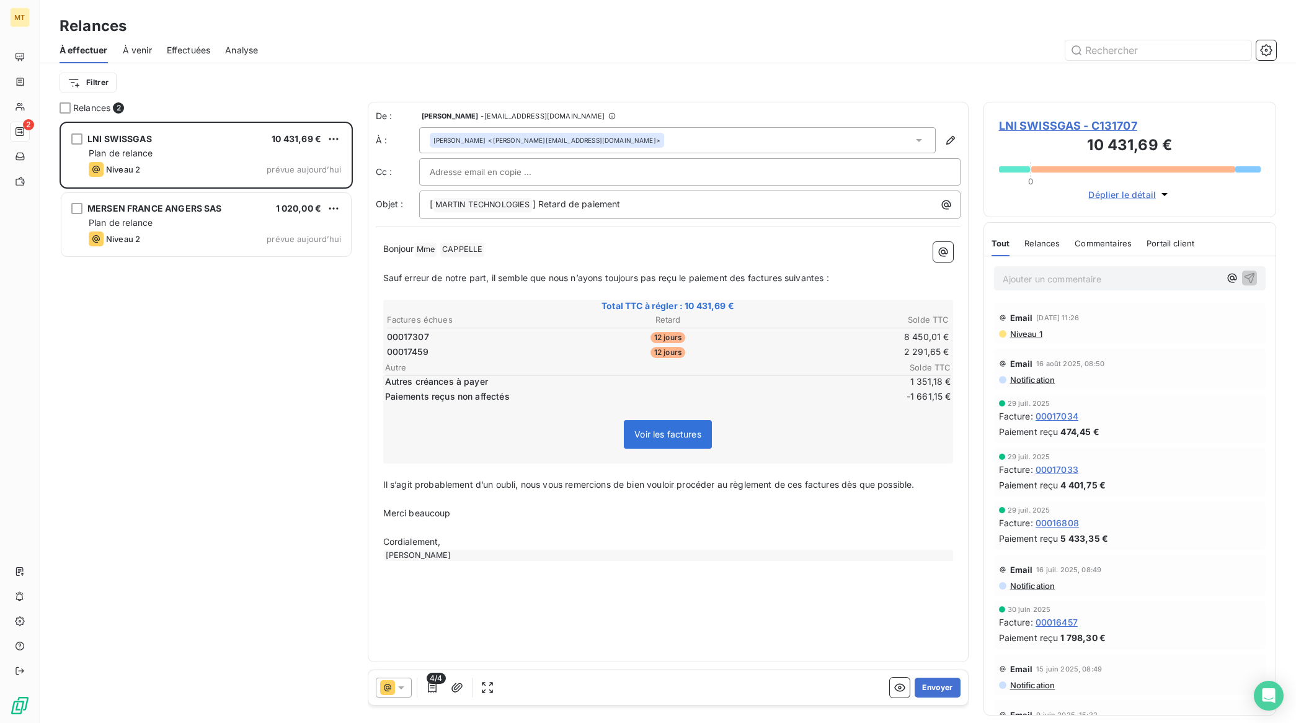
click at [512, 244] on p "Bonjour Mme ﻿ CAPPELLE ﻿ ﻿" at bounding box center [668, 249] width 570 height 15
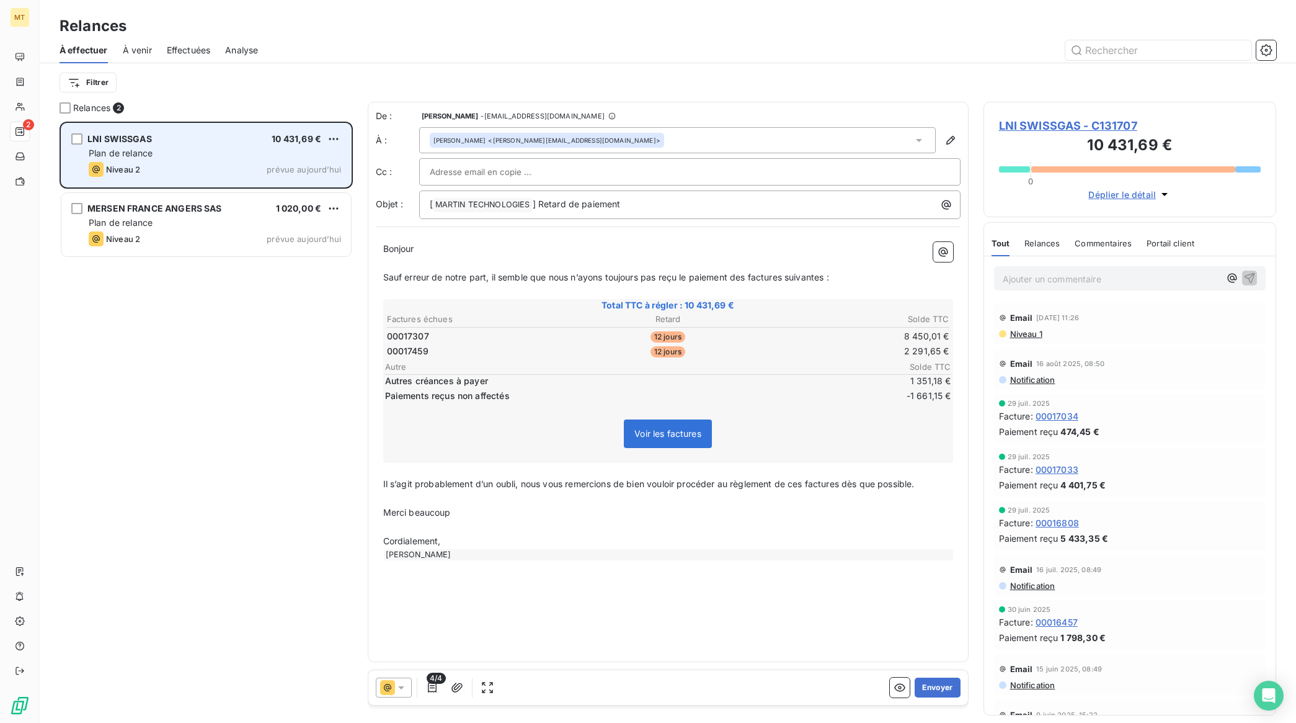
click at [212, 161] on div "LNI SWISSGAS 10 431,69 € Plan de relance Niveau 2 prévue aujourd’hui" at bounding box center [206, 154] width 290 height 63
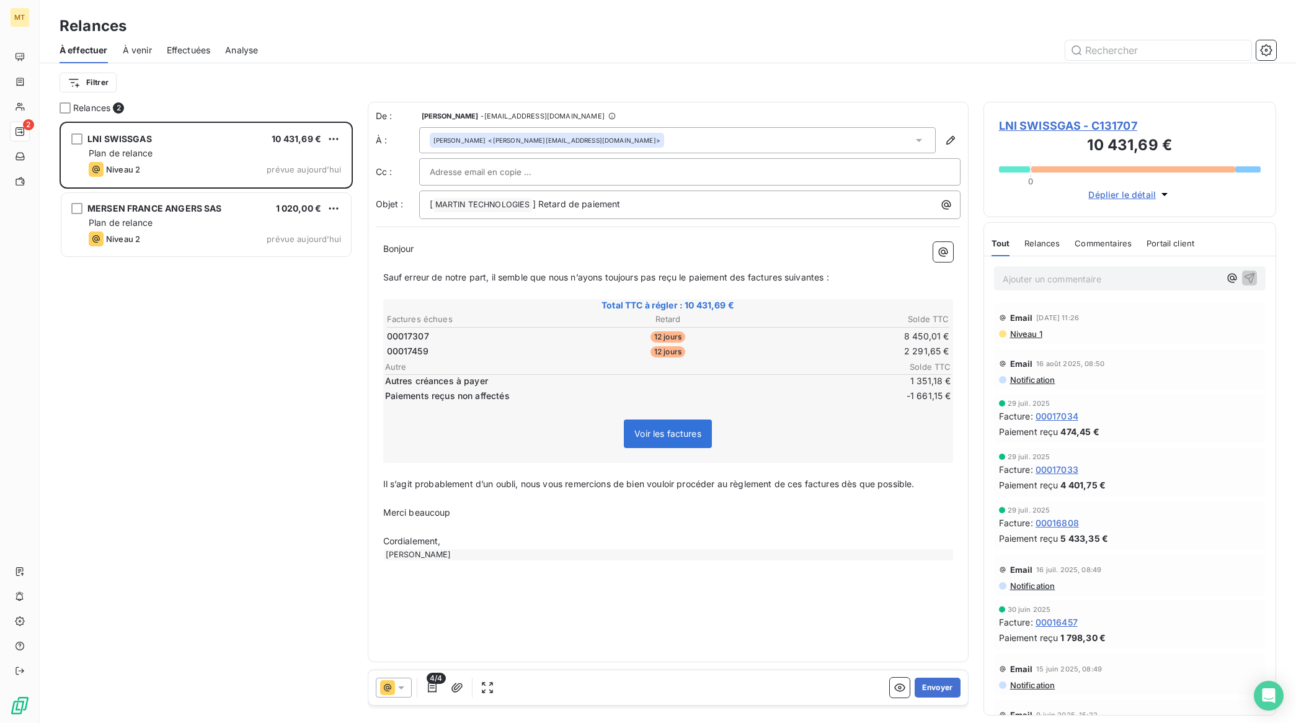
click at [450, 249] on p "Bonjour" at bounding box center [668, 249] width 570 height 14
click at [947, 681] on button "Envoyer" at bounding box center [937, 687] width 45 height 20
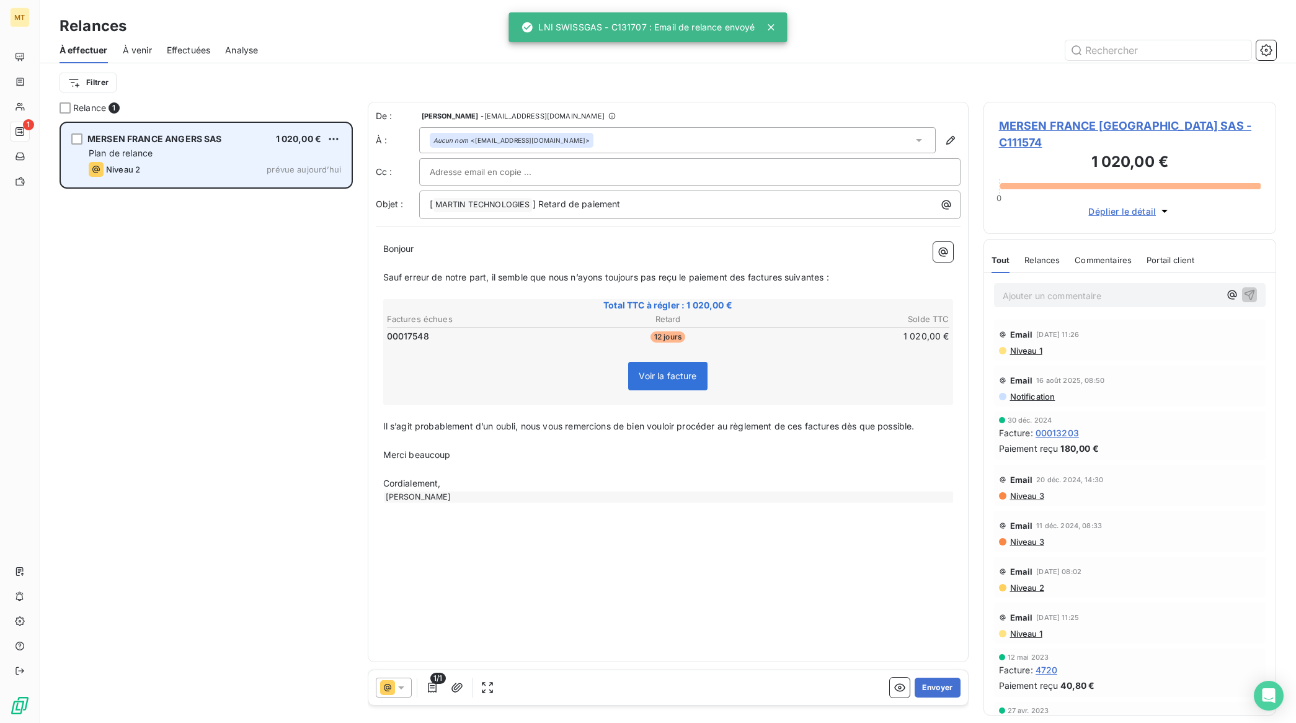
click at [205, 137] on span "MERSEN FRANCE ANGERS SAS" at bounding box center [154, 138] width 135 height 11
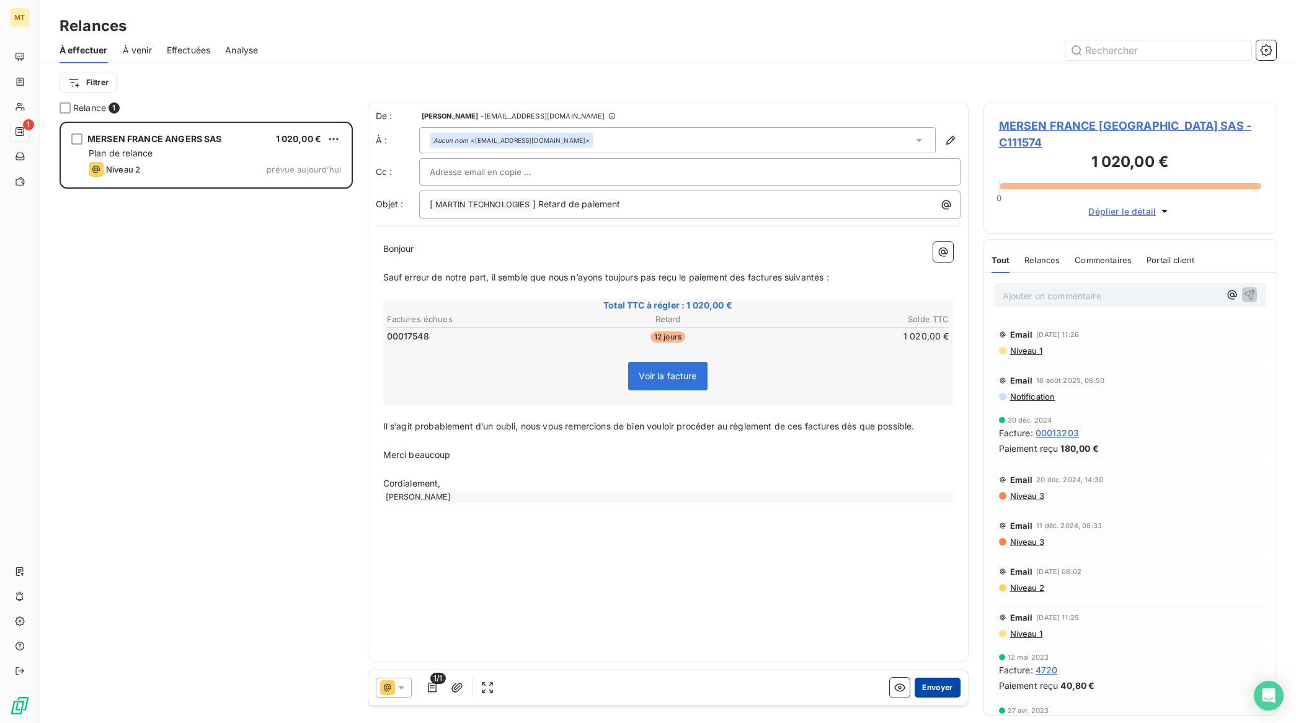
click at [926, 695] on button "Envoyer" at bounding box center [937, 687] width 45 height 20
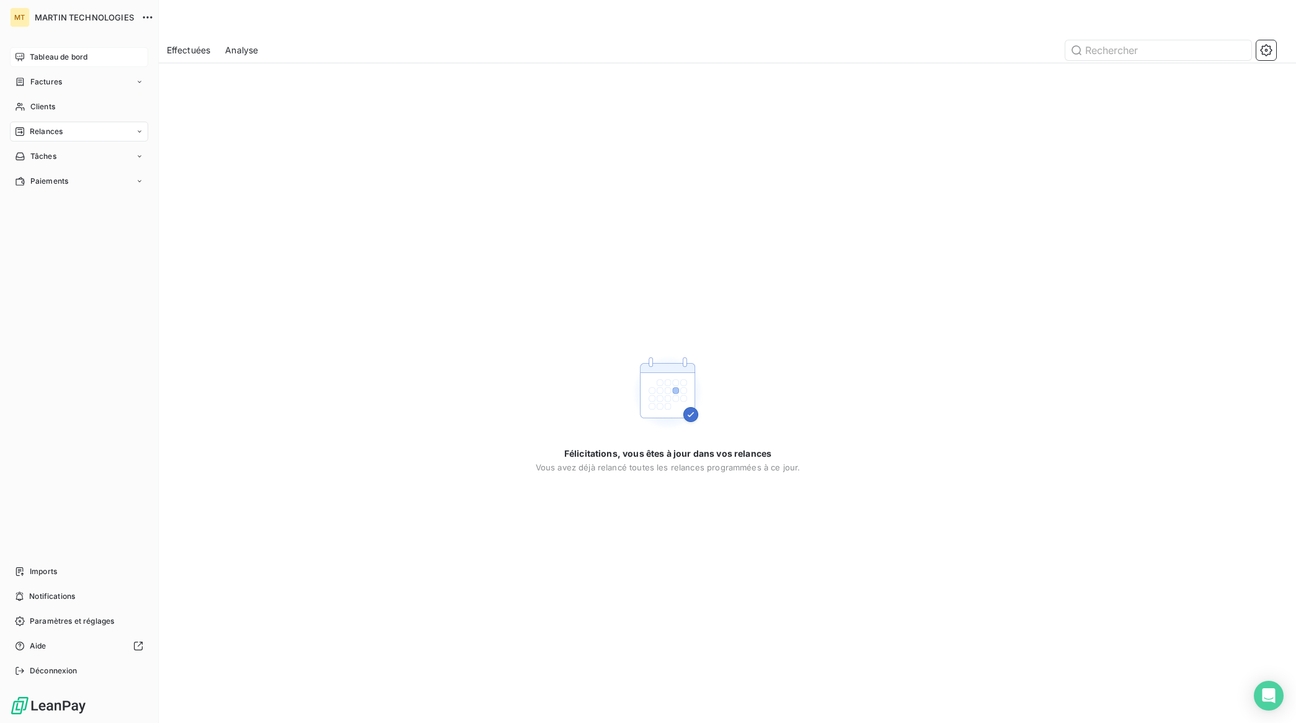
click at [38, 54] on span "Tableau de bord" at bounding box center [59, 56] width 58 height 11
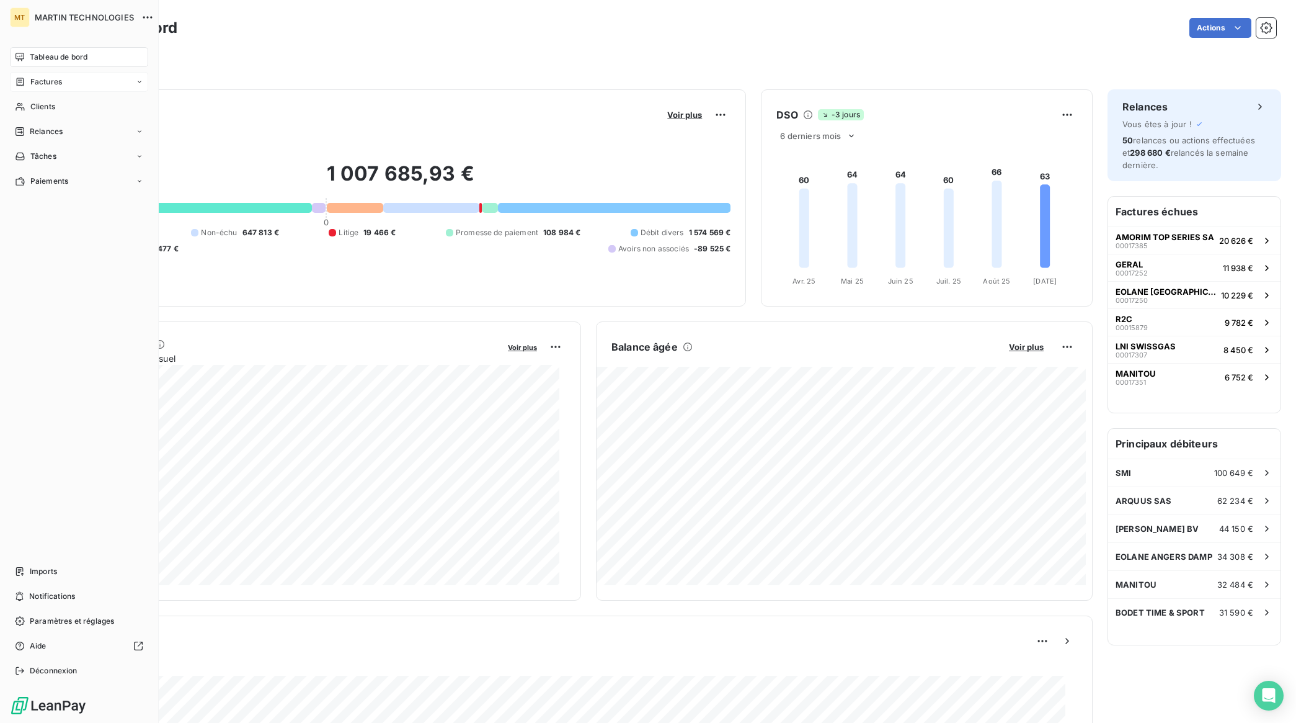
click at [58, 83] on span "Factures" at bounding box center [46, 81] width 32 height 11
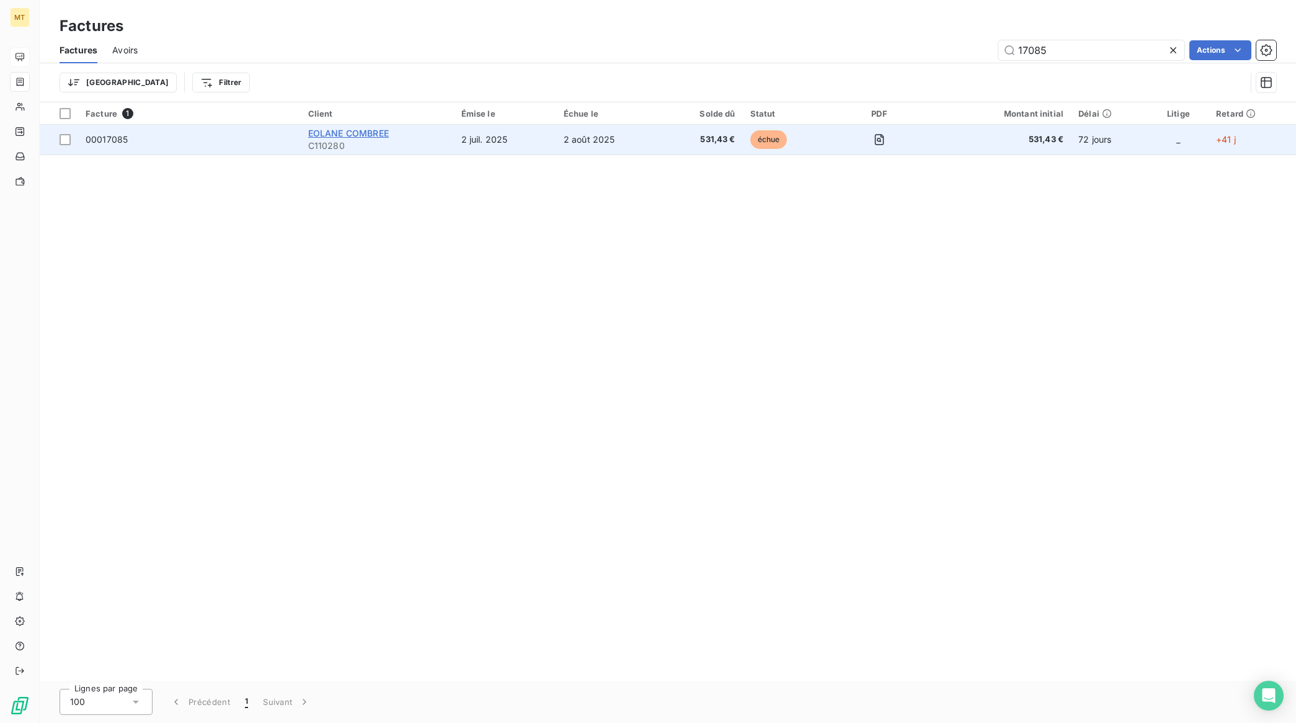
type input "17085"
click at [367, 129] on span "EOLANE COMBREE" at bounding box center [348, 133] width 81 height 11
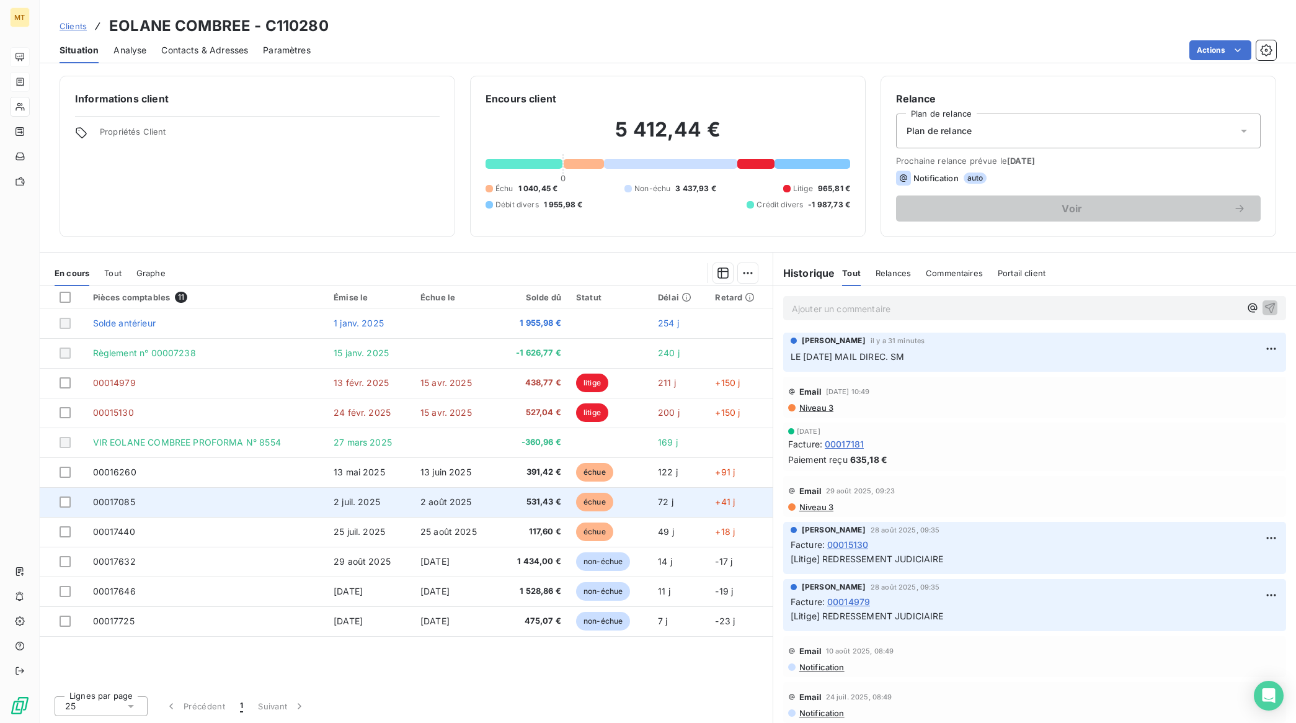
click at [107, 495] on td "00017085" at bounding box center [206, 502] width 241 height 30
click at [60, 502] on div at bounding box center [65, 501] width 11 height 11
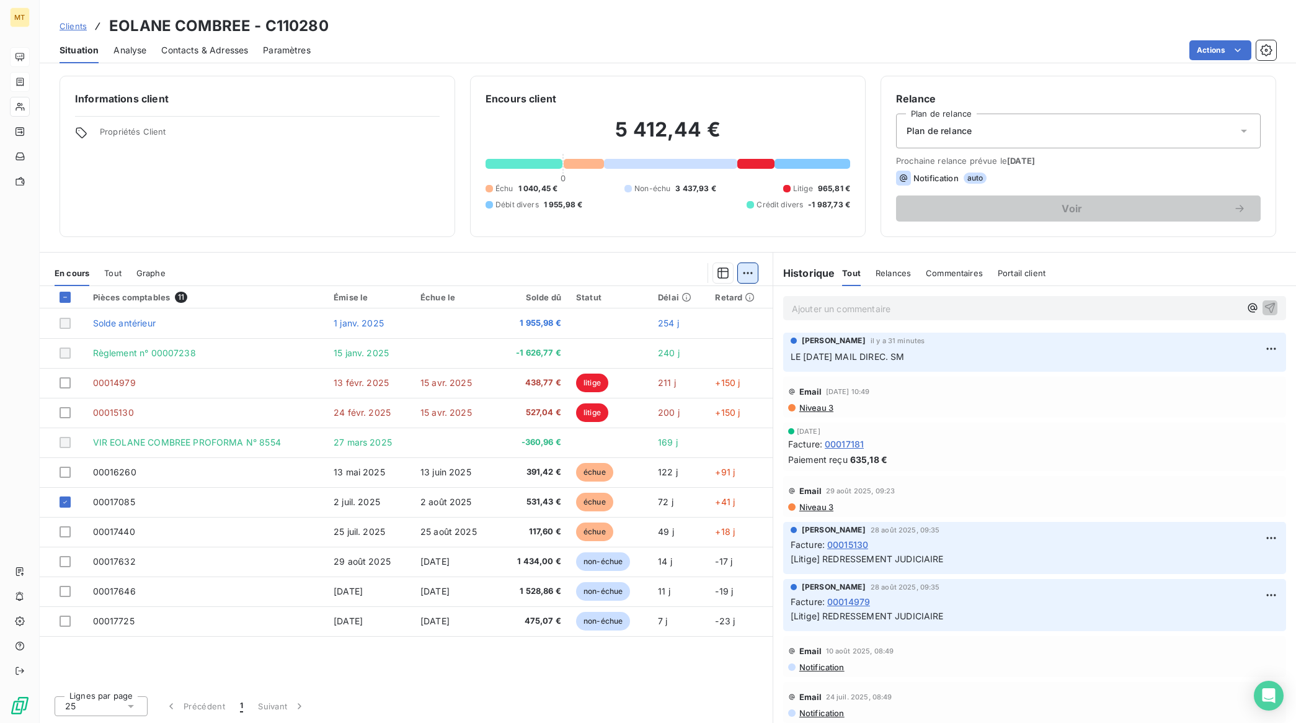
click at [751, 267] on html "MT Clients EOLANE COMBREE - C110280 Situation Analyse Contacts & Adresses Param…" at bounding box center [648, 361] width 1296 height 723
click at [689, 315] on div "Ajouter une promesse de paiement (1 facture)" at bounding box center [642, 323] width 219 height 20
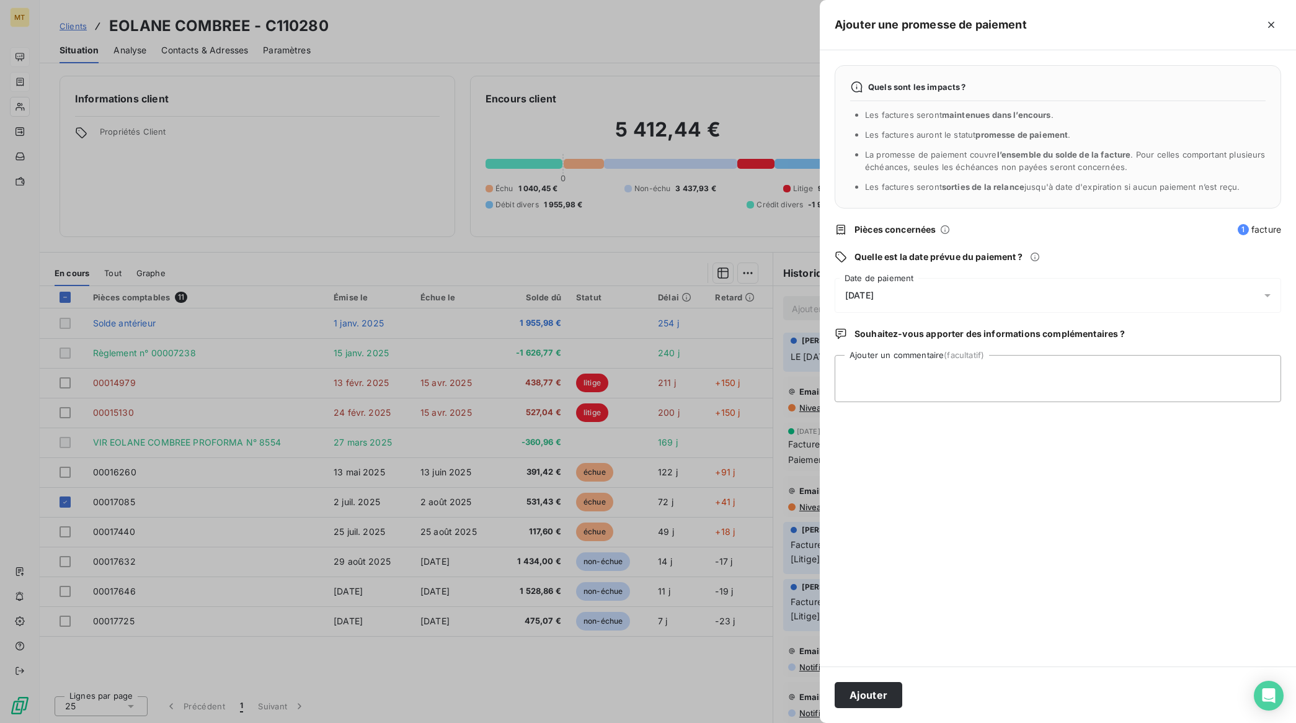
click at [1189, 442] on div "Quels sont les impacts ? Les factures seront maintenues dans l’encours . Les fa…" at bounding box center [1058, 358] width 476 height 616
click at [901, 292] on div "[DATE]" at bounding box center [1058, 295] width 447 height 35
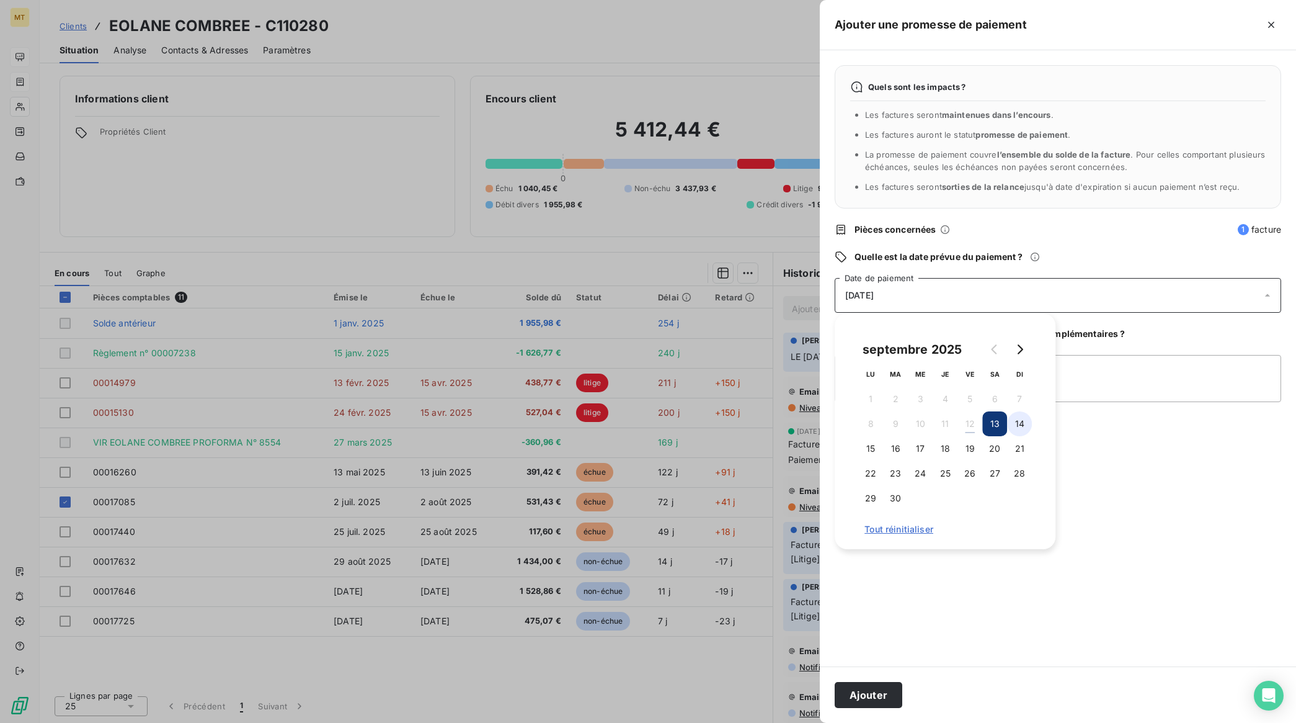
click at [1022, 420] on button "14" at bounding box center [1019, 423] width 25 height 25
click at [873, 447] on button "15" at bounding box center [870, 448] width 25 height 25
click at [872, 687] on button "Ajouter" at bounding box center [869, 695] width 68 height 26
